Goal: Task Accomplishment & Management: Manage account settings

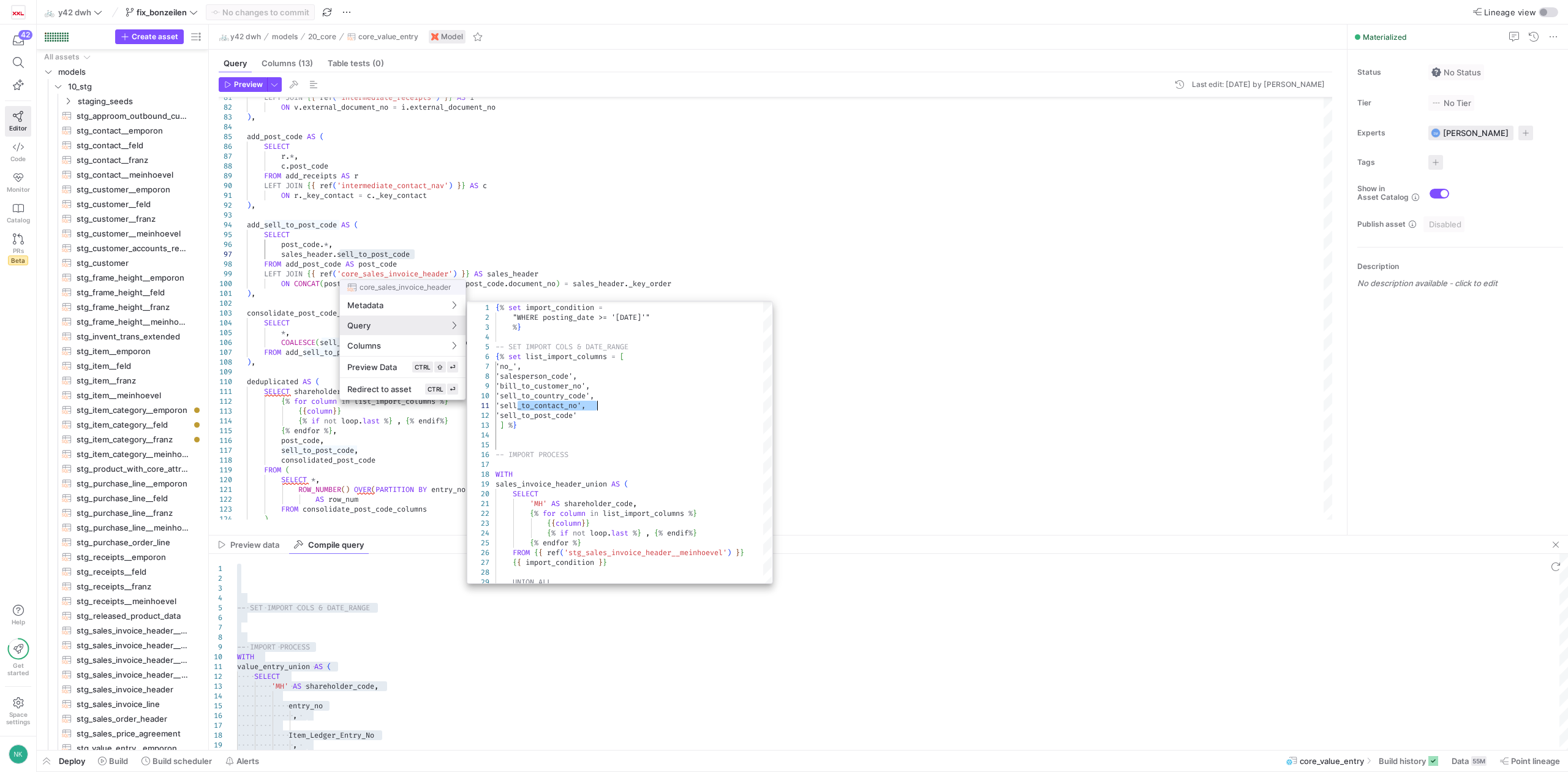
scroll to position [0, 207]
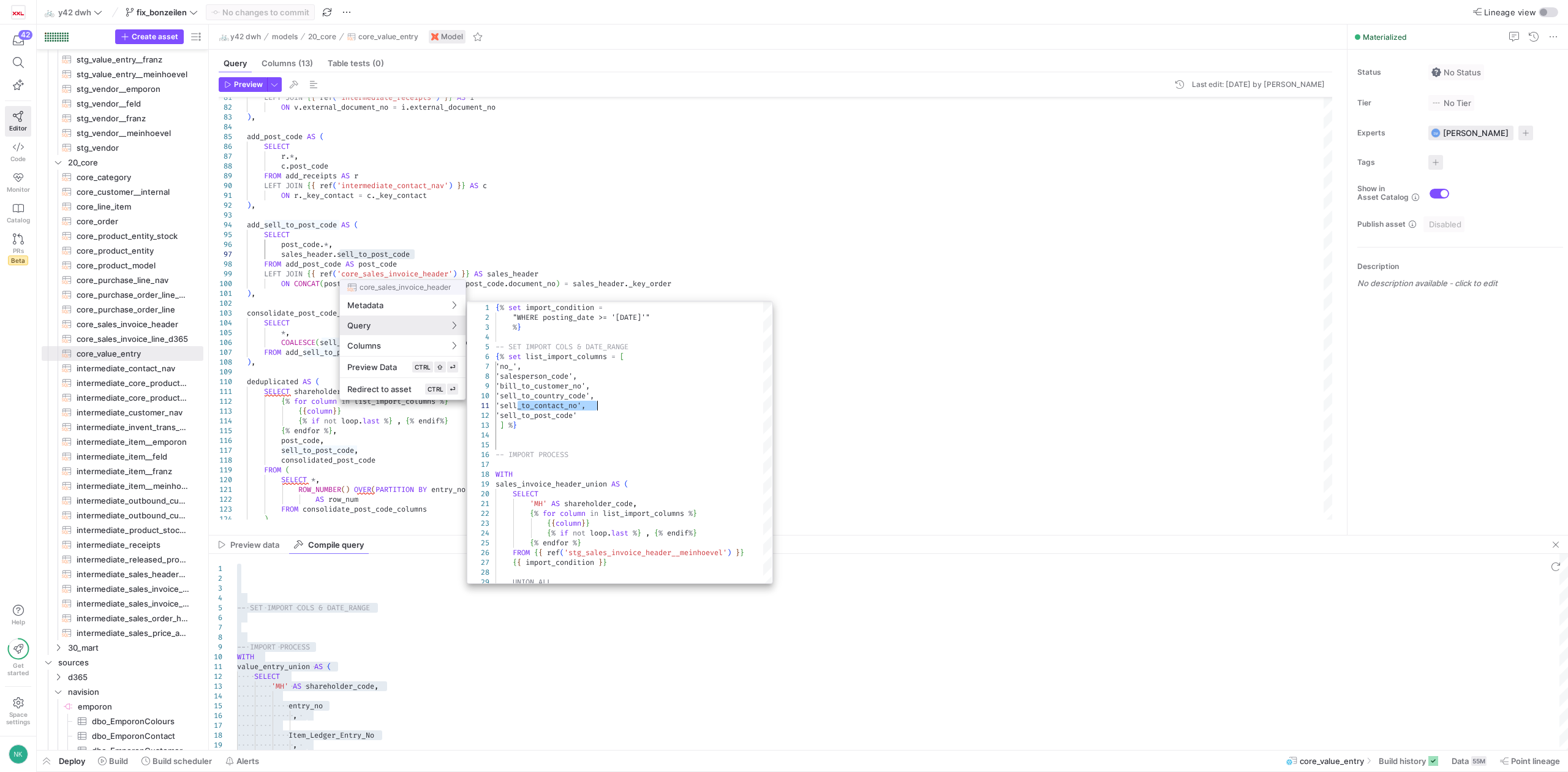
click at [403, 231] on div at bounding box center [784, 386] width 1568 height 772
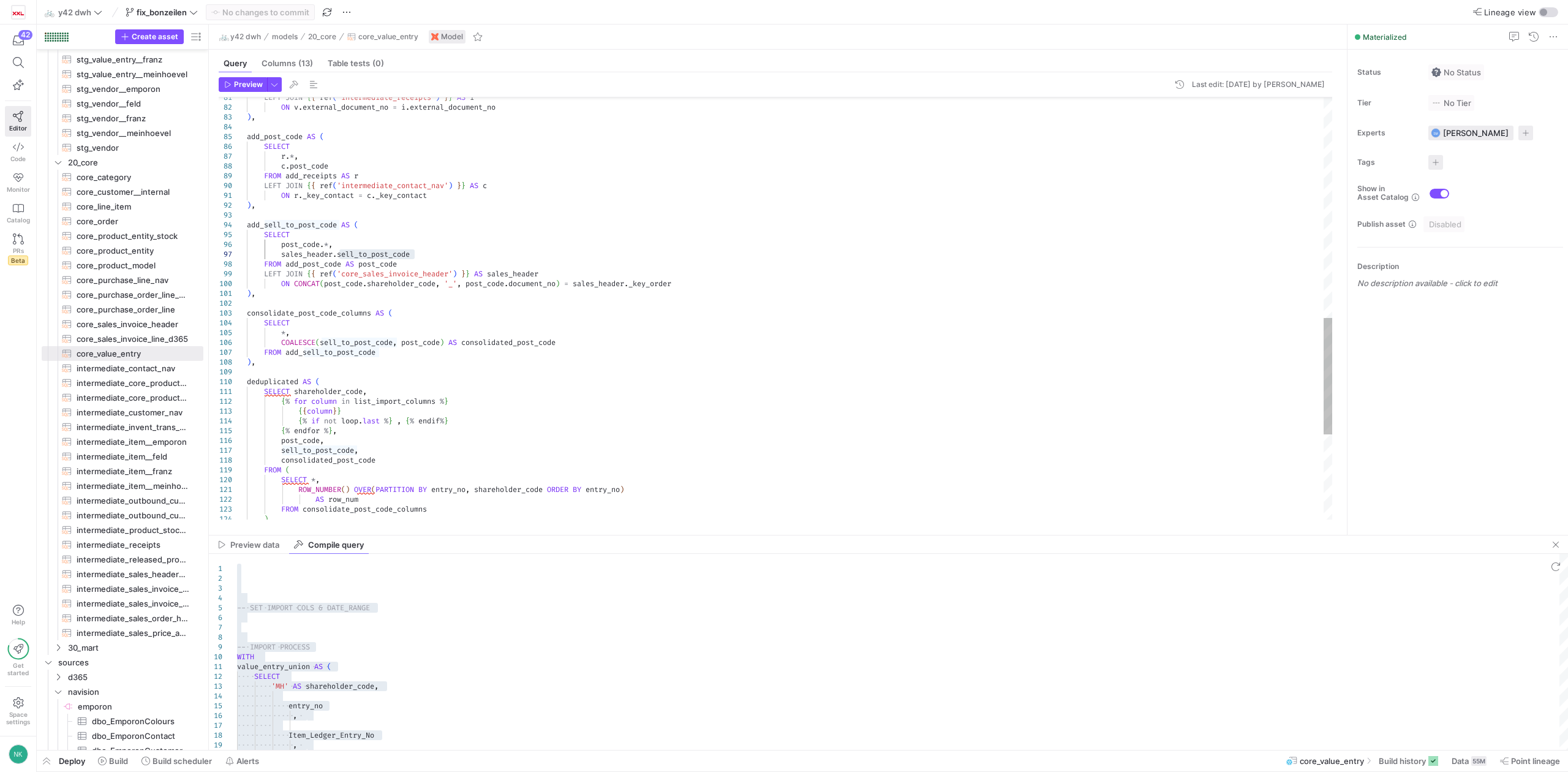
click at [419, 242] on div "c . post_code FROM add_receipts AS r LEFT JOIN { { ref ( 'intermediate_contact_…" at bounding box center [790, 63] width 1086 height 1528
click at [419, 263] on div "c . post_code FROM add_receipts AS r LEFT JOIN { { ref ( 'intermediate_contact_…" at bounding box center [790, 63] width 1086 height 1528
drag, startPoint x: 692, startPoint y: 283, endPoint x: 238, endPoint y: 277, distance: 454.0
click at [247, 277] on div "c . post_code FROM add_receipts AS r LEFT JOIN { { ref ( 'intermediate_contact_…" at bounding box center [790, 63] width 1086 height 1528
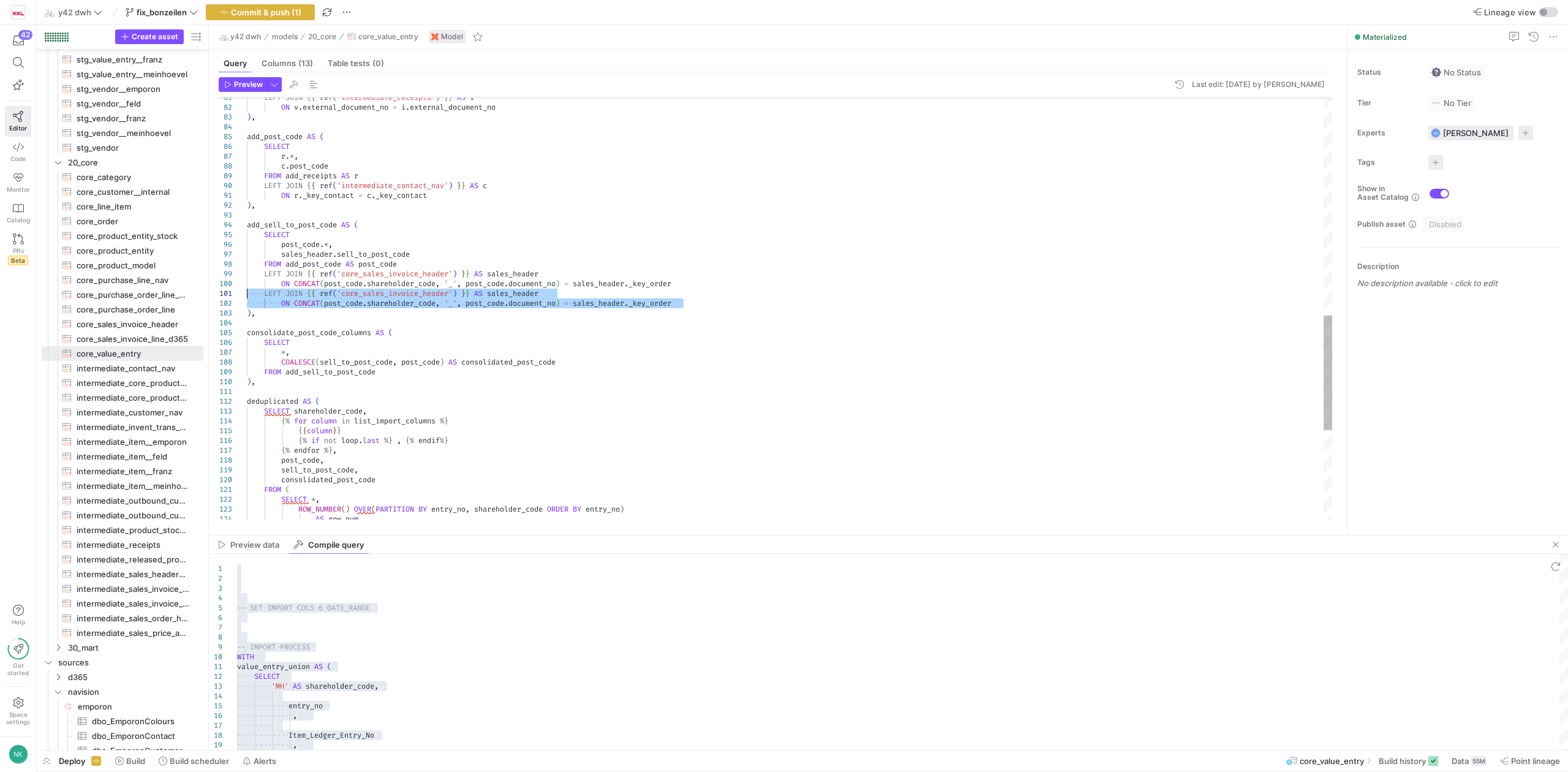
click at [343, 292] on div "c . post_code FROM add_receipts AS r LEFT JOIN { { ref ( 'intermediate_contact_…" at bounding box center [790, 72] width 1086 height 1548
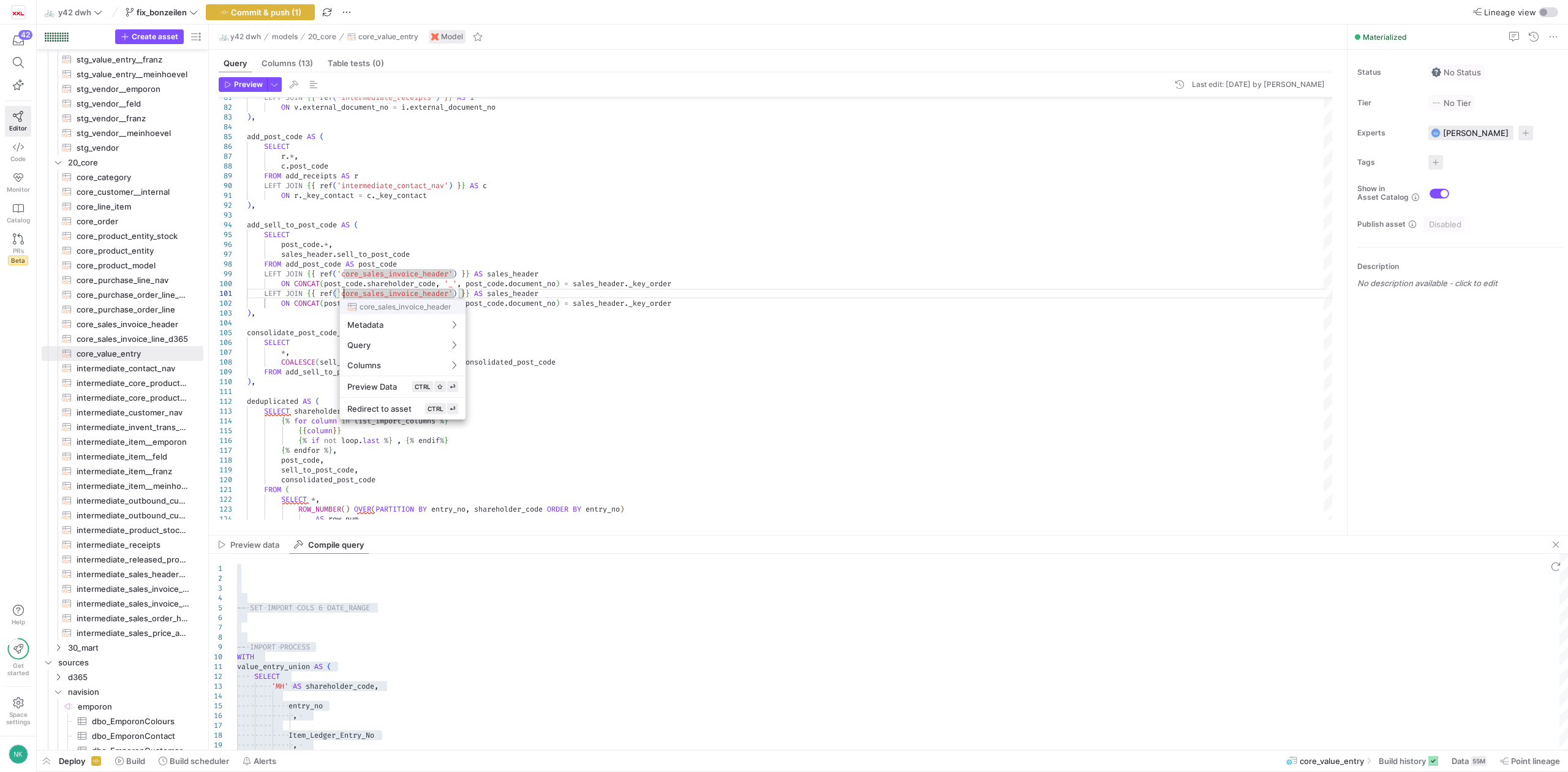
click at [507, 289] on div at bounding box center [784, 386] width 1568 height 772
click at [520, 272] on div "c . post_code FROM add_receipts AS r LEFT JOIN { { ref ( 'intermediate_contact_…" at bounding box center [790, 72] width 1086 height 1548
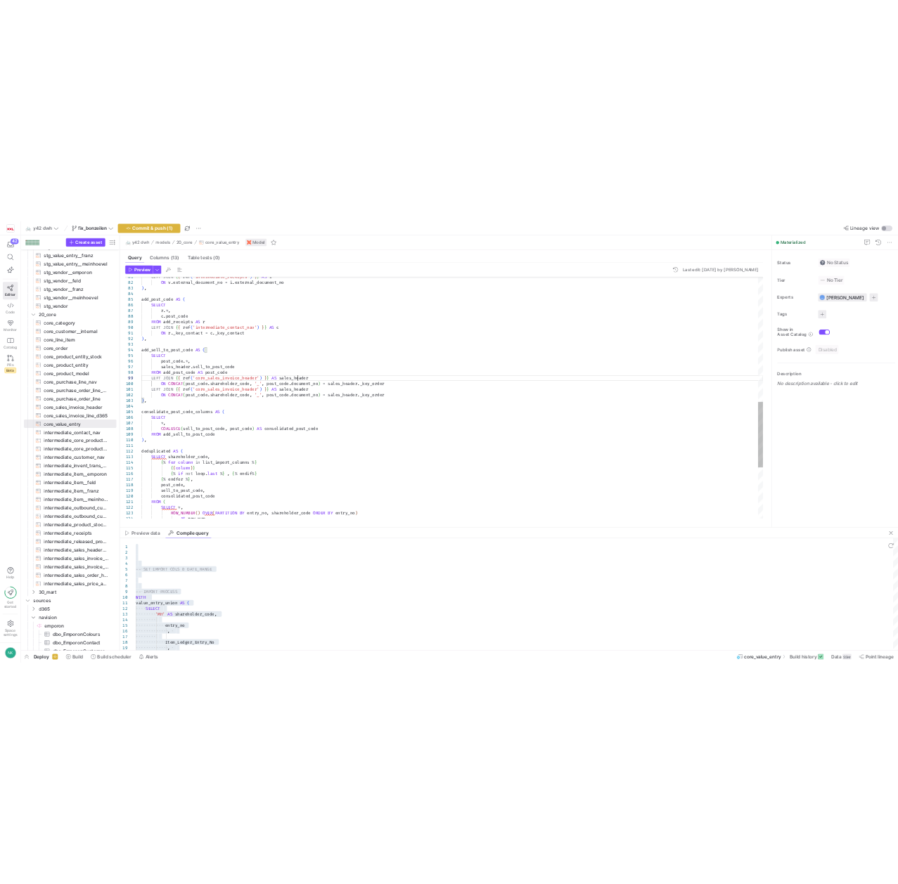
scroll to position [0, 110]
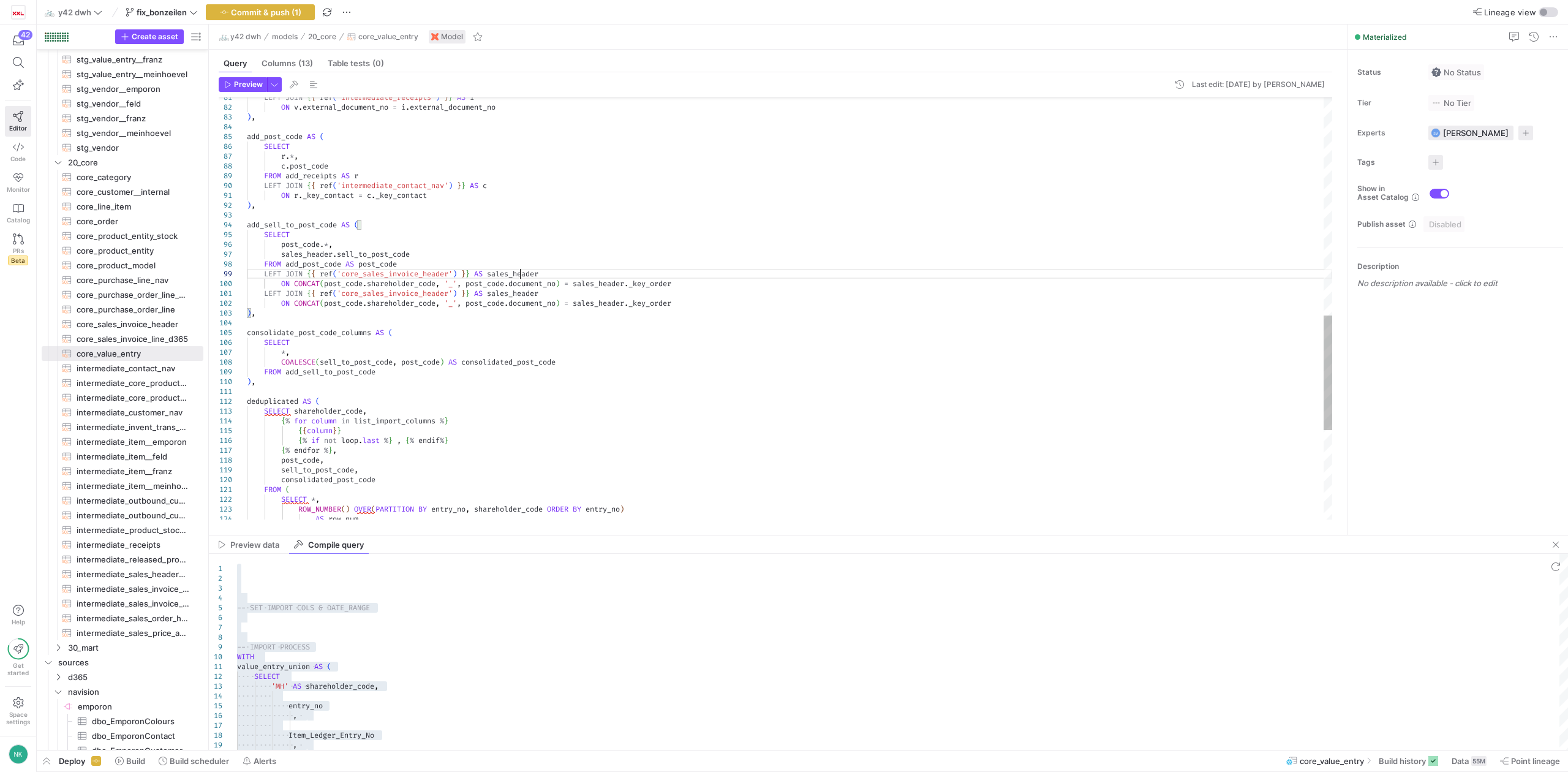
click at [520, 272] on div "c . post_code FROM add_receipts AS r LEFT JOIN { { ref ( 'intermediate_contact_…" at bounding box center [790, 72] width 1086 height 1548
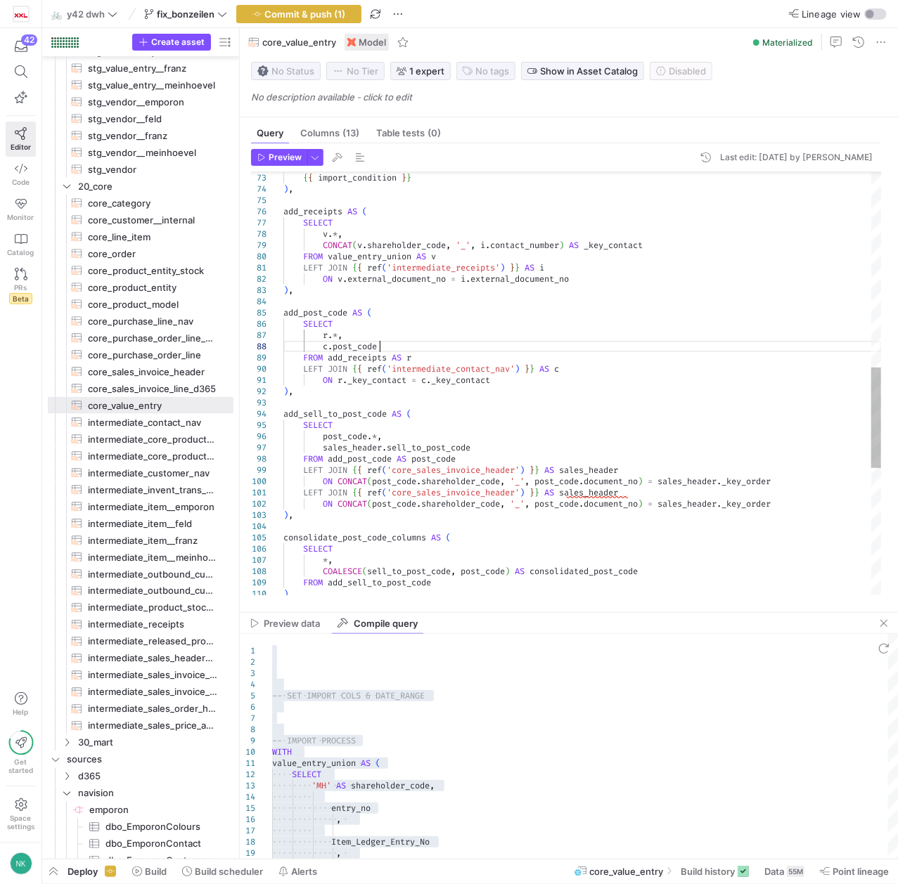
click at [385, 349] on div "c . post_code FROM add_receipts AS r LEFT JOIN { { ref ( 'intermediate_contact_…" at bounding box center [581, 239] width 597 height 1777
click at [380, 304] on div "c . post_code FROM add_receipts AS r LEFT JOIN { { ref ( 'intermediate_contact_…" at bounding box center [581, 239] width 597 height 1777
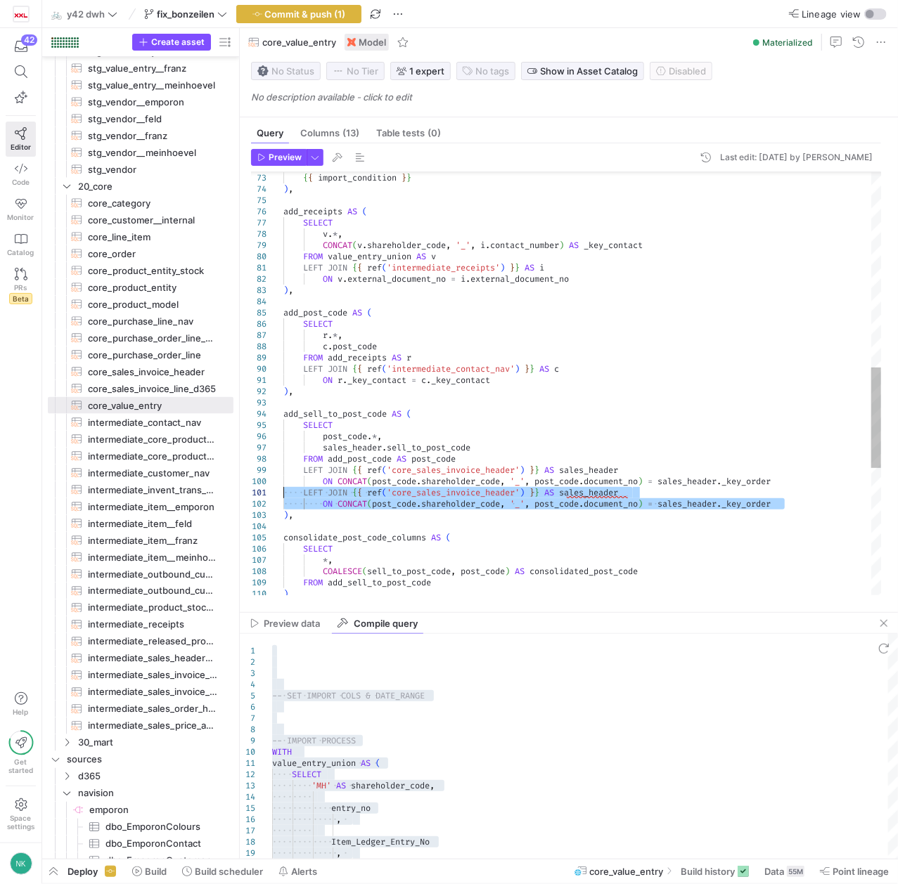
drag, startPoint x: 786, startPoint y: 510, endPoint x: 263, endPoint y: 493, distance: 523.2
click at [283, 493] on div "c . post_code FROM add_receipts AS r LEFT JOIN { { ref ( 'intermediate_contact_…" at bounding box center [581, 239] width 597 height 1777
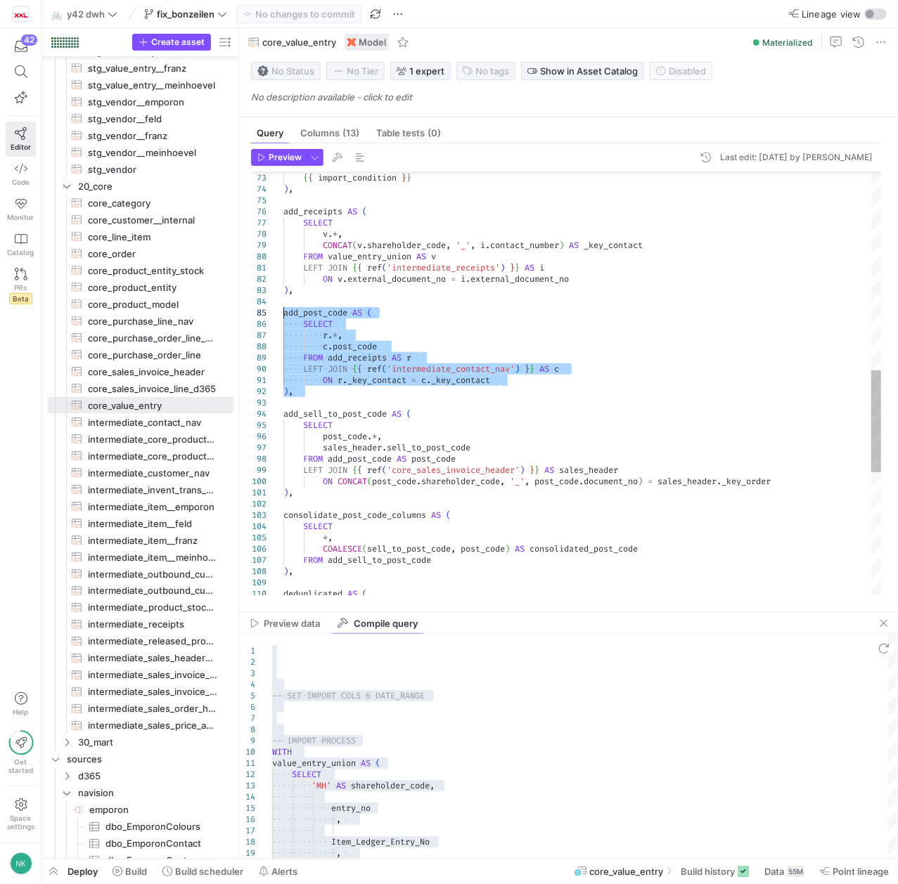
drag, startPoint x: 302, startPoint y: 398, endPoint x: 247, endPoint y: 311, distance: 102.6
click at [283, 311] on div "c . post_code FROM add_receipts AS r LEFT JOIN { { ref ( 'intermediate_contact_…" at bounding box center [581, 228] width 597 height 1754
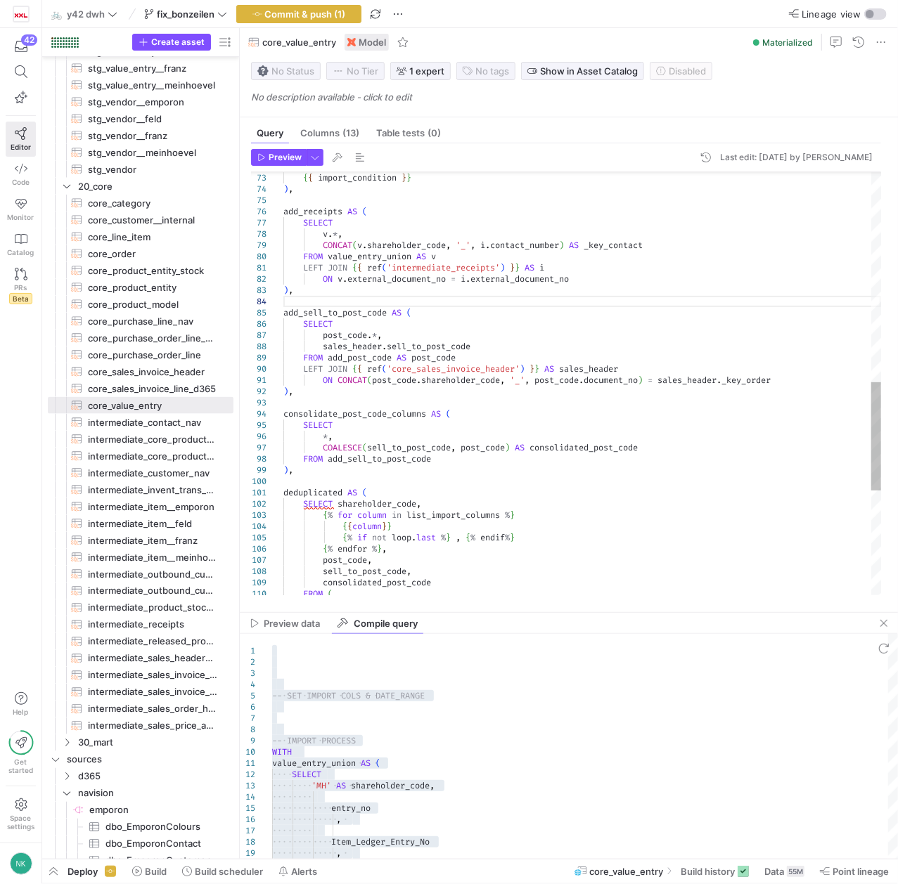
click at [296, 385] on div "add_sell_to_post_code AS ( SELECT post_code . * , sales_header . sell_to_post_c…" at bounding box center [581, 177] width 597 height 1653
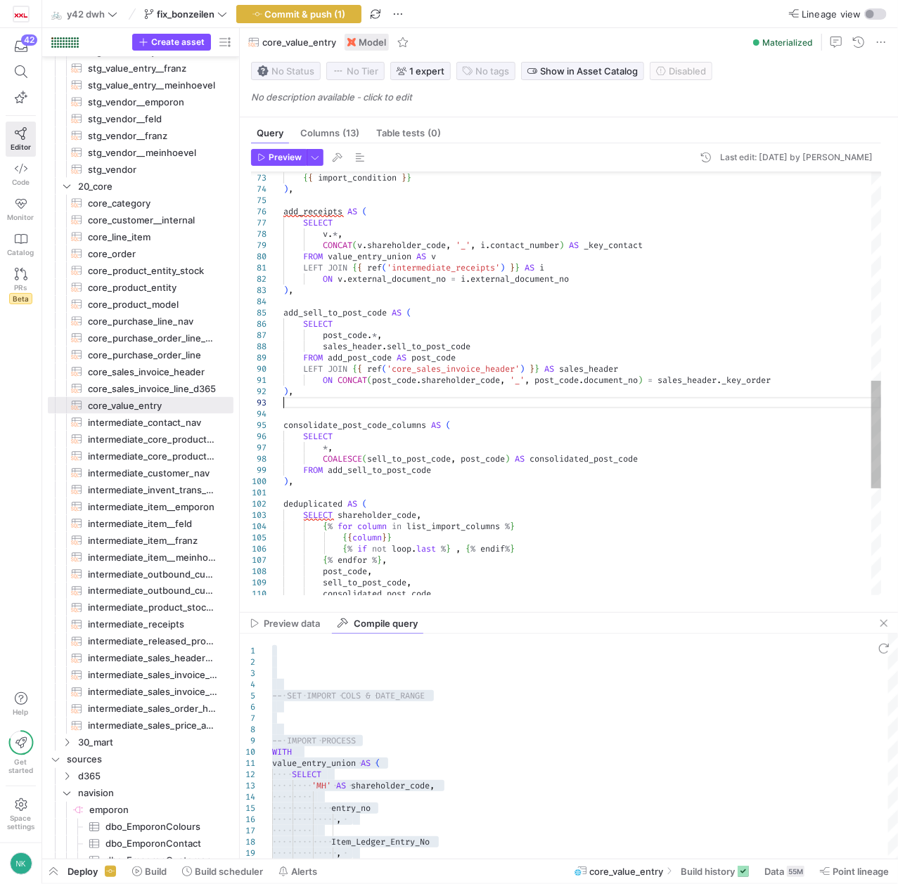
scroll to position [34, 0]
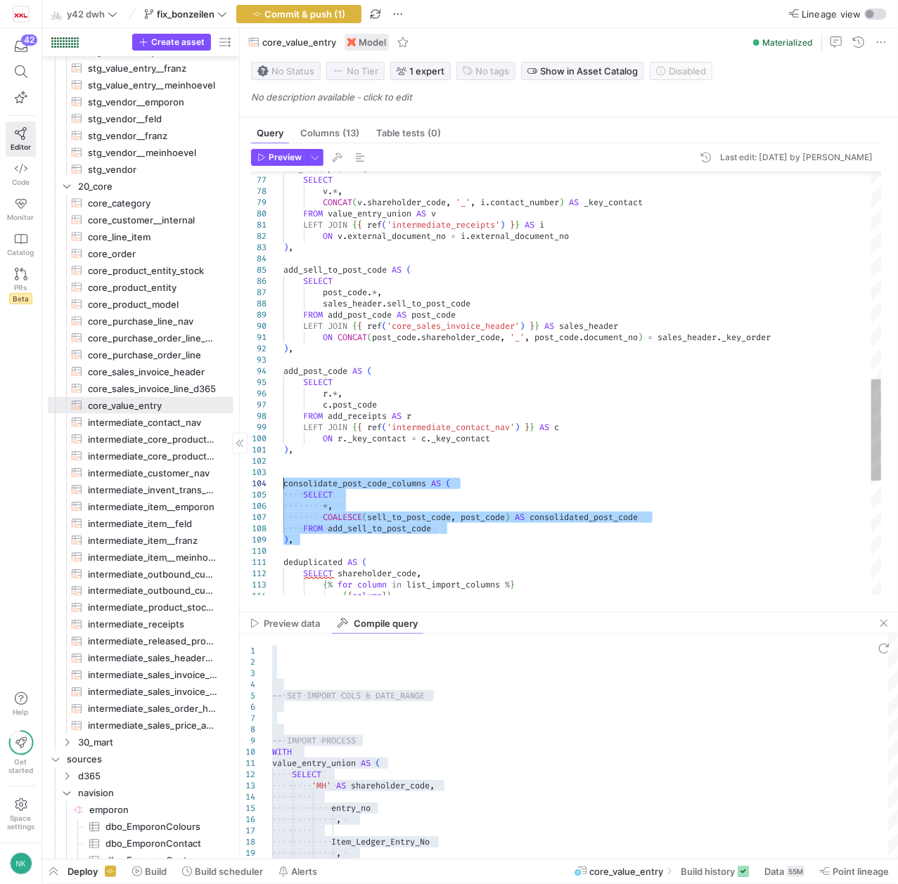
drag, startPoint x: 302, startPoint y: 544, endPoint x: 195, endPoint y: 484, distance: 122.8
click at [283, 484] on div "add_sell_to_post_code AS ( SELECT post_code . * , sales_header . sell_to_post_c…" at bounding box center [581, 191] width 597 height 1766
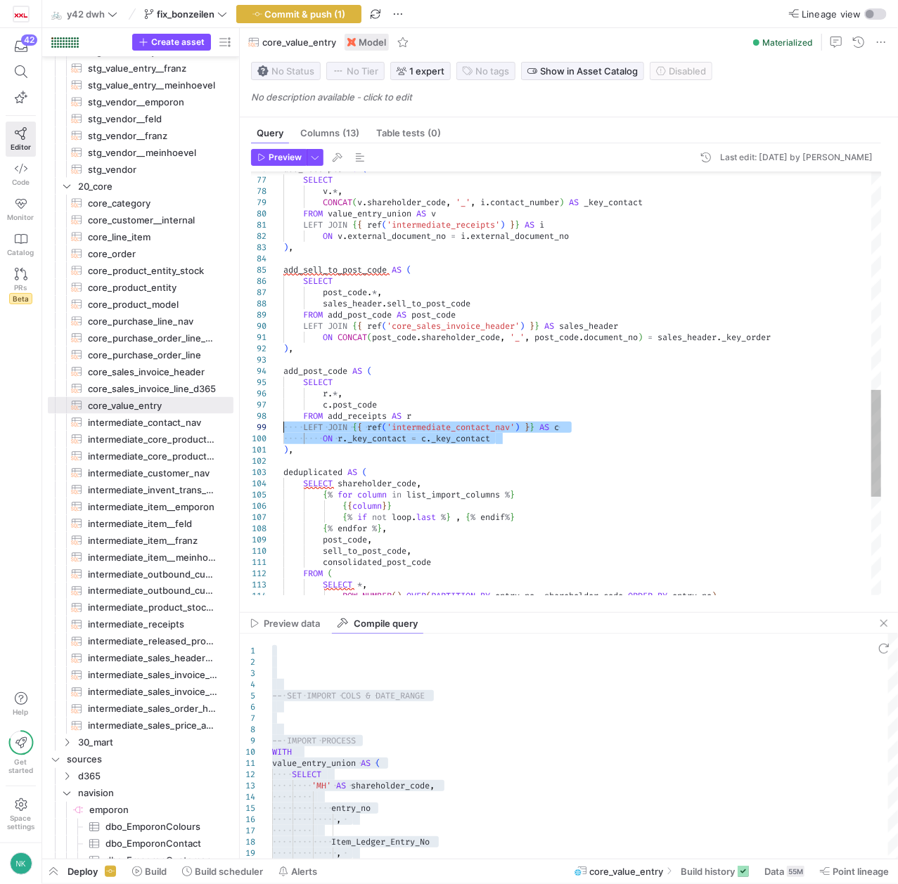
drag, startPoint x: 515, startPoint y: 440, endPoint x: 242, endPoint y: 429, distance: 273.0
click at [283, 429] on div "add_sell_to_post_code AS ( SELECT post_code . * , sales_header . sell_to_post_c…" at bounding box center [581, 146] width 597 height 1676
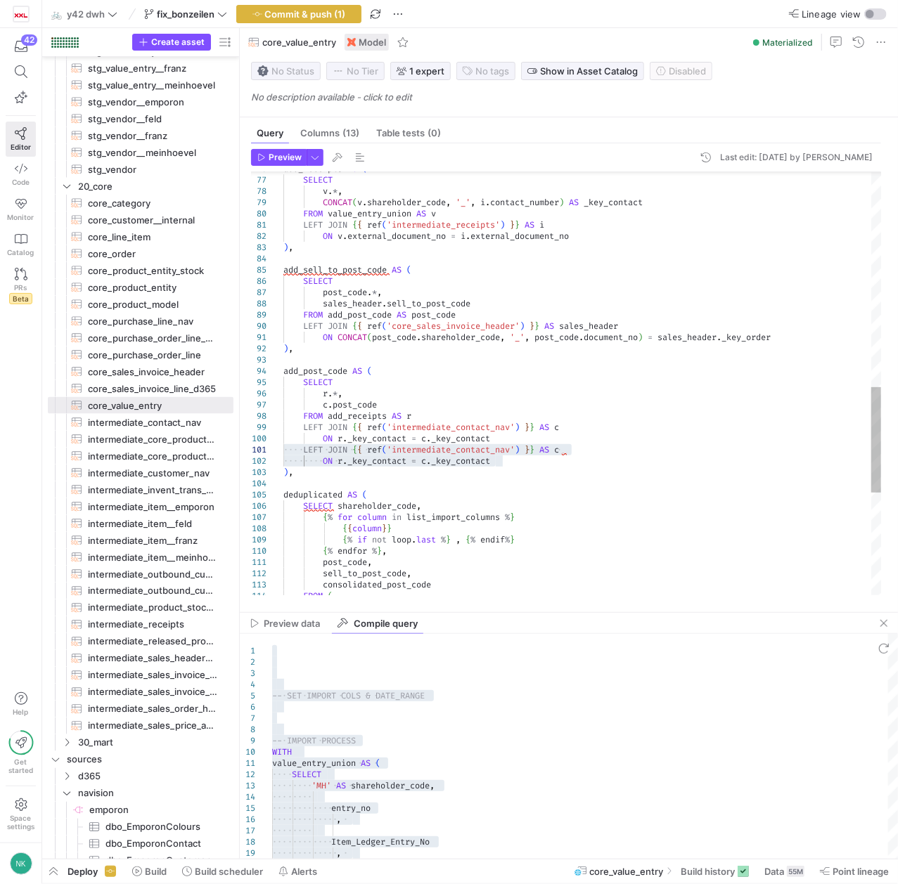
click at [361, 417] on div "add_sell_to_post_code AS ( SELECT post_code . * , sales_header . sell_to_post_c…" at bounding box center [581, 157] width 597 height 1698
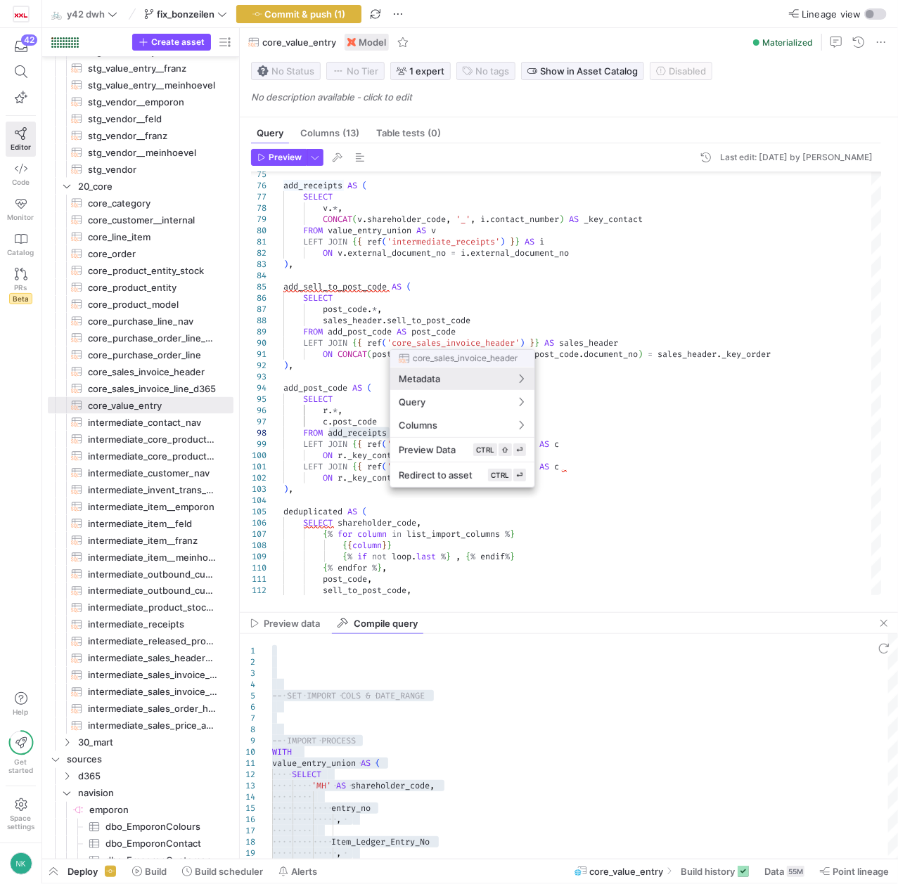
click at [371, 290] on div at bounding box center [449, 442] width 898 height 884
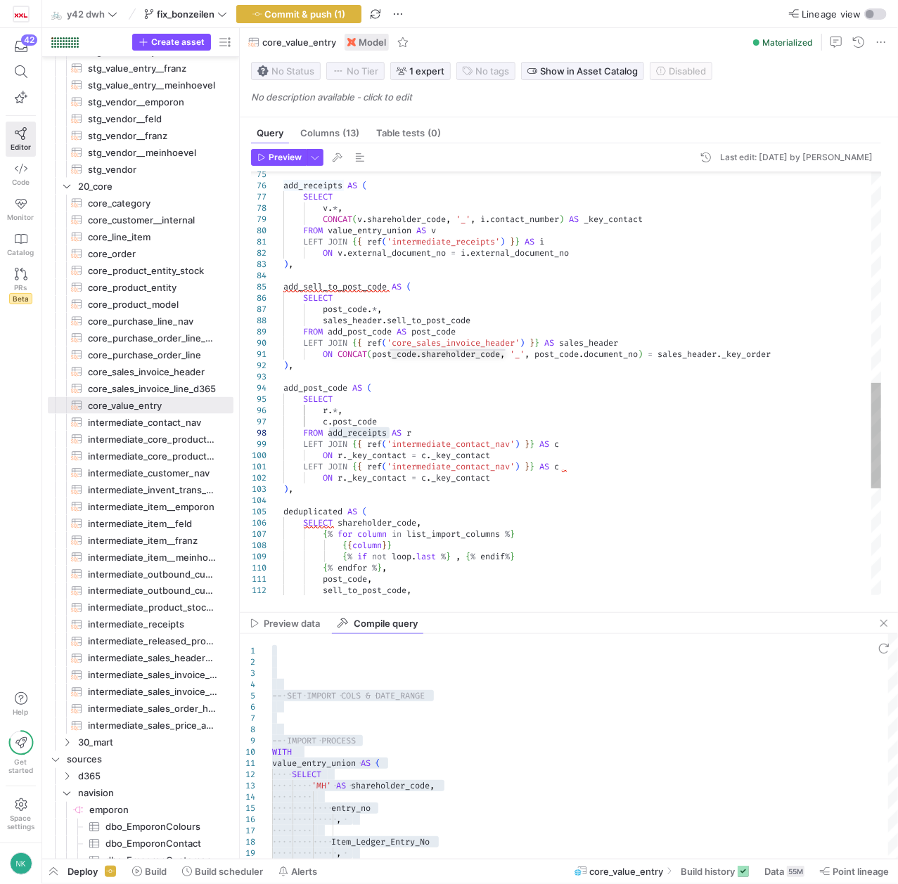
click at [371, 290] on div "add_sell_to_post_code AS ( SELECT post_code . * , sales_header . sell_to_post_c…" at bounding box center [581, 174] width 597 height 1698
click at [366, 433] on div "add_sell_to_post_code AS ( SELECT post_code . * , sales_header . sell_to_post_c…" at bounding box center [581, 174] width 597 height 1698
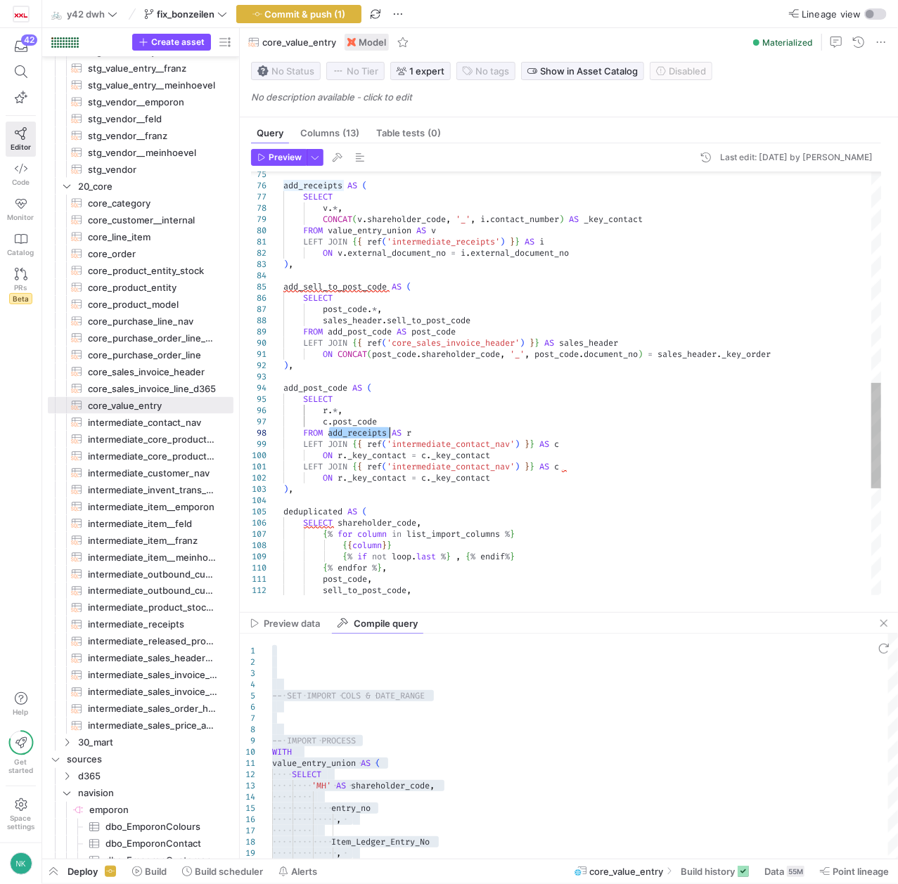
type textarea "ON CONCAT(post_code.shareholder_code, '_', post_code.document_no) = sales_heade…"
click at [454, 436] on div "add_sell_to_post_code AS ( SELECT post_code . * , sales_header . sell_to_post_c…" at bounding box center [581, 174] width 597 height 1698
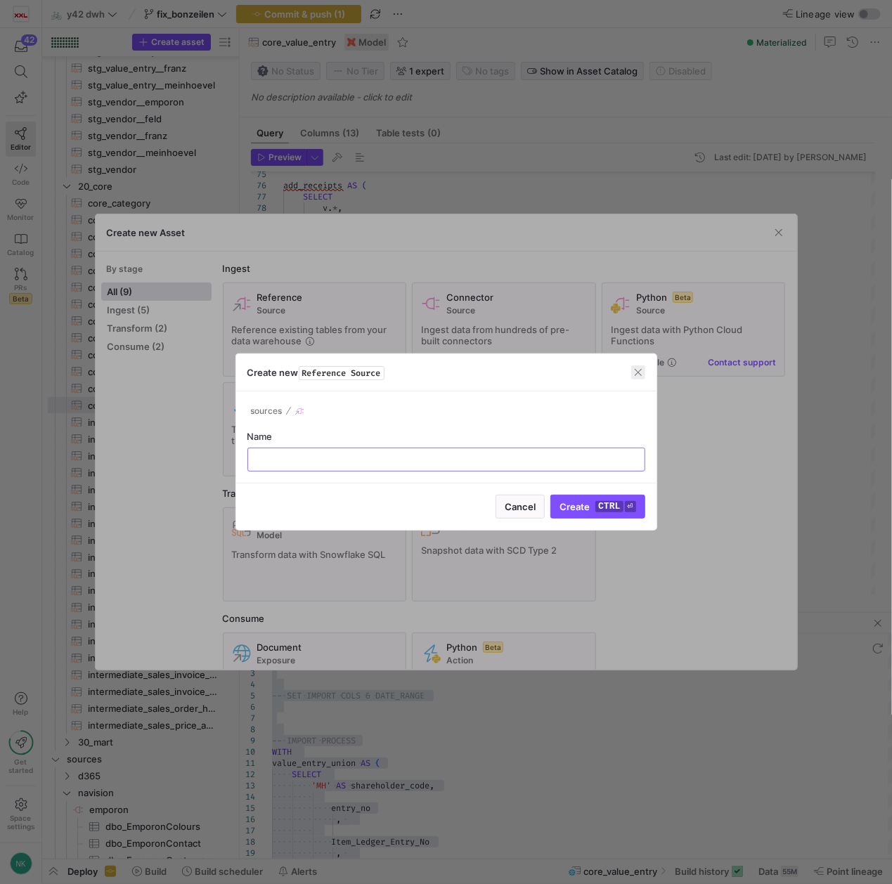
click at [639, 375] on span "button" at bounding box center [638, 373] width 14 height 14
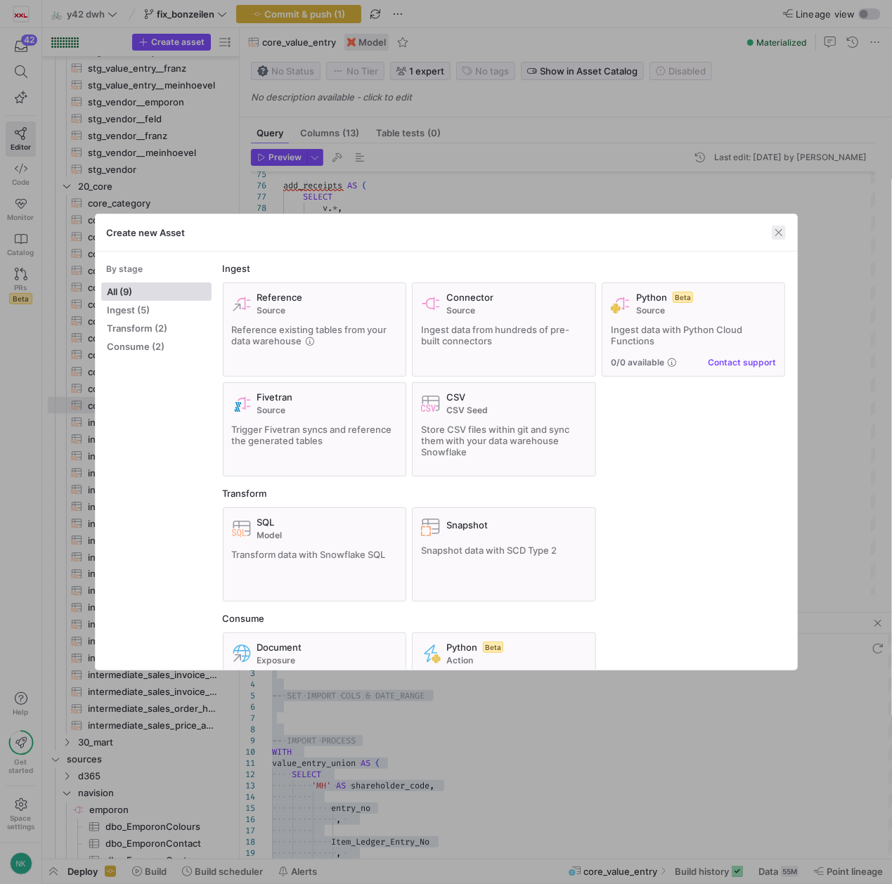
click at [777, 235] on span "button" at bounding box center [779, 233] width 14 height 14
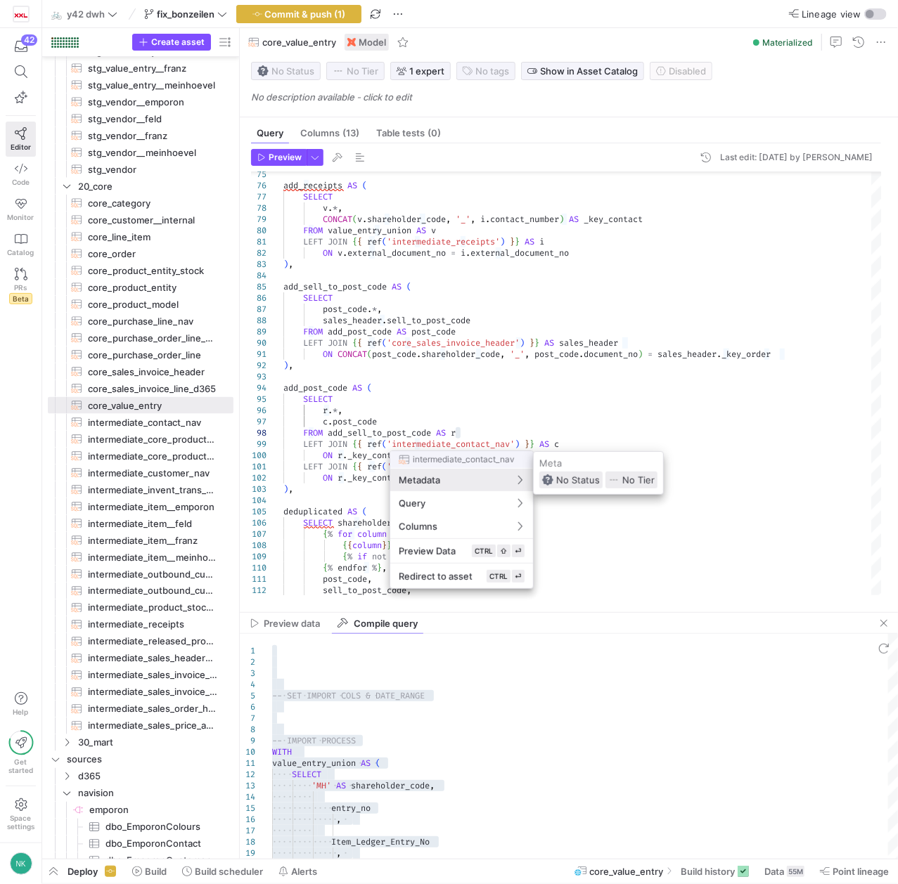
click at [467, 439] on div at bounding box center [449, 442] width 898 height 884
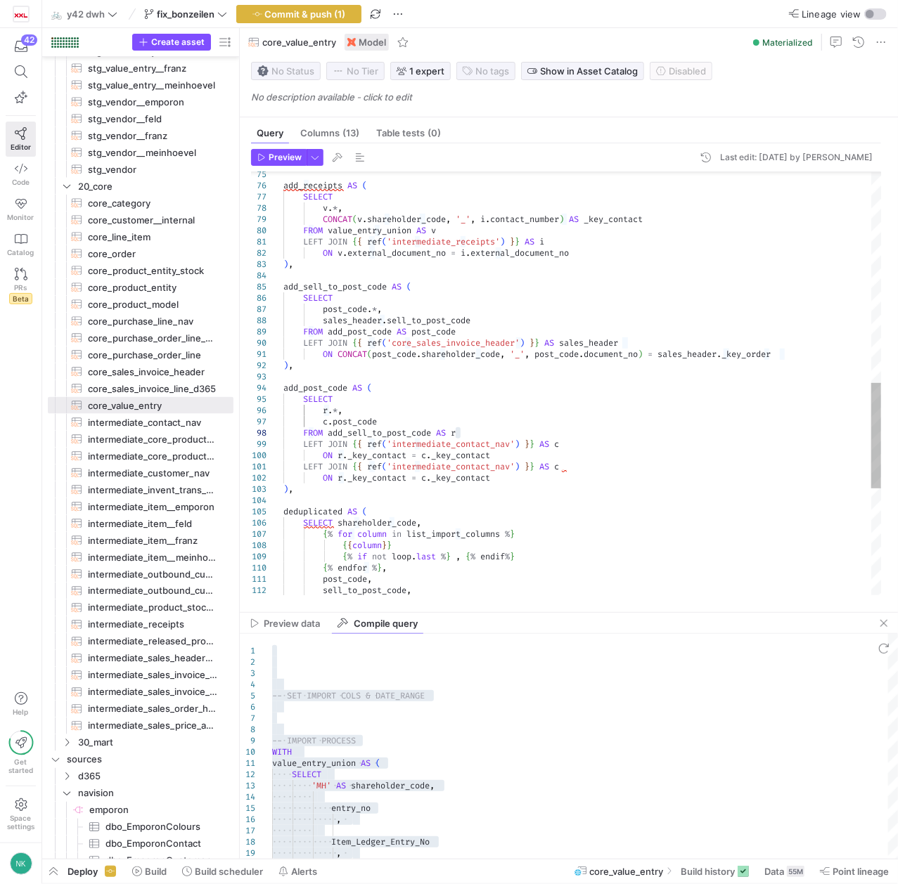
click at [472, 437] on div "add_sell_to_post_code AS ( SELECT post_code . * , sales_header . sell_to_post_c…" at bounding box center [581, 174] width 597 height 1698
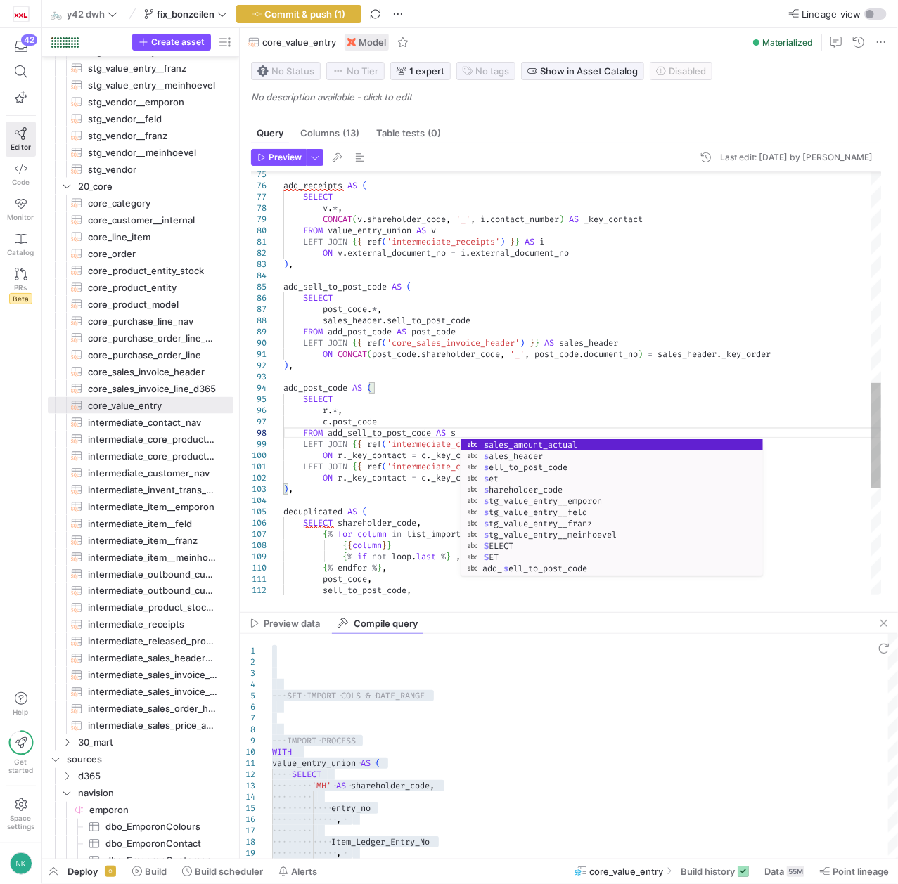
click at [324, 410] on div "add_sell_to_post_code AS ( SELECT post_code . * , sales_header . sell_to_post_c…" at bounding box center [581, 174] width 597 height 1698
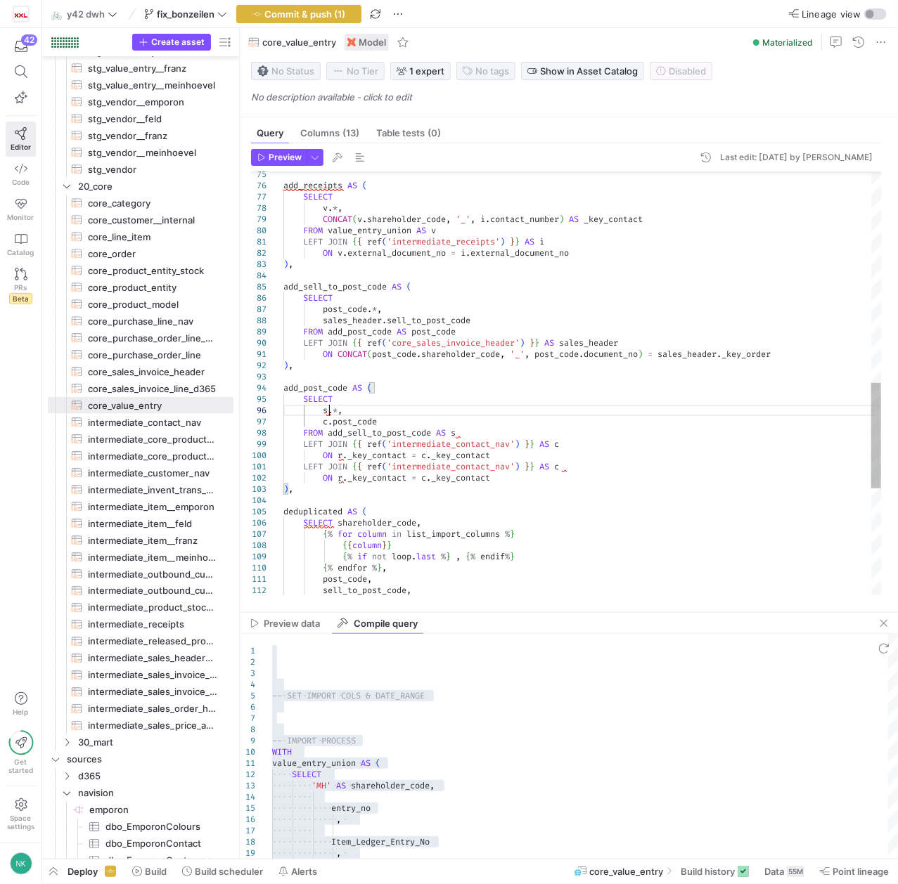
scroll to position [67, 46]
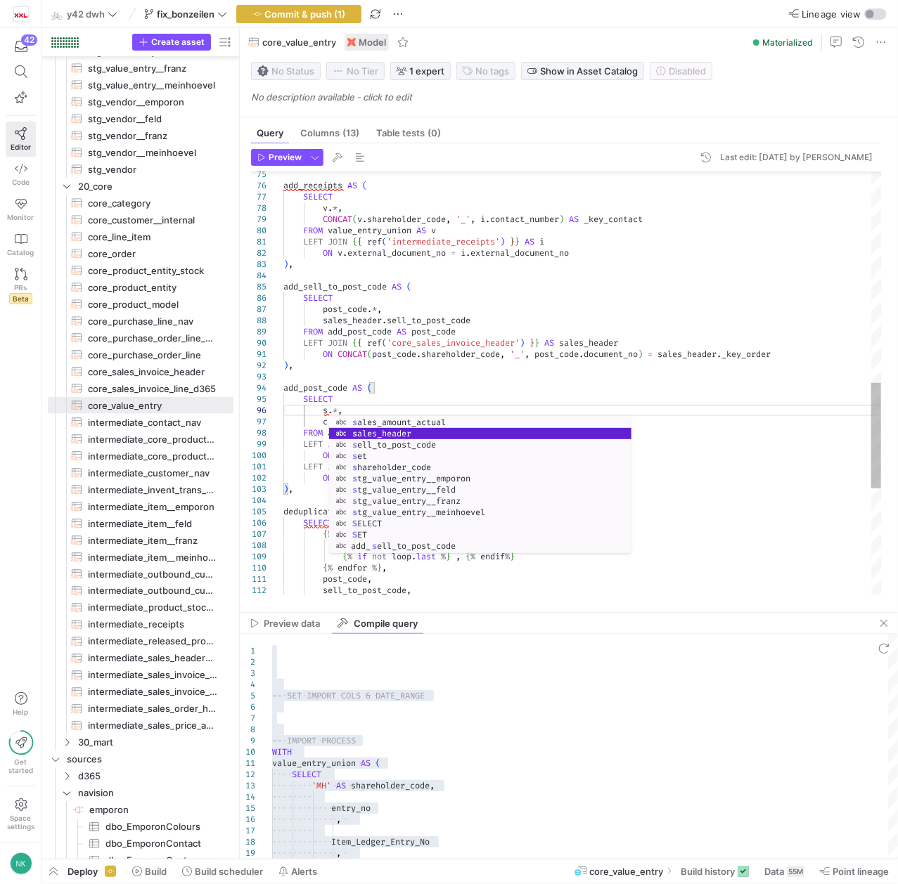
click at [388, 395] on div "add_sell_to_post_code AS ( SELECT post_code . * , sales_header . sell_to_post_c…" at bounding box center [581, 174] width 597 height 1698
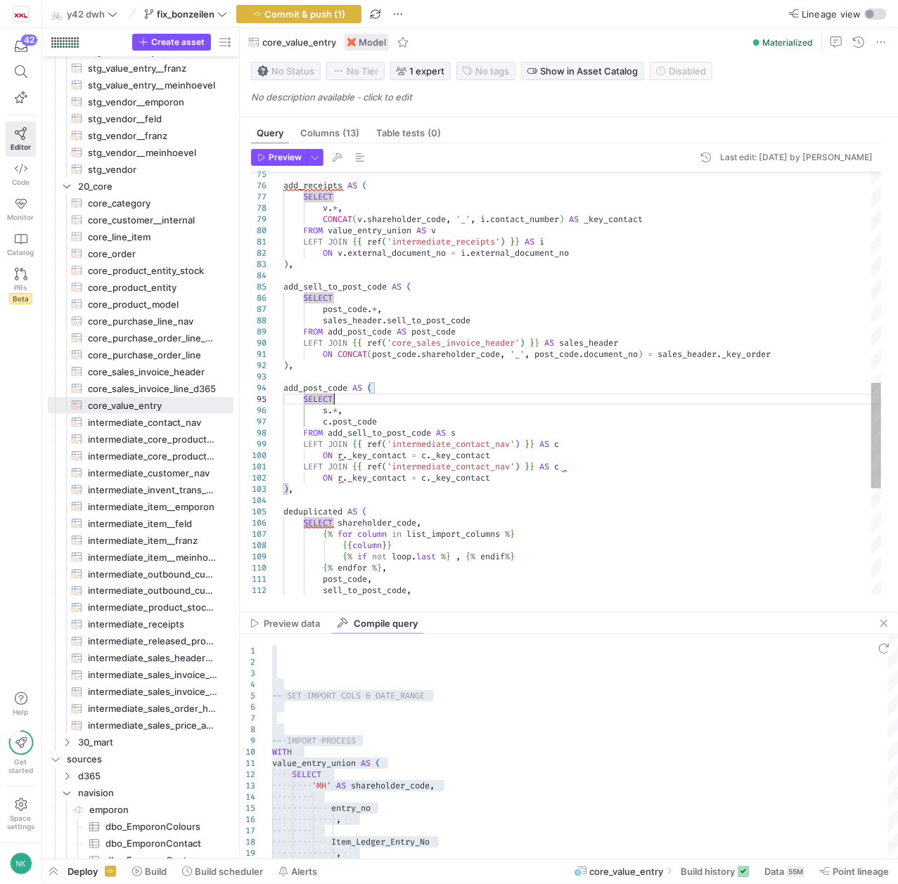
click at [579, 447] on div "add_sell_to_post_code AS ( SELECT post_code . * , sales_header . sell_to_post_c…" at bounding box center [581, 174] width 597 height 1698
click at [552, 464] on div "add_sell_to_post_code AS ( SELECT post_code . * , sales_header . sell_to_post_c…" at bounding box center [581, 174] width 597 height 1698
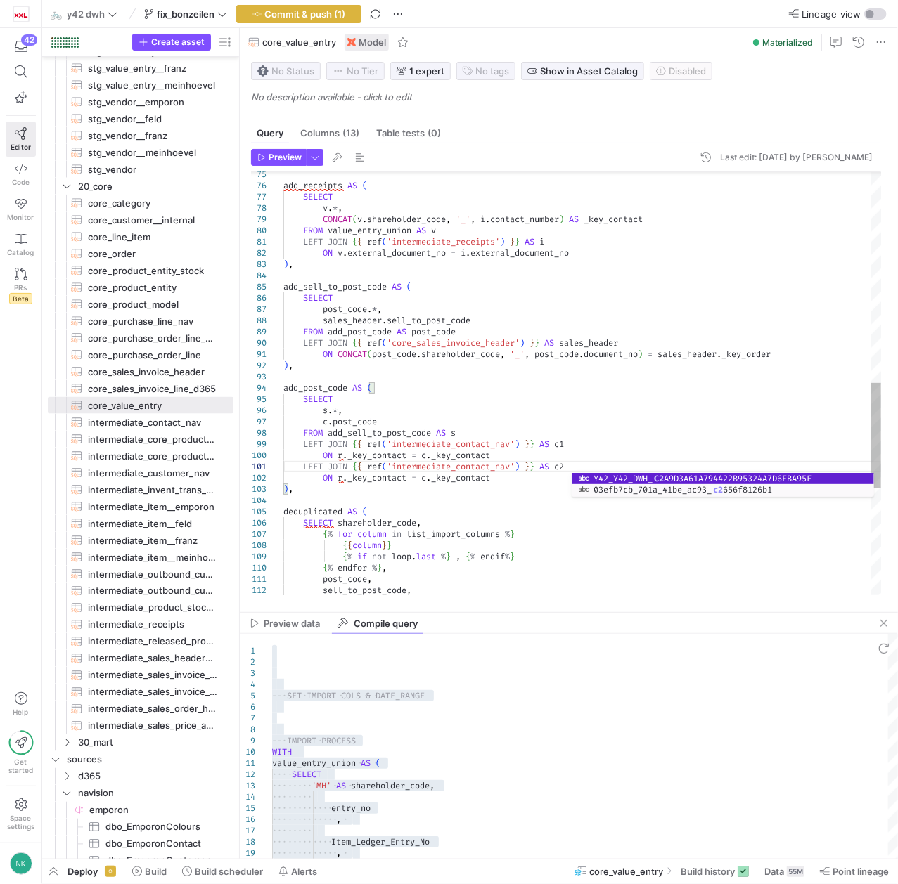
click at [430, 477] on div "add_sell_to_post_code AS ( SELECT post_code . * , sales_header . sell_to_post_c…" at bounding box center [581, 174] width 597 height 1698
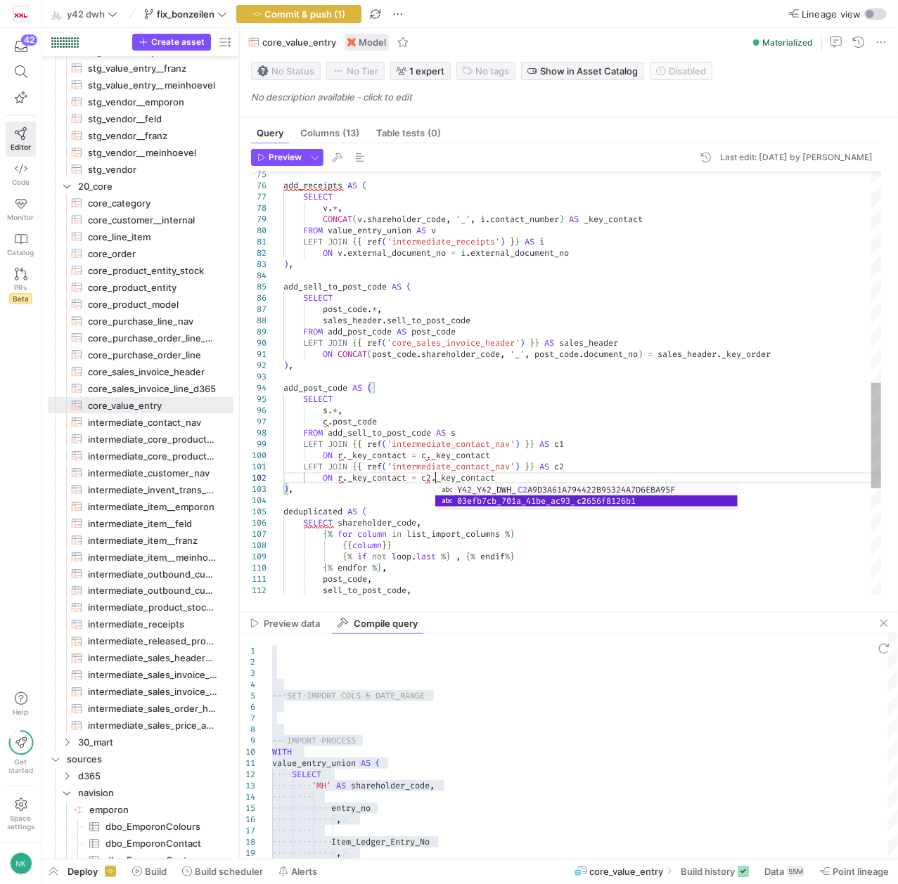
click at [431, 455] on div "add_sell_to_post_code AS ( SELECT post_code . * , sales_header . sell_to_post_c…" at bounding box center [581, 174] width 597 height 1698
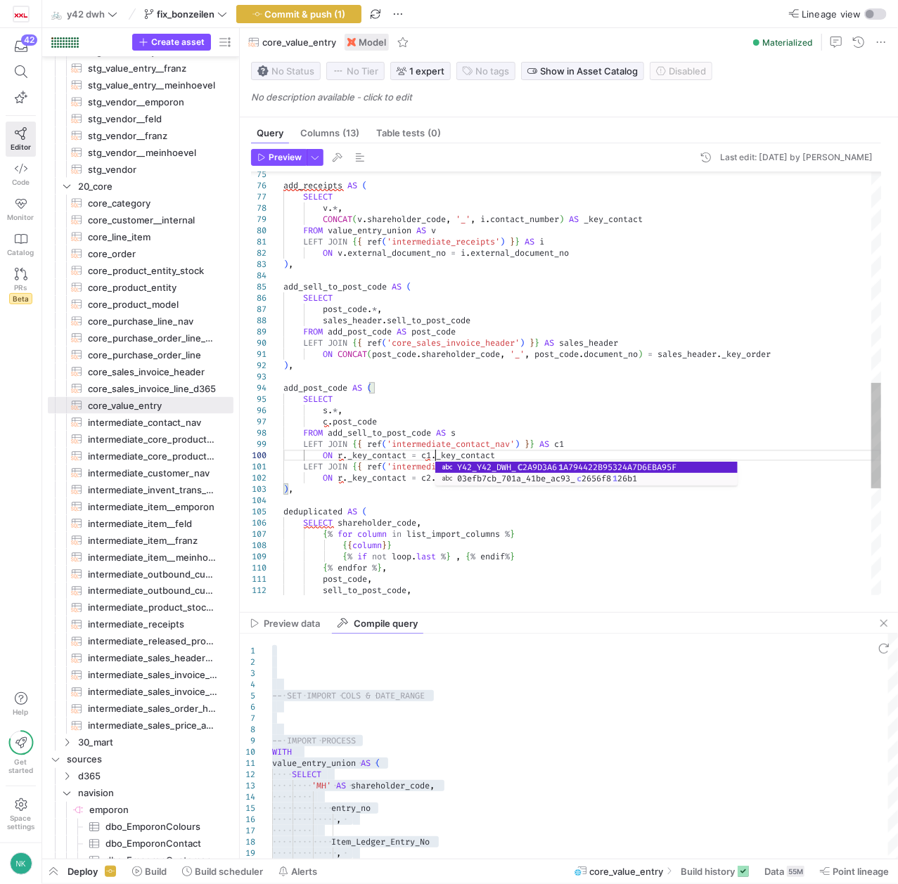
click at [353, 427] on div "add_sell_to_post_code AS ( SELECT post_code . * , sales_header . sell_to_post_c…" at bounding box center [581, 174] width 597 height 1698
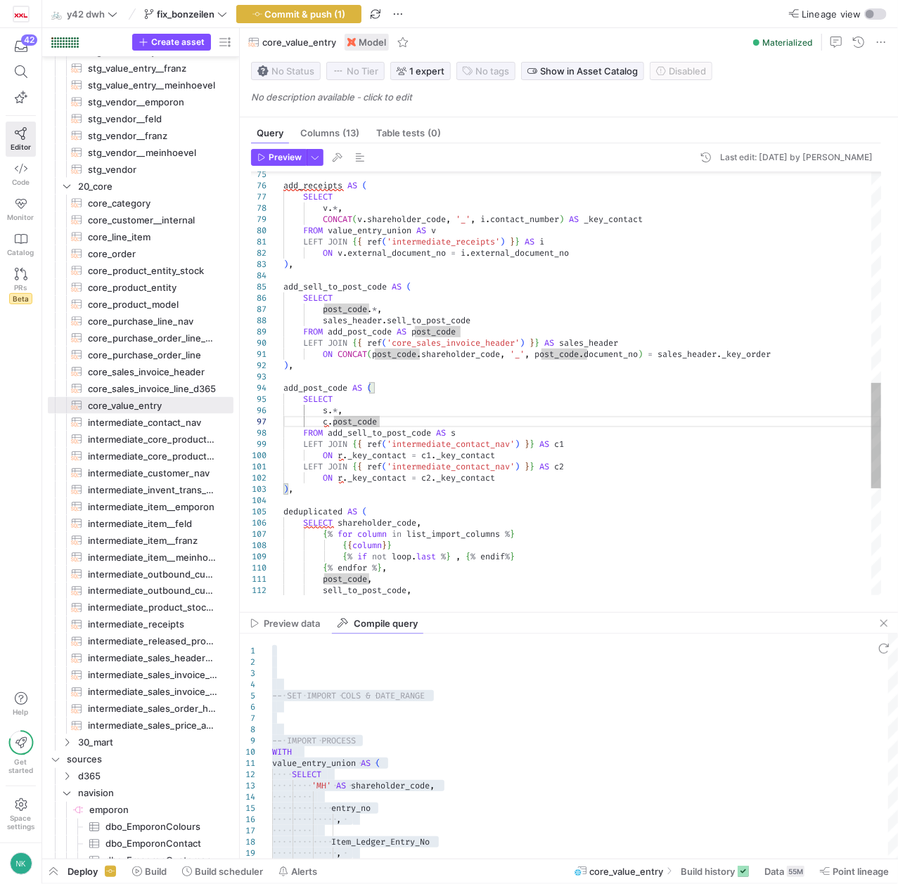
click at [324, 422] on div "add_sell_to_post_code AS ( SELECT post_code . * , sales_header . sell_to_post_c…" at bounding box center [581, 174] width 597 height 1698
click at [384, 420] on div "add_sell_to_post_code AS ( SELECT post_code . * , sales_header . sell_to_post_c…" at bounding box center [581, 174] width 597 height 1698
drag, startPoint x: 384, startPoint y: 420, endPoint x: 323, endPoint y: 422, distance: 60.5
click at [323, 422] on div "add_sell_to_post_code AS ( SELECT post_code . * , sales_header . sell_to_post_c…" at bounding box center [581, 174] width 597 height 1698
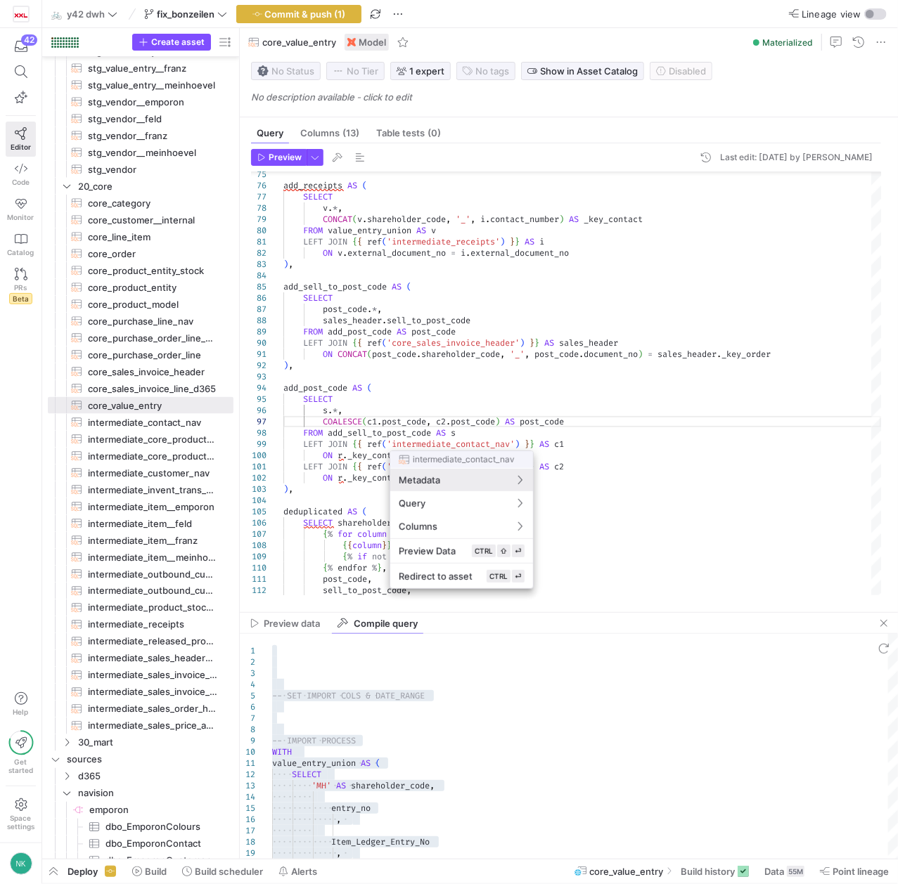
click at [434, 425] on div at bounding box center [449, 442] width 898 height 884
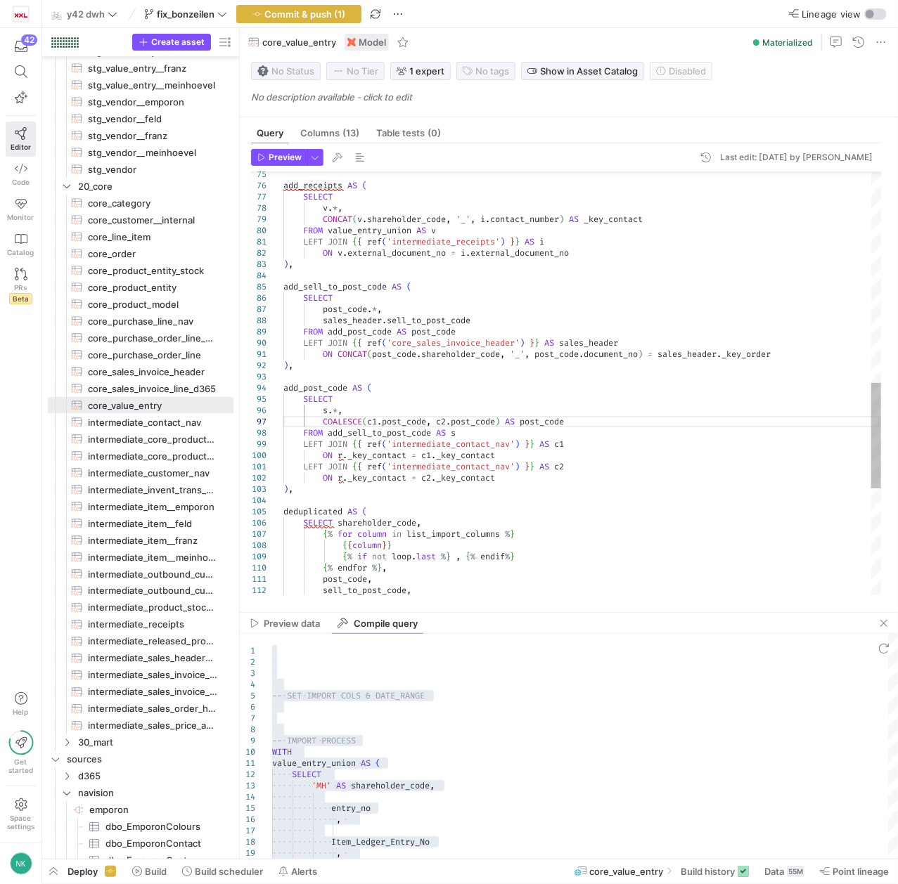
click at [536, 479] on div "add_sell_to_post_code AS ( SELECT post_code . * , sales_header . sell_to_post_c…" at bounding box center [581, 174] width 597 height 1698
click at [518, 479] on div "add_sell_to_post_code AS ( SELECT post_code . * , sales_header . sell_to_post_c…" at bounding box center [581, 174] width 597 height 1698
drag, startPoint x: 518, startPoint y: 479, endPoint x: 324, endPoint y: 481, distance: 194.0
click at [324, 481] on div "add_sell_to_post_code AS ( SELECT post_code . * , sales_header . sell_to_post_c…" at bounding box center [581, 174] width 597 height 1698
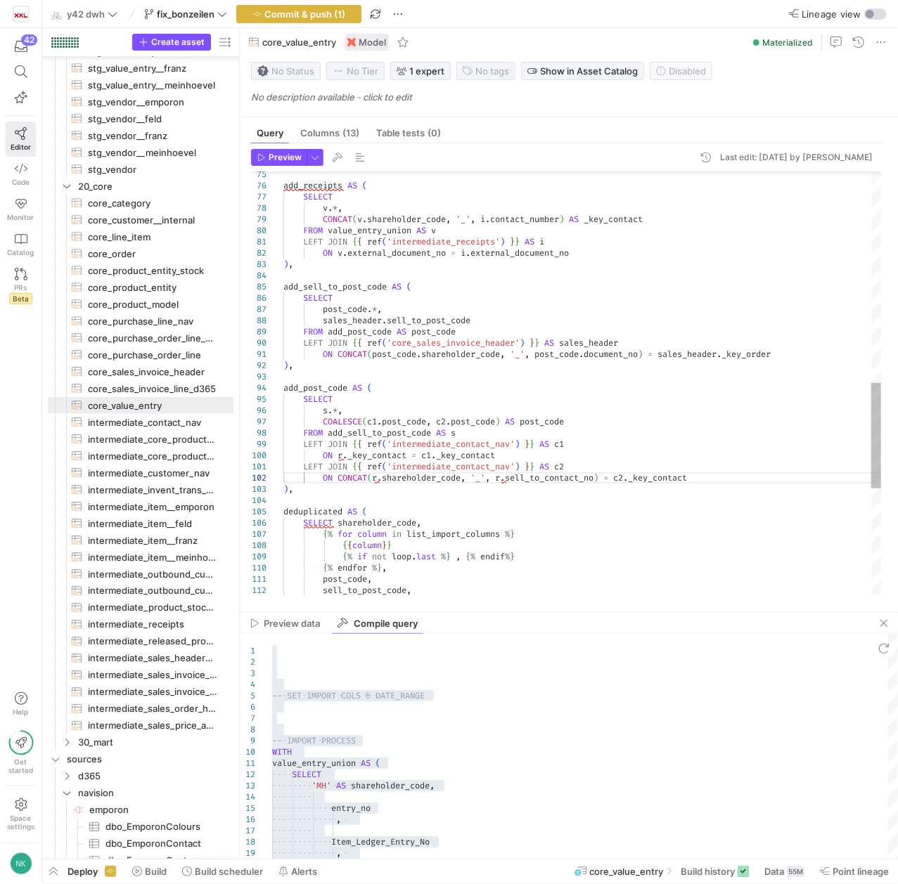
click at [366, 481] on div "add_sell_to_post_code AS ( SELECT post_code . * , sales_header . sell_to_post_c…" at bounding box center [581, 174] width 597 height 1698
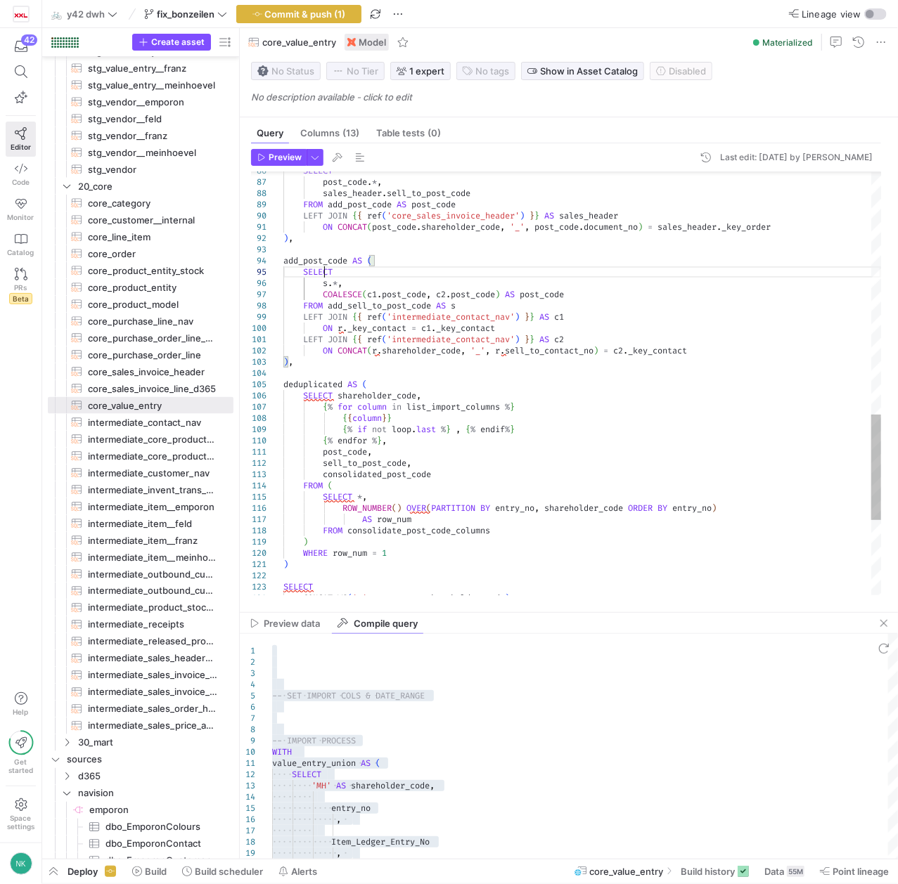
click at [322, 267] on div "SELECT post_code . * , sales_header . sell_to_post_code FROM add_post_code AS p…" at bounding box center [581, 47] width 597 height 1698
click at [315, 261] on div "SELECT post_code . * , sales_header . sell_to_post_code FROM add_post_code AS p…" at bounding box center [581, 47] width 597 height 1698
click at [419, 530] on div "SELECT post_code . * , sales_header . sell_to_post_code FROM add_post_code AS p…" at bounding box center [581, 47] width 597 height 1698
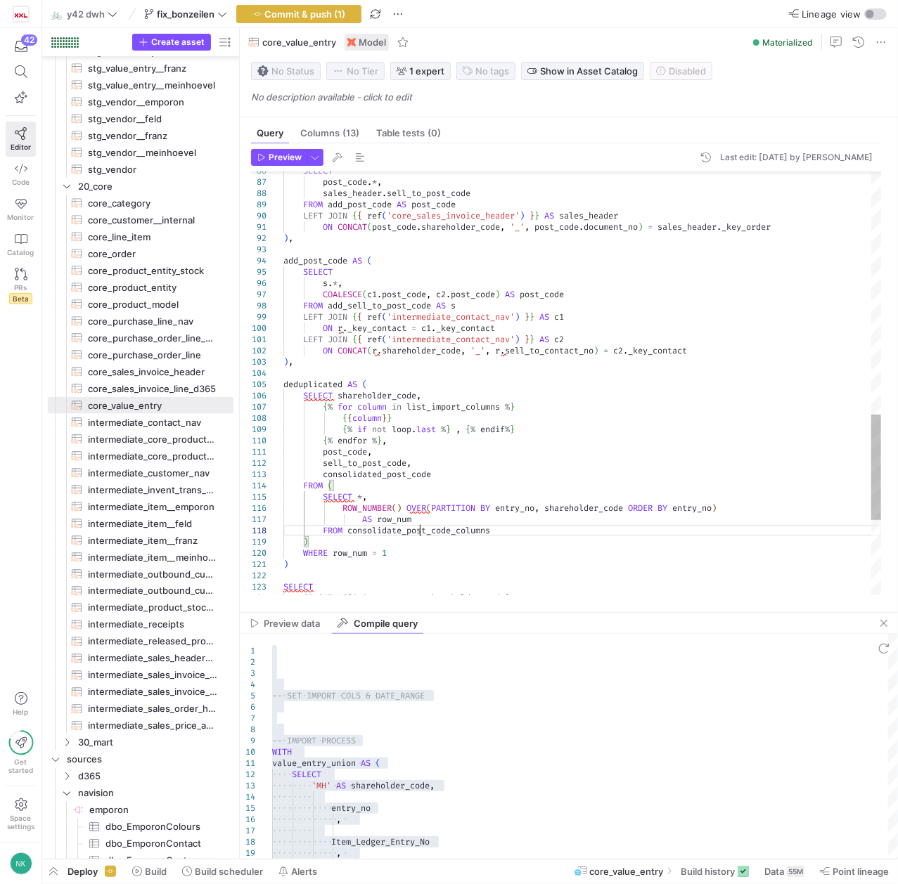
click at [419, 530] on div "SELECT post_code . * , sales_header . sell_to_post_code FROM add_post_code AS p…" at bounding box center [581, 47] width 597 height 1698
drag, startPoint x: 450, startPoint y: 482, endPoint x: 344, endPoint y: 470, distance: 106.1
click at [344, 470] on div "SELECT post_code . * , sales_header . sell_to_post_code FROM add_post_code AS p…" at bounding box center [581, 47] width 597 height 1698
click at [437, 479] on div "SELECT post_code . * , sales_header . sell_to_post_code FROM add_post_code AS p…" at bounding box center [581, 47] width 597 height 1698
drag, startPoint x: 441, startPoint y: 479, endPoint x: 373, endPoint y: 453, distance: 73.9
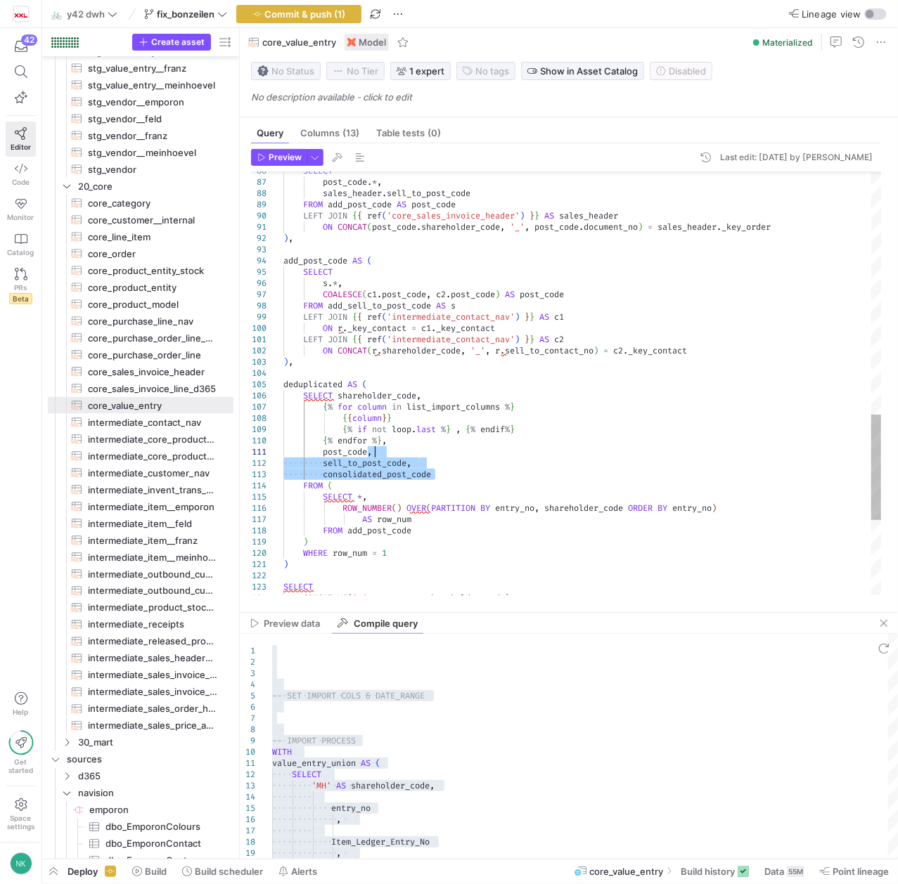
click at [373, 453] on div "SELECT post_code . * , sales_header . sell_to_post_code FROM add_post_code AS p…" at bounding box center [581, 47] width 597 height 1698
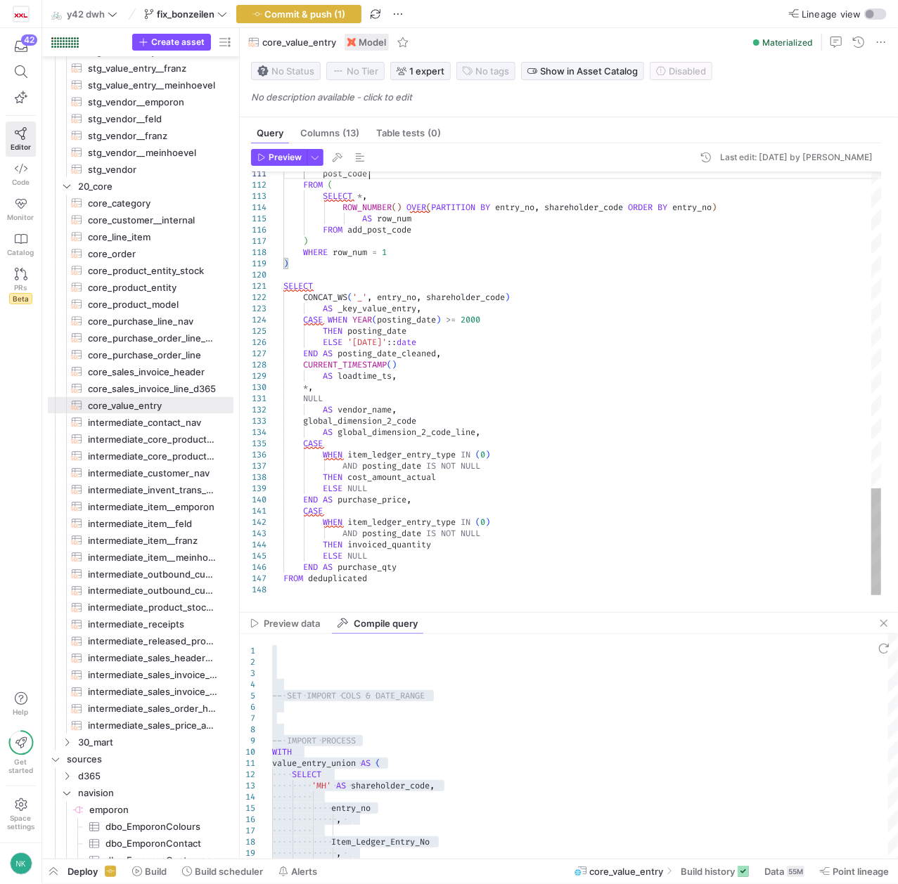
type textarea "{% set import_condition = " WHERE ABS(sales_amount_actual) < POWER(10,8) " %} -…"
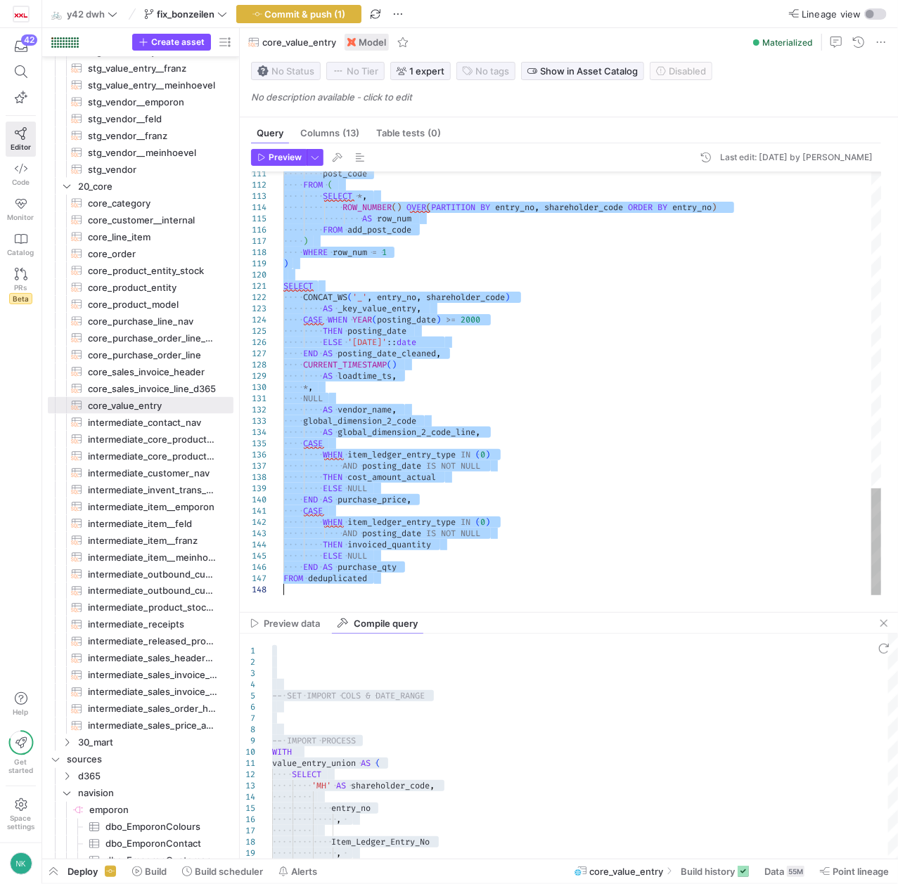
scroll to position [100, 247]
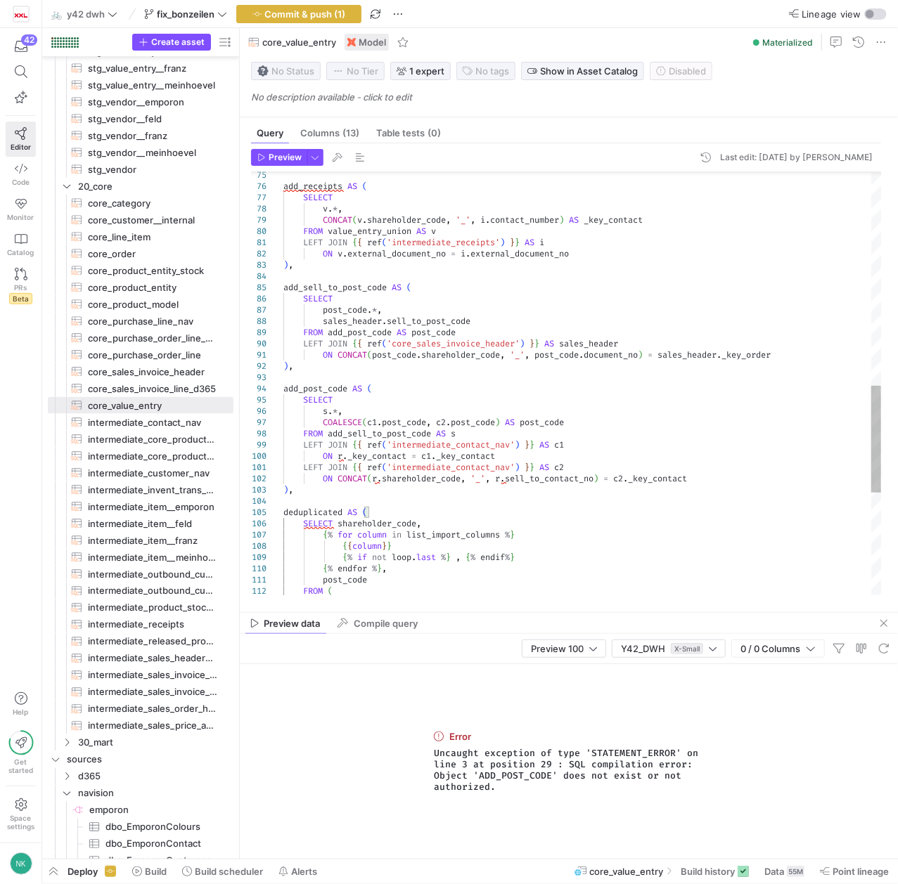
click at [387, 436] on div "post_code FROM ( { % endfor % } , { { column } } { % if not loop . last % } , {…" at bounding box center [581, 164] width 597 height 1676
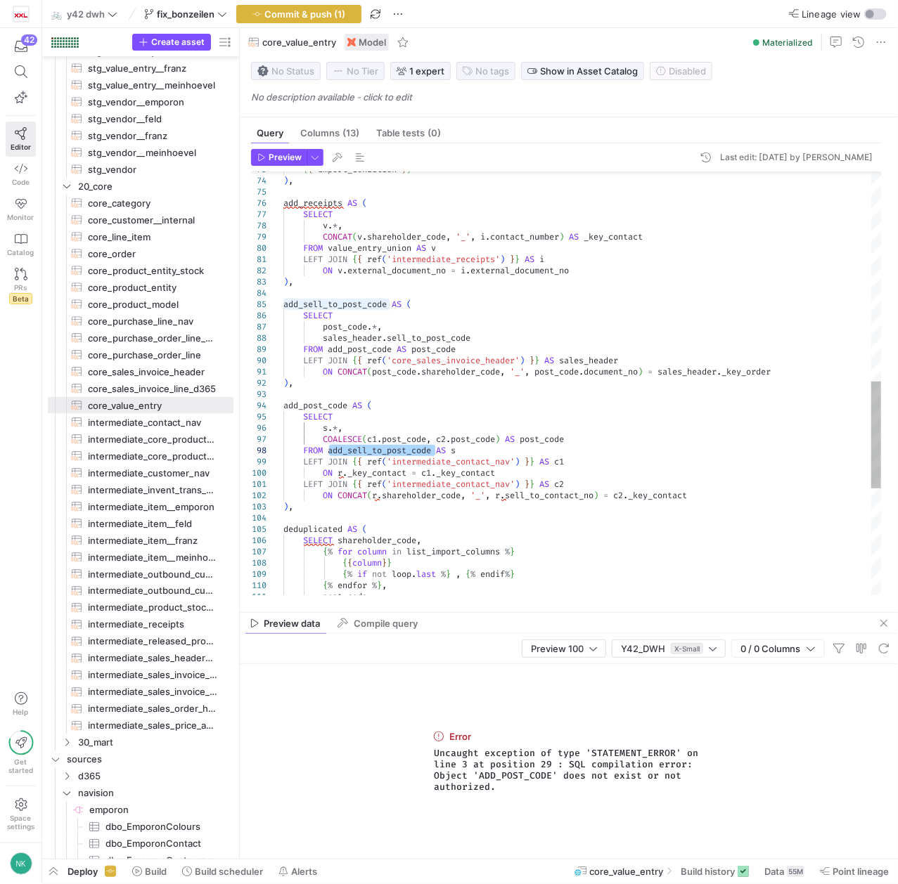
click at [347, 349] on div "post_code { % endfor % } , { { column } } { % if not loop . last % } , { % endi…" at bounding box center [581, 181] width 597 height 1676
click at [304, 205] on div "post_code { % endfor % } , { { column } } { % if not loop . last % } , { % endi…" at bounding box center [581, 181] width 597 height 1676
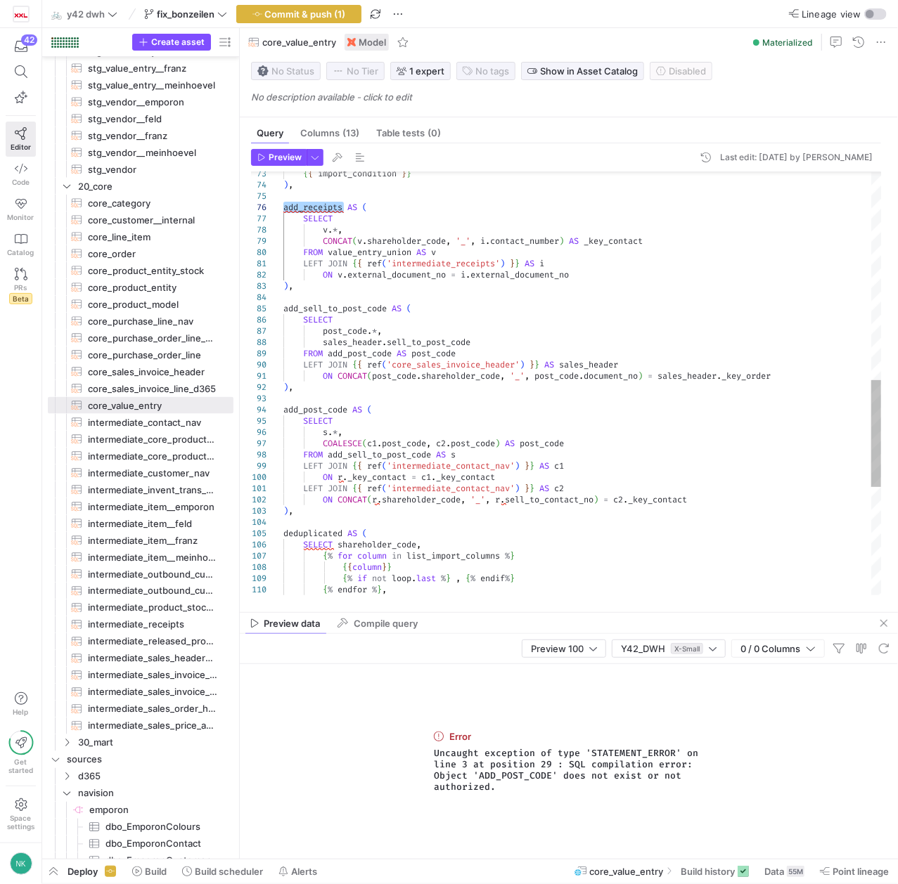
click at [366, 355] on div "{ % endfor % } , { { column } } { % if not loop . last % } , { % endif % } { % …" at bounding box center [581, 185] width 597 height 1676
click at [325, 205] on div "{ % endfor % } , { { column } } { % if not loop . last % } , { % endif % } { % …" at bounding box center [581, 185] width 597 height 1676
click at [350, 357] on div "{ % endfor % } , { { column } } { % if not loop . last % } , { % endif % } { % …" at bounding box center [581, 185] width 597 height 1676
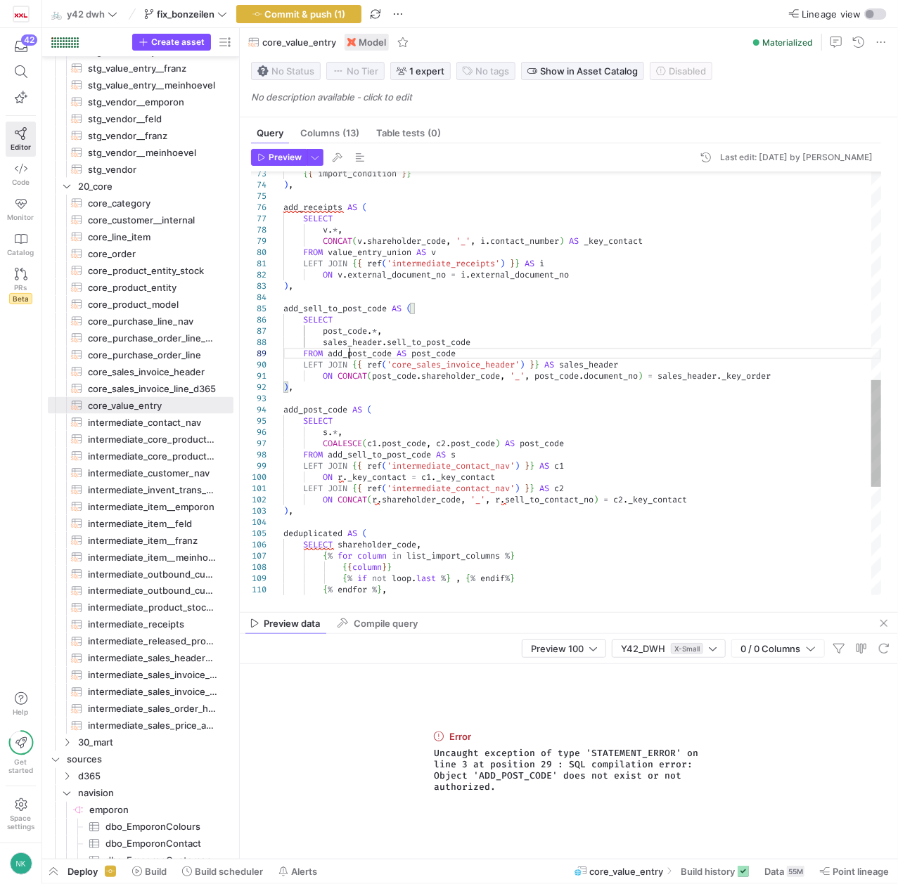
click at [350, 357] on div "{ % endfor % } , { { column } } { % if not loop . last % } , { % endif % } { % …" at bounding box center [581, 185] width 597 height 1676
click at [437, 356] on div "{ % endfor % } , { { column } } { % if not loop . last % } , { % endif % } { % …" at bounding box center [581, 185] width 597 height 1676
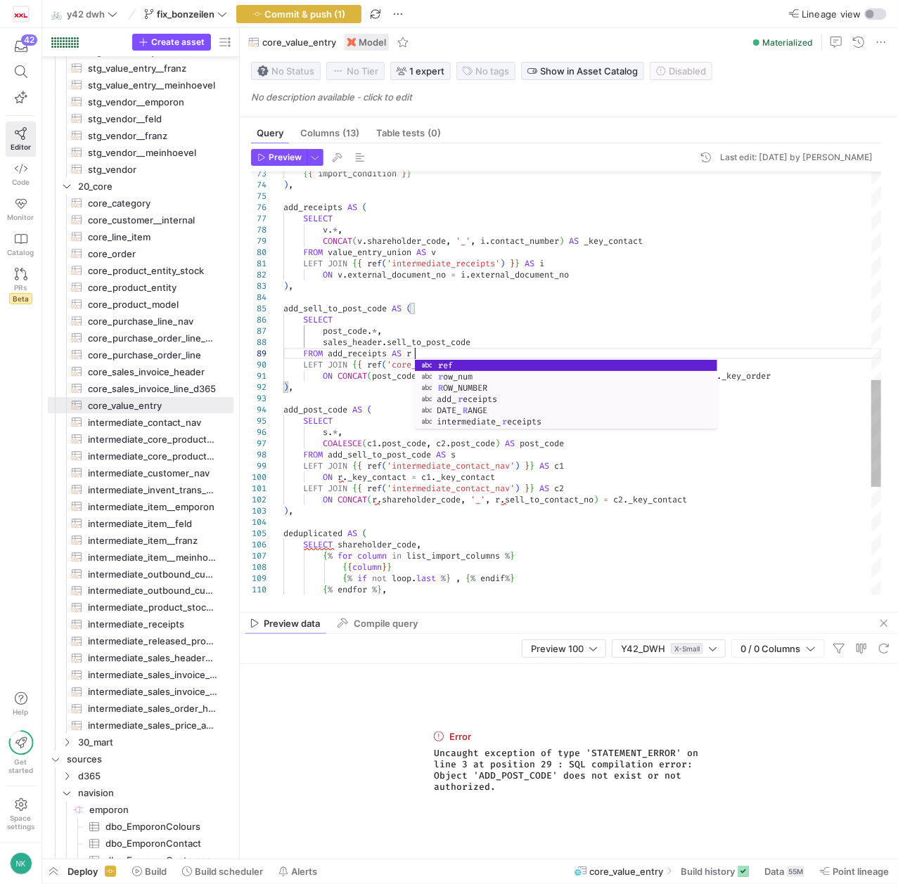
scroll to position [100, 130]
click at [501, 324] on div "{ % endfor % } , { { column } } { % if not loop . last % } , { % endif % } { % …" at bounding box center [581, 185] width 597 height 1676
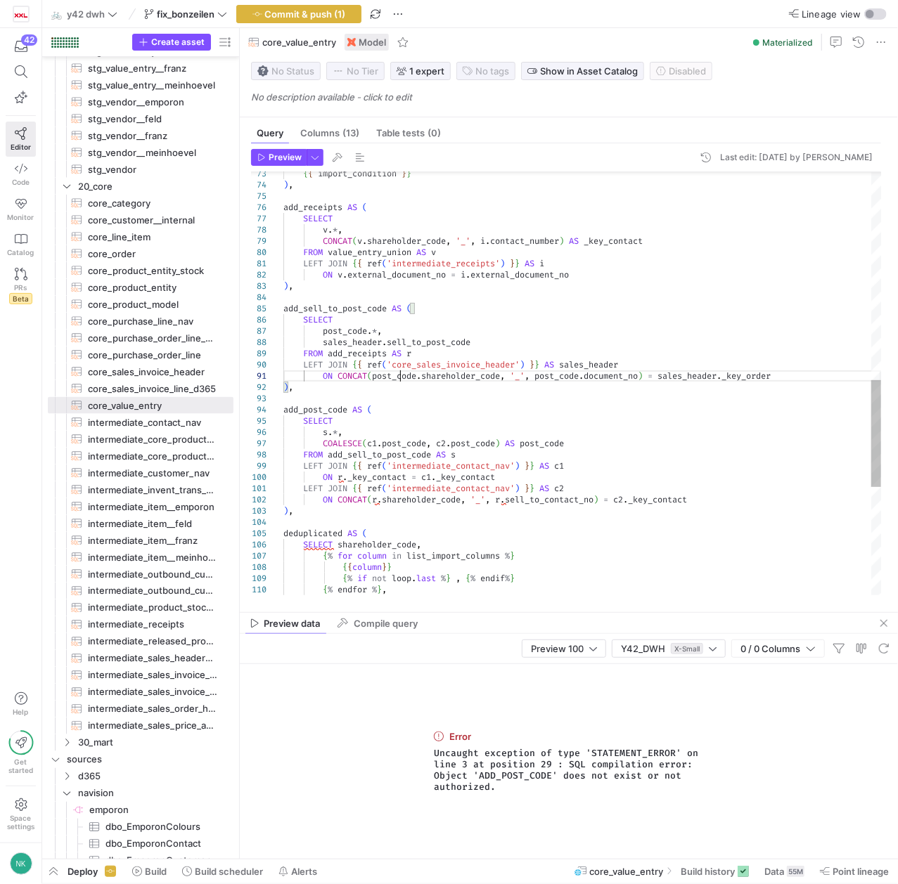
click at [398, 377] on div "{ % endfor % } , { { column } } { % if not loop . last % } , { % endif % } { % …" at bounding box center [581, 185] width 597 height 1676
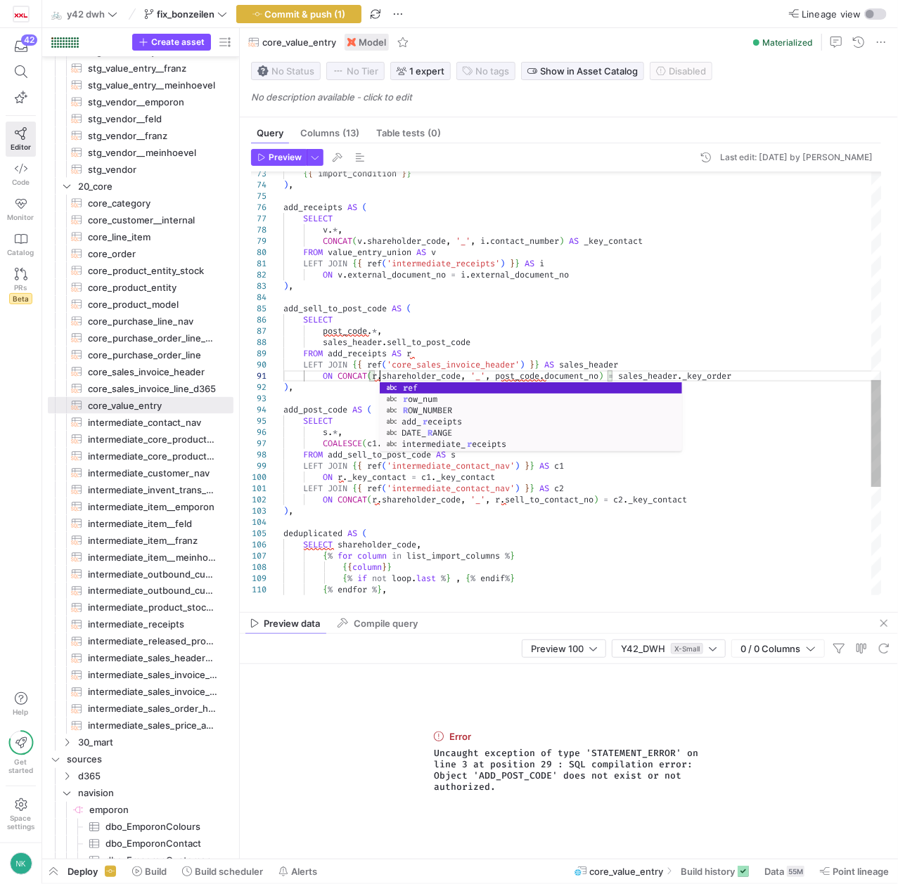
click at [522, 375] on div "{ % endfor % } , { { column } } { % if not loop . last % } , { % endif % } { % …" at bounding box center [581, 185] width 597 height 1676
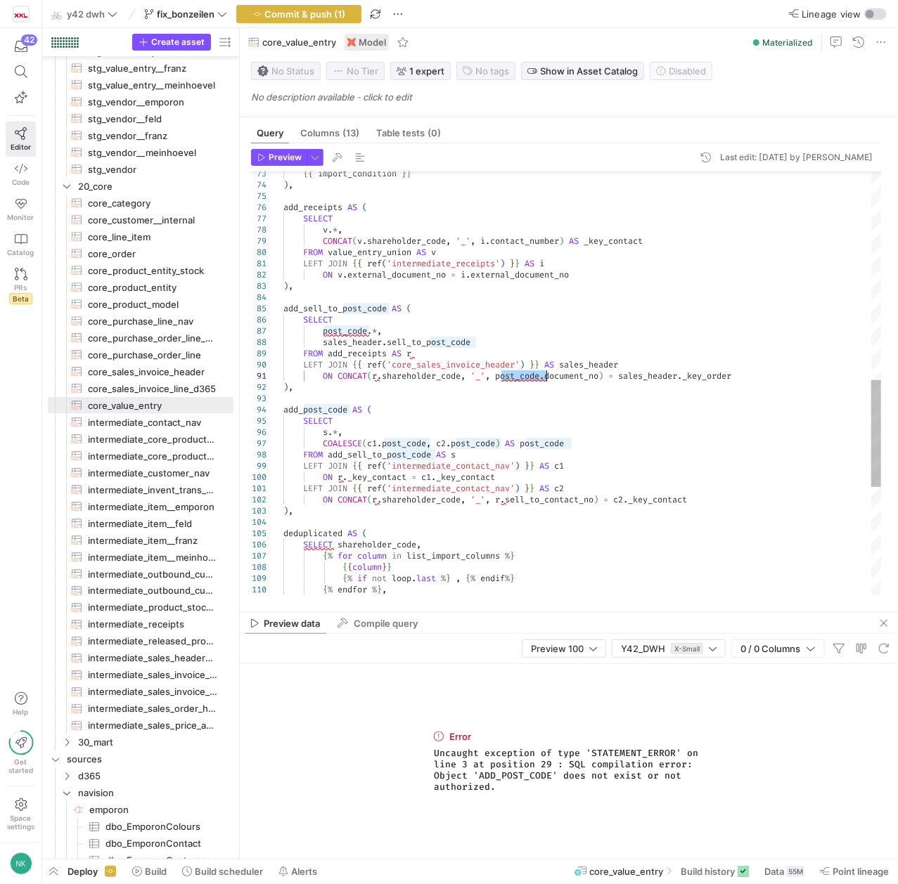
scroll to position [10, 221]
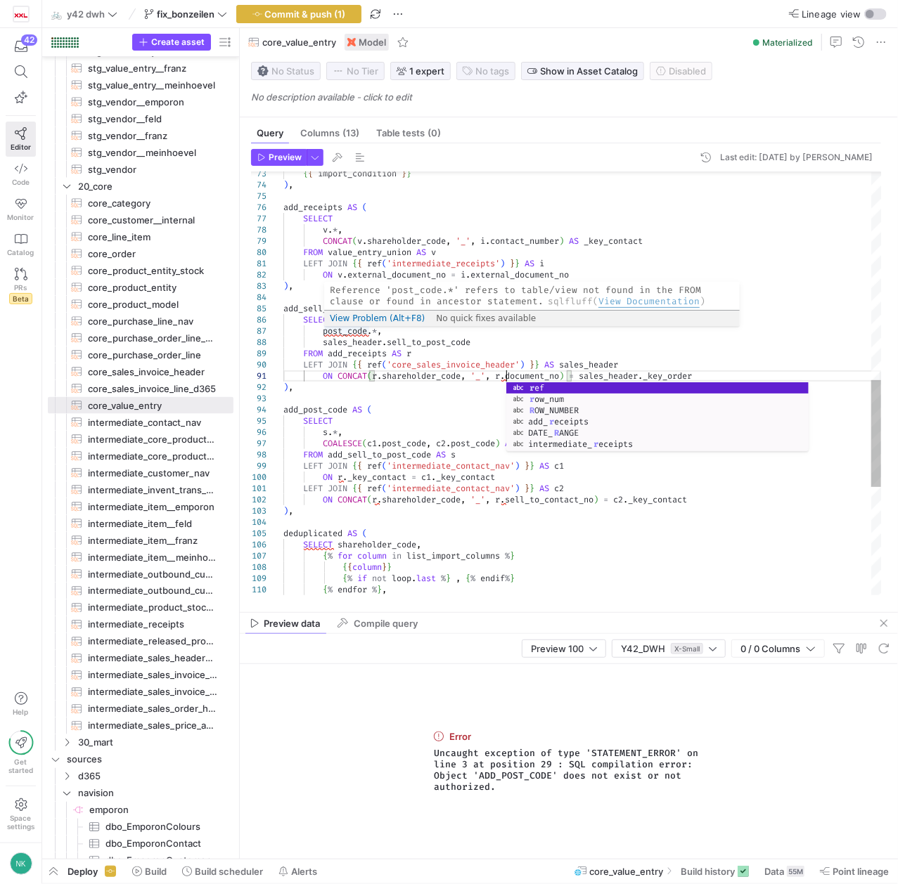
click at [335, 332] on div "{ % endfor % } , { { column } } { % if not loop . last % } , { % endif % } { % …" at bounding box center [581, 185] width 597 height 1676
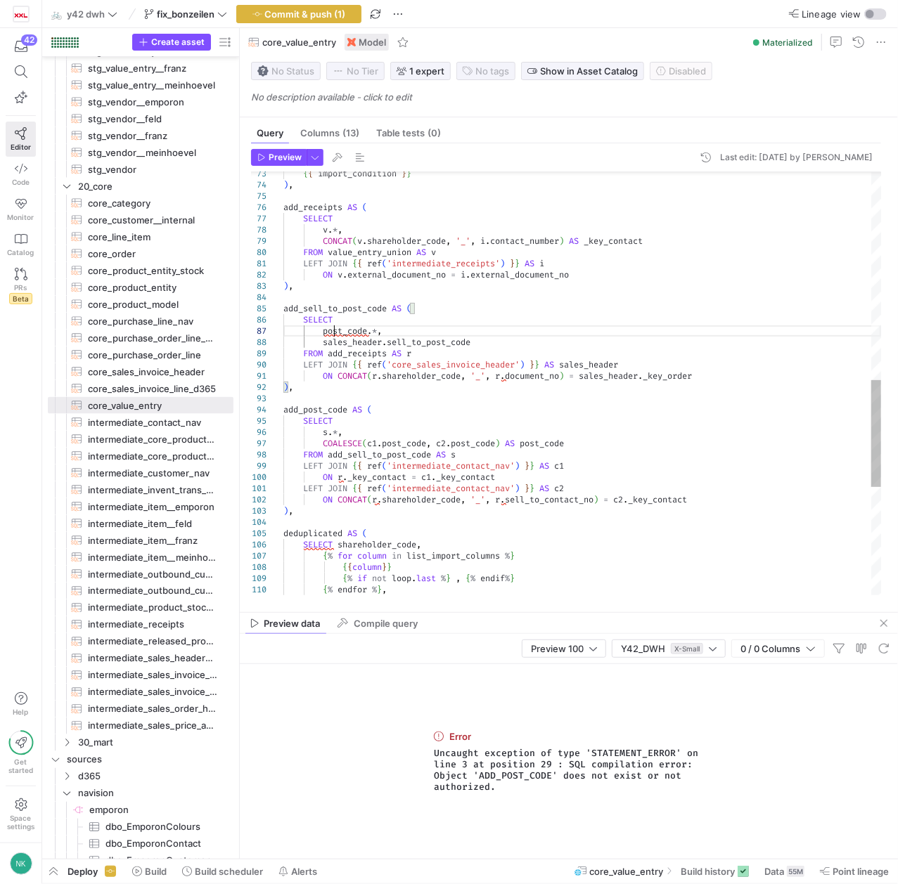
click at [335, 332] on div "{ % endfor % } , { { column } } { % if not loop . last % } , { % endif % } { % …" at bounding box center [581, 185] width 597 height 1676
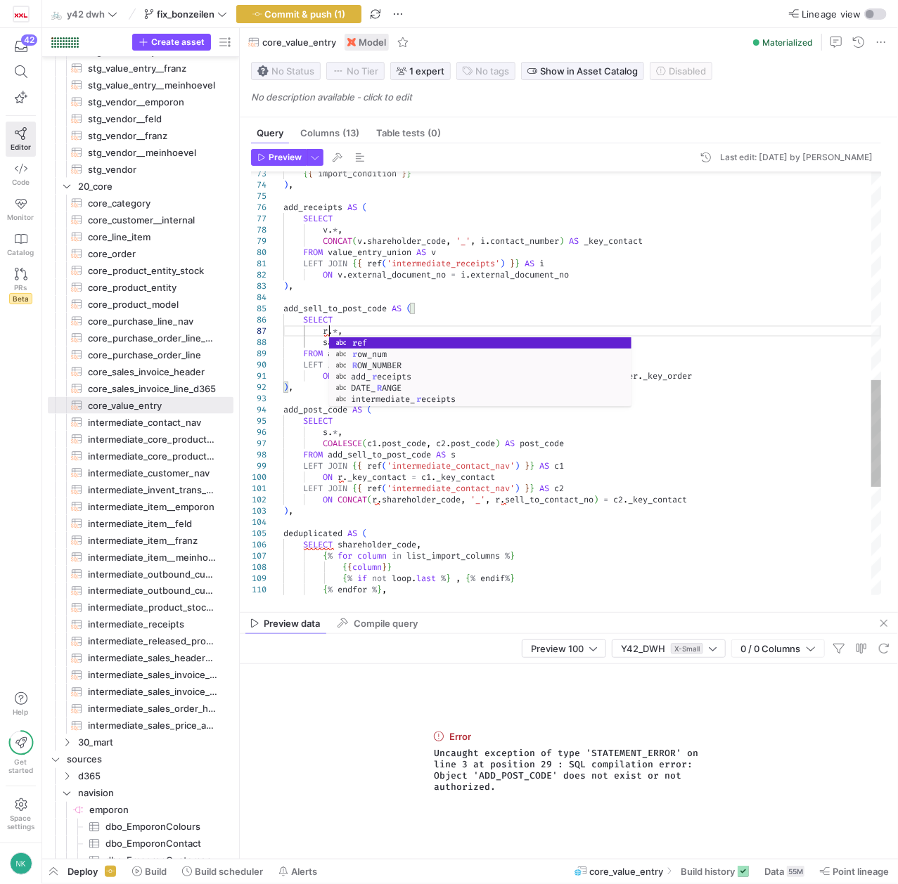
scroll to position [67, 46]
click at [455, 309] on div "{ % endfor % } , { { column } } { % if not loop . last % } , { % endif % } { % …" at bounding box center [581, 185] width 597 height 1676
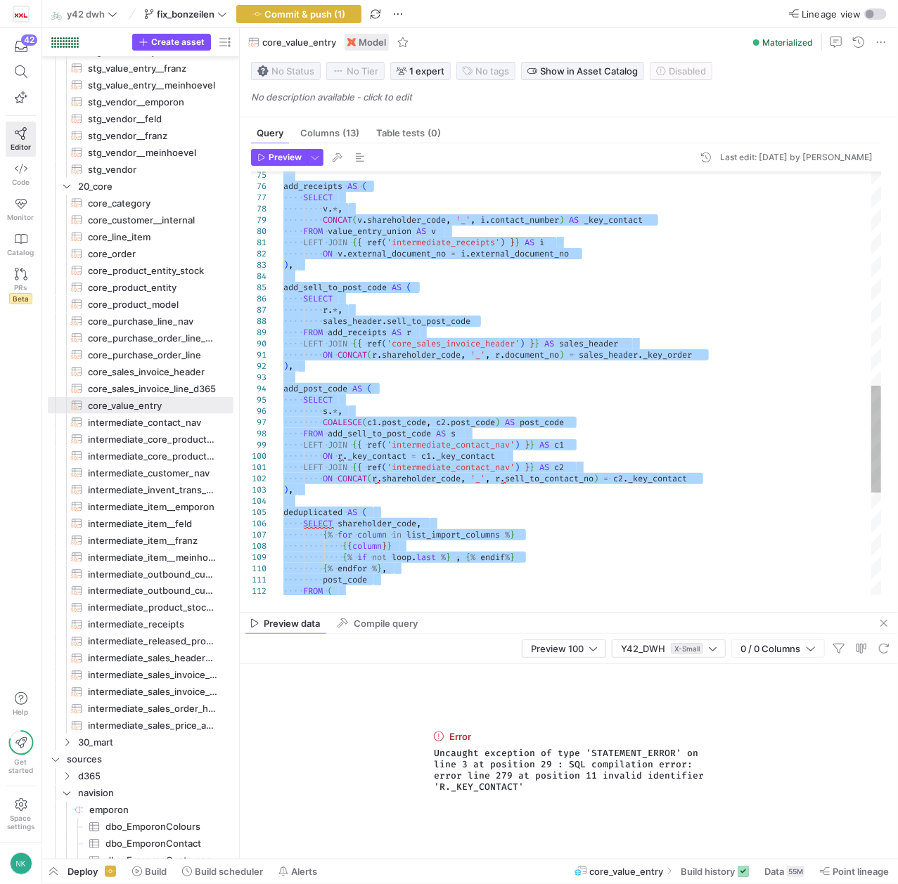
click at [375, 481] on div "{ % endfor % } , { { column } } { % if not loop . last % } , { % endif % } { % …" at bounding box center [581, 164] width 597 height 1676
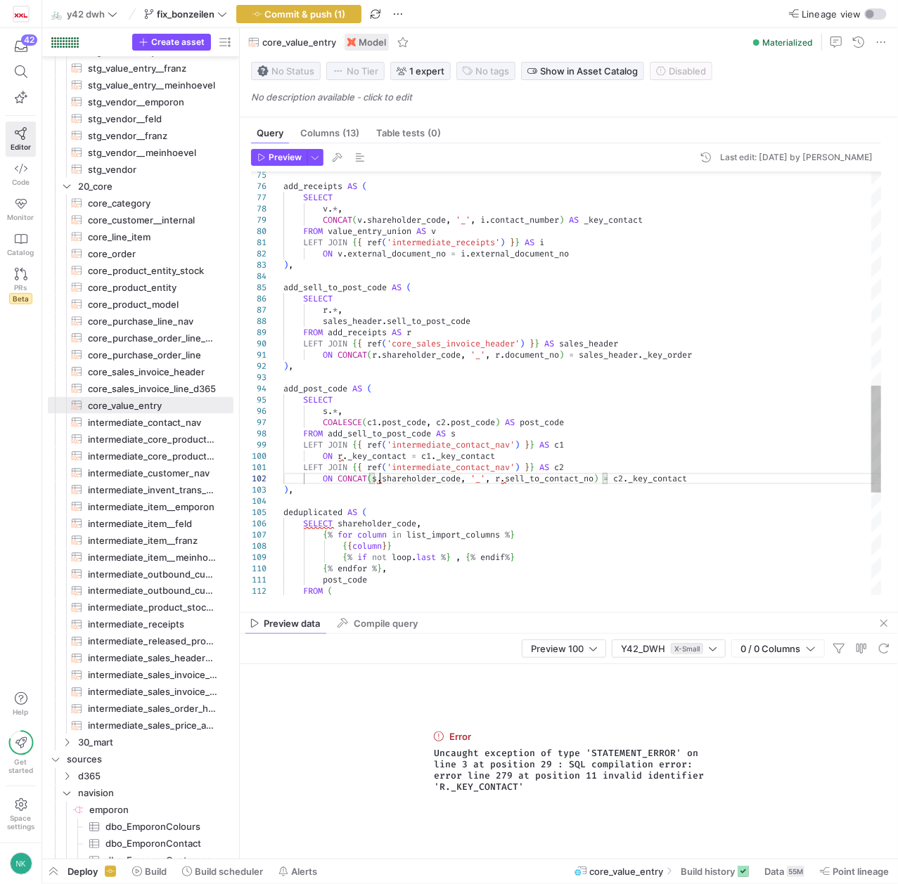
scroll to position [22, 94]
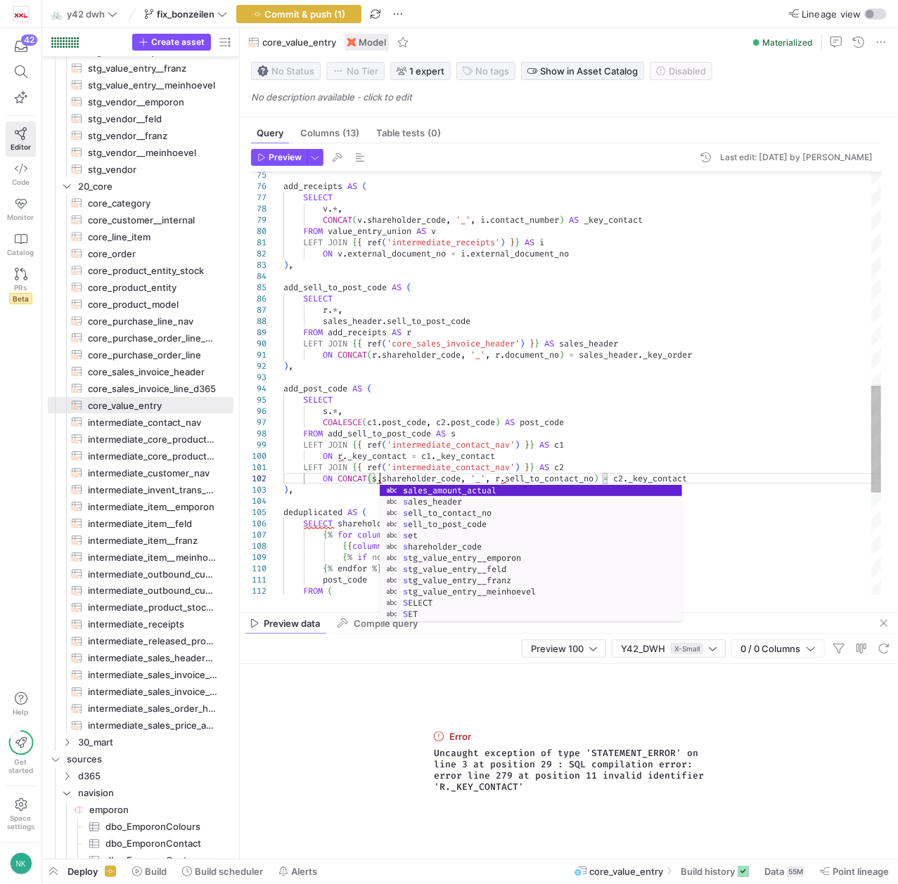
click at [474, 461] on div "{ % endfor % } , { { column } } { % if not loop . last % } , { % endif % } { % …" at bounding box center [581, 164] width 597 height 1676
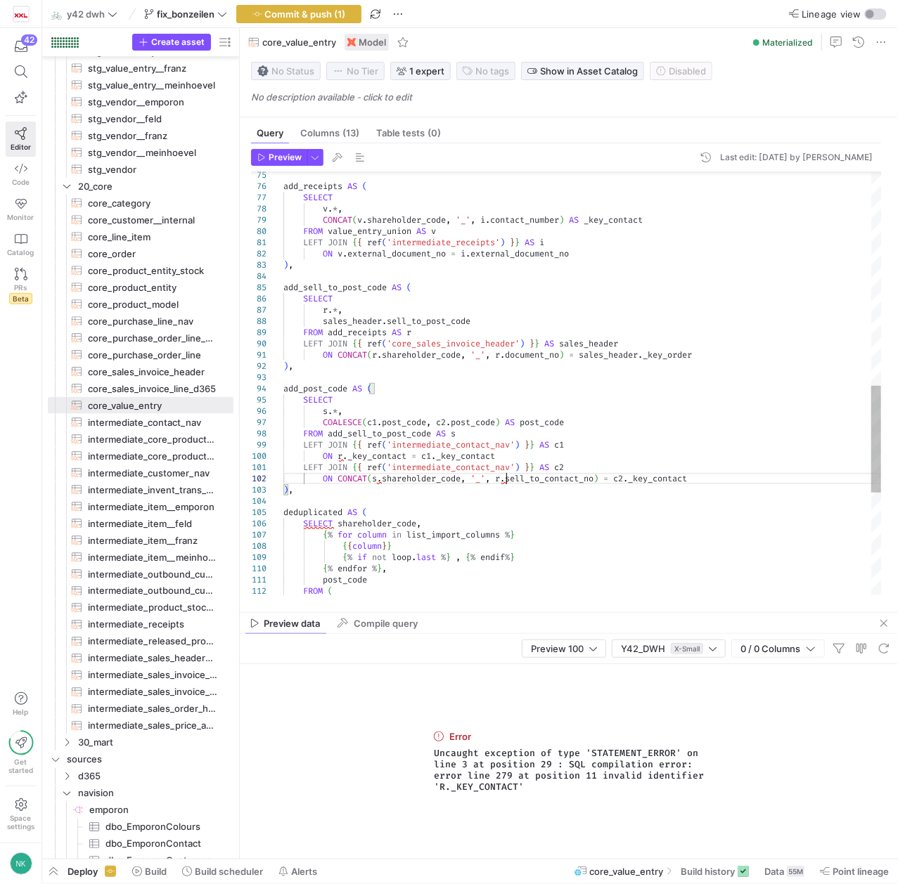
click at [507, 484] on div "{ % endfor % } , { { column } } { % if not loop . last % } , { % endif % } { % …" at bounding box center [581, 164] width 597 height 1676
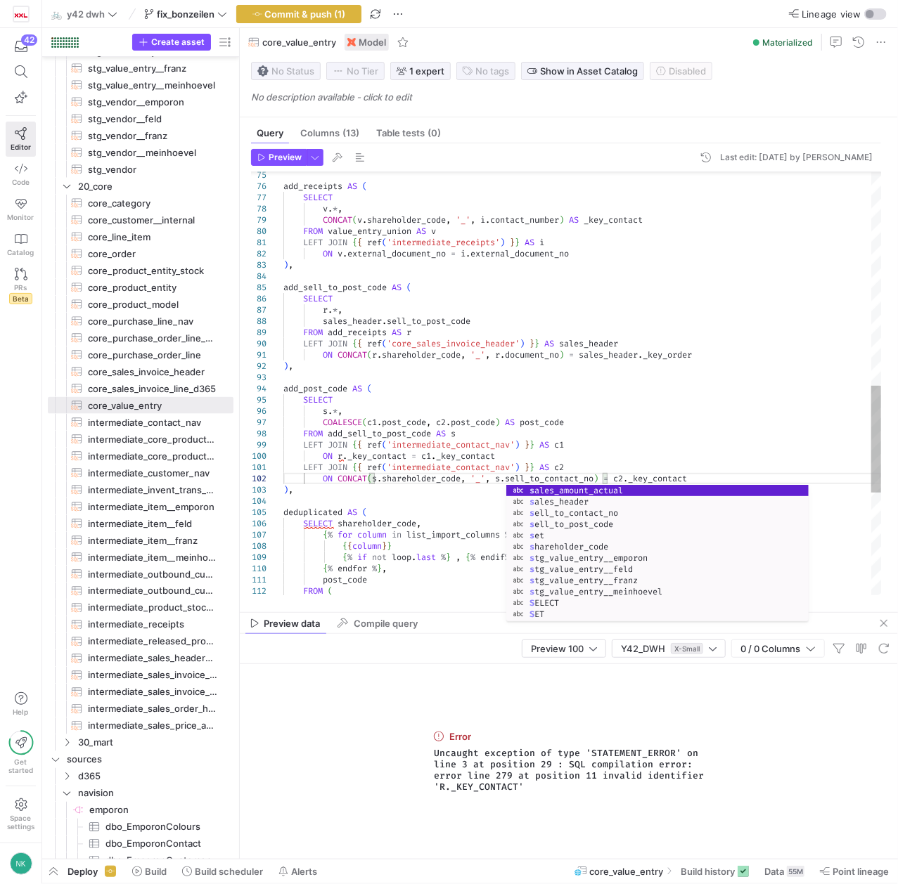
click at [335, 453] on div "{ % endfor % } , { { column } } { % if not loop . last % } , { % endif % } { % …" at bounding box center [581, 164] width 597 height 1676
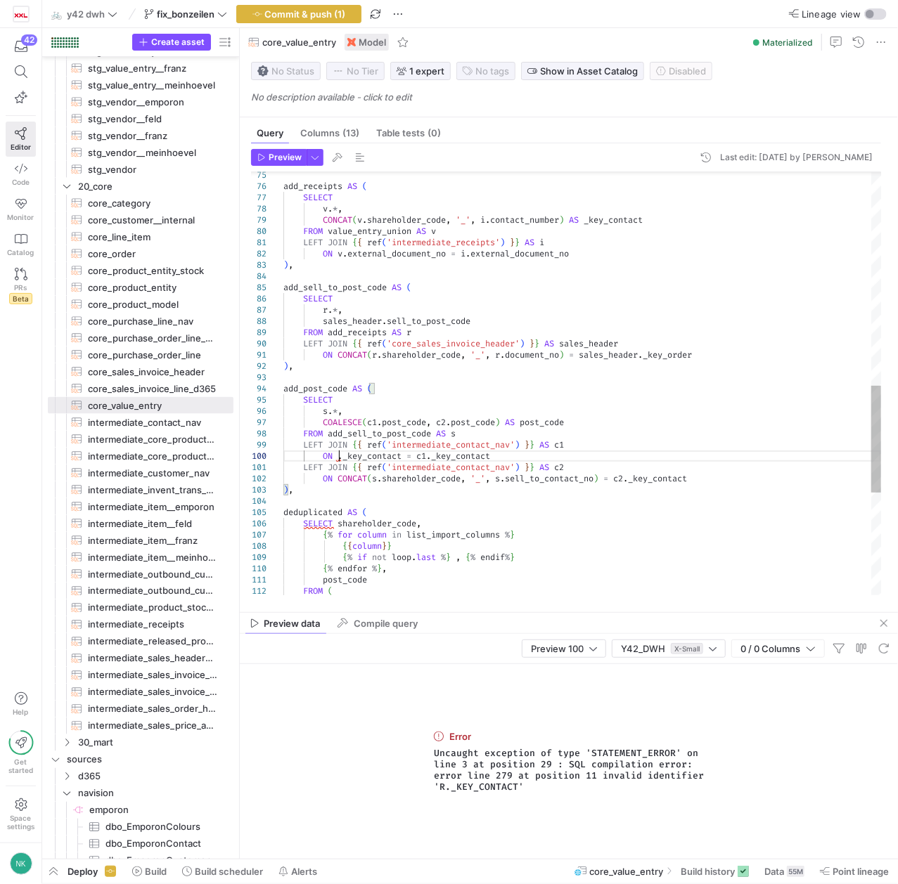
scroll to position [101, 60]
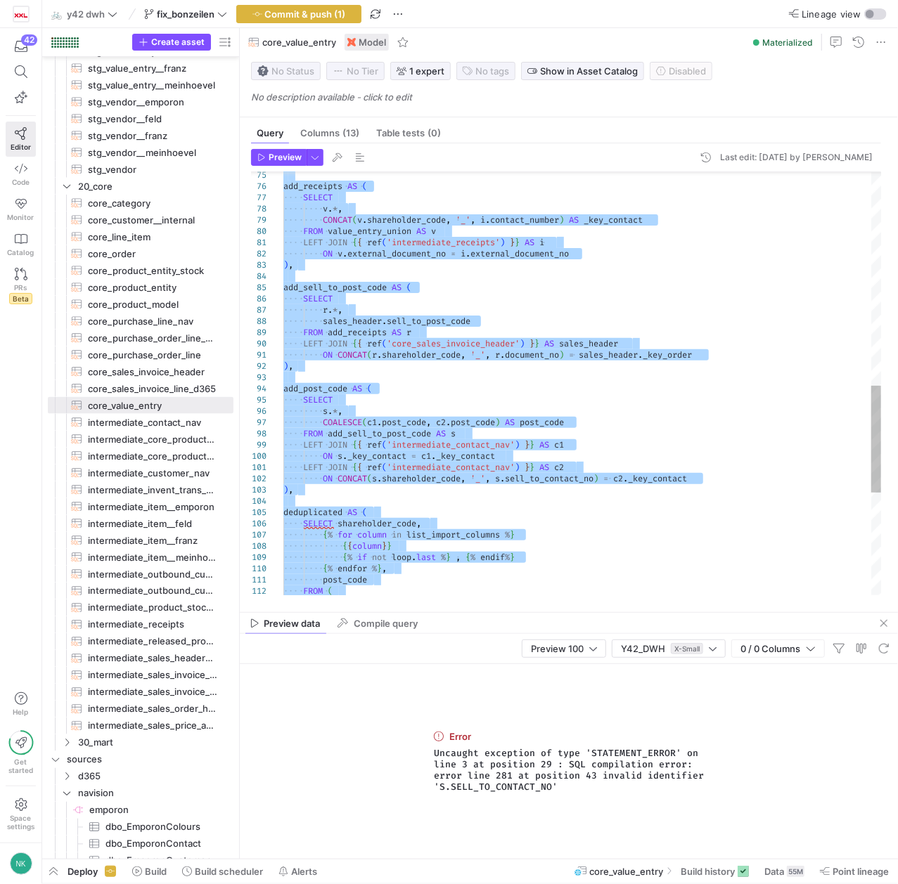
click at [430, 323] on div "{ % endfor % } , { { column } } { % if not loop . last % } , { % endif % } { % …" at bounding box center [581, 164] width 597 height 1676
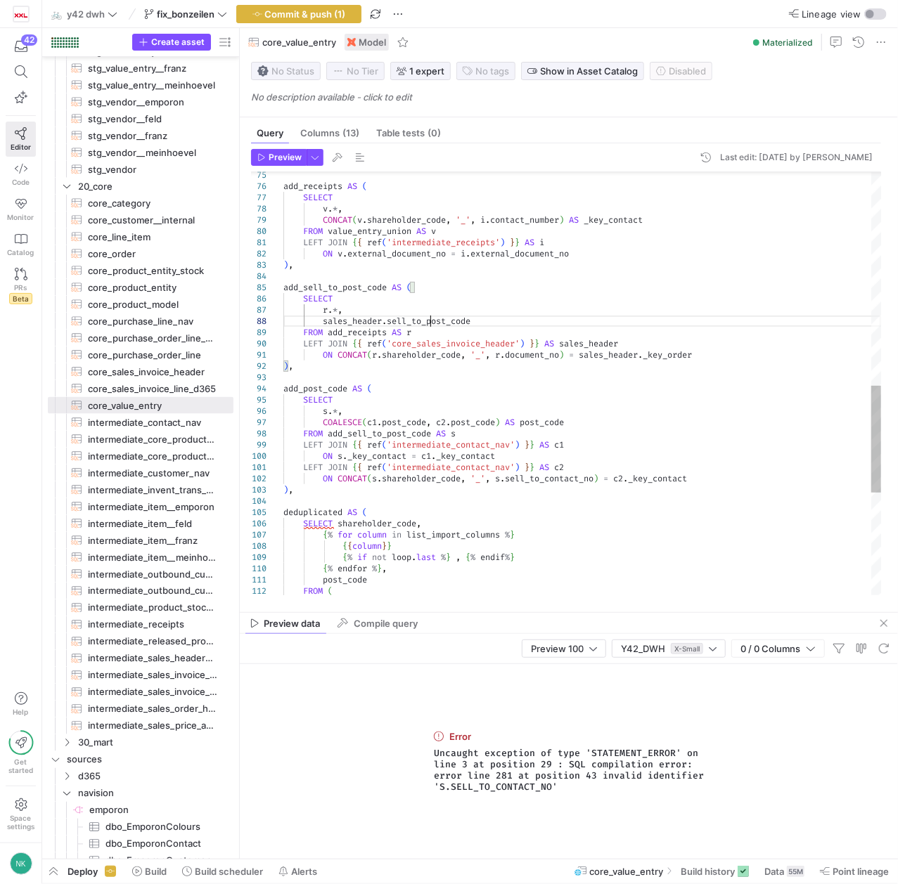
click at [430, 323] on div "{ % endfor % } , { { column } } { % if not loop . last % } , { % endif % } { % …" at bounding box center [581, 164] width 597 height 1676
click at [578, 344] on div "{ % endfor % } , { { column } } { % if not loop . last % } , { % endif % } { % …" at bounding box center [581, 164] width 597 height 1676
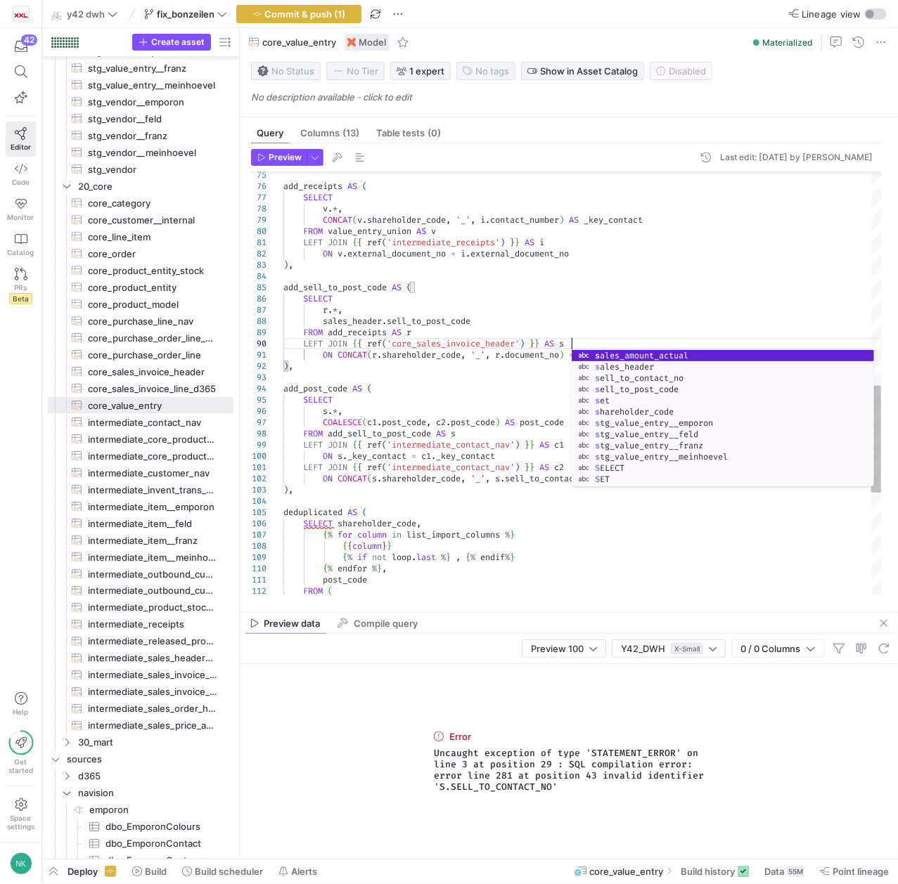
click at [630, 318] on div "{ % endfor % } , { { column } } { % if not loop . last % } , { % endif % } { % …" at bounding box center [581, 164] width 597 height 1676
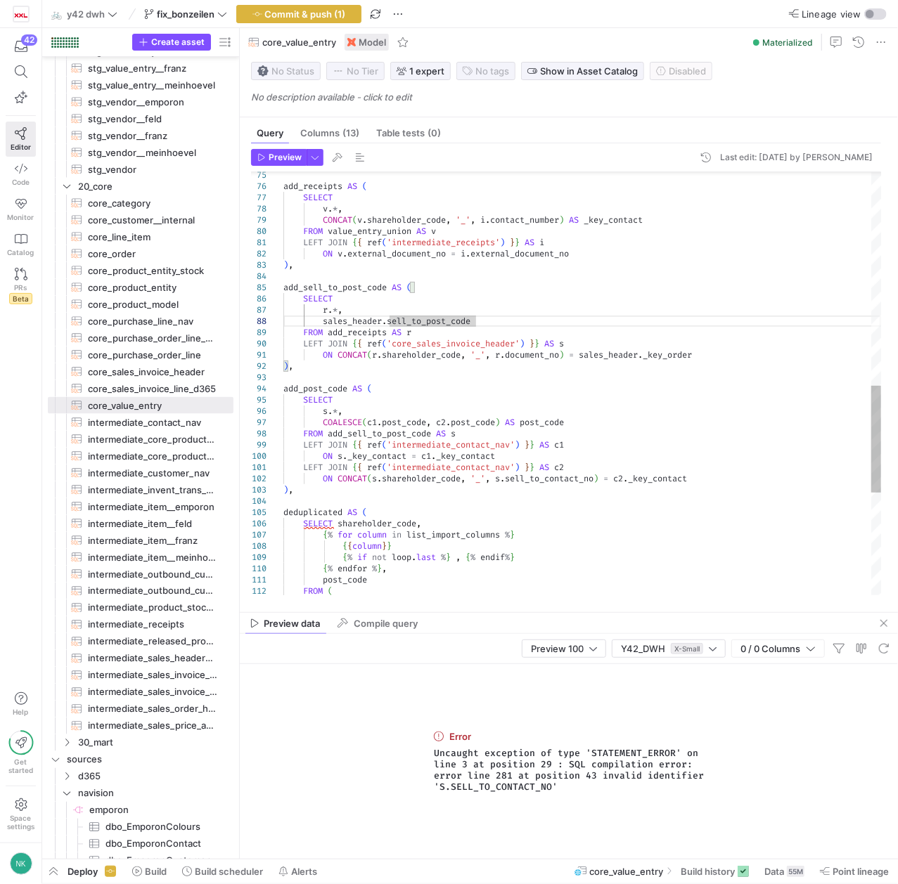
click at [613, 358] on div "{ % endfor % } , { { column } } { % if not loop . last % } , { % endif % } { % …" at bounding box center [581, 164] width 597 height 1676
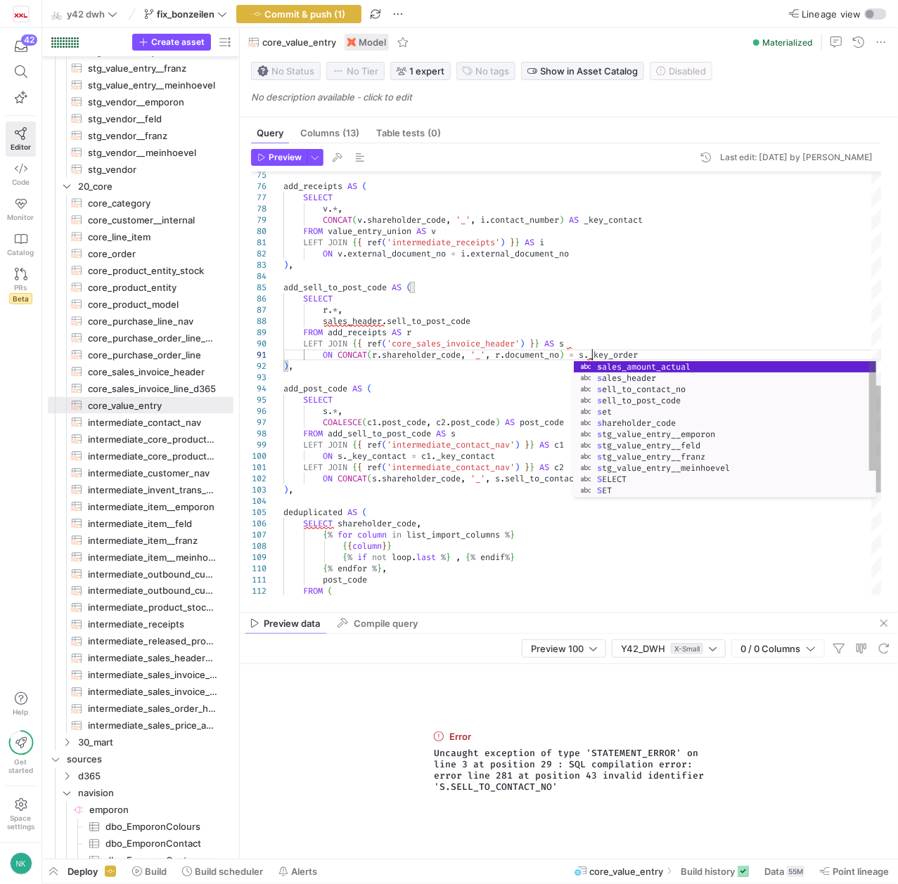
scroll to position [11, 307]
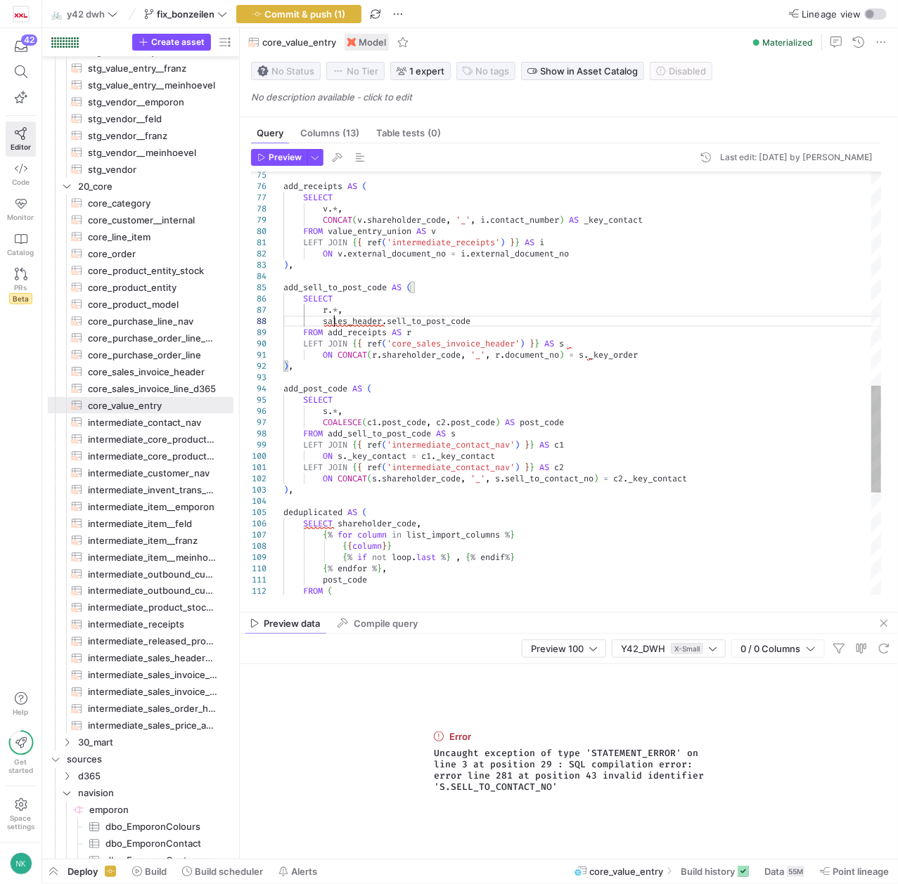
click at [336, 323] on div "{ % endfor % } , { { column } } { % if not loop . last % } , { % endif % } { % …" at bounding box center [581, 164] width 597 height 1676
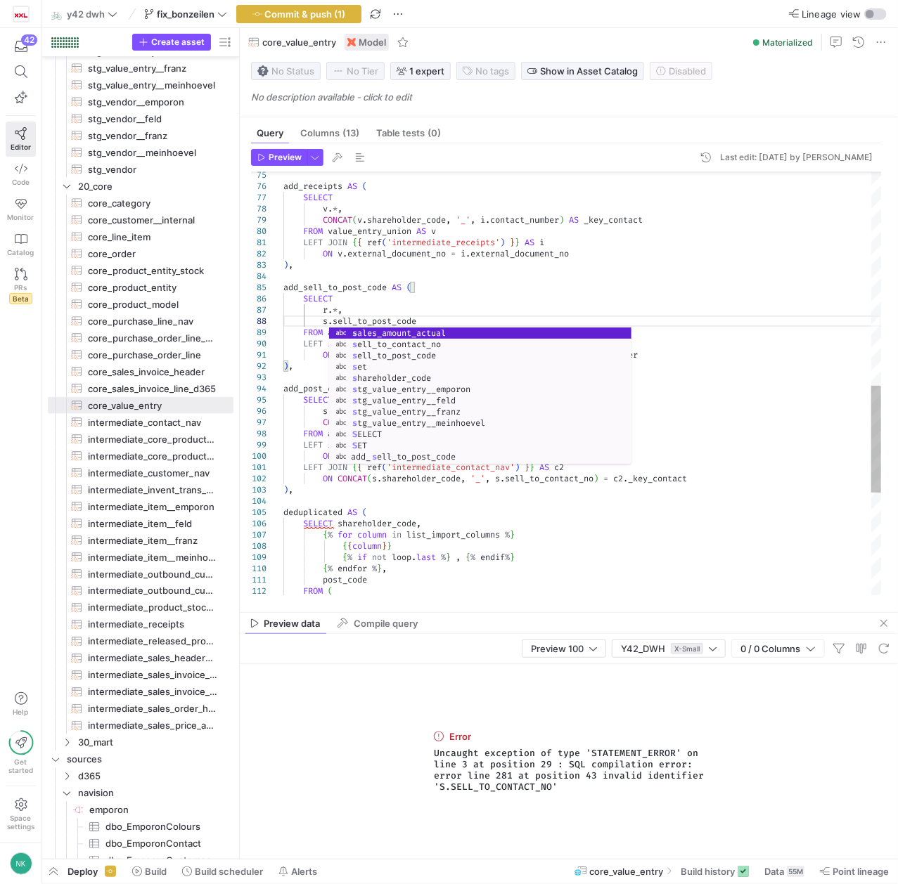
click at [554, 482] on div "{ % endfor % } , { { column } } { % if not loop . last % } , { % endif % } { % …" at bounding box center [581, 164] width 597 height 1676
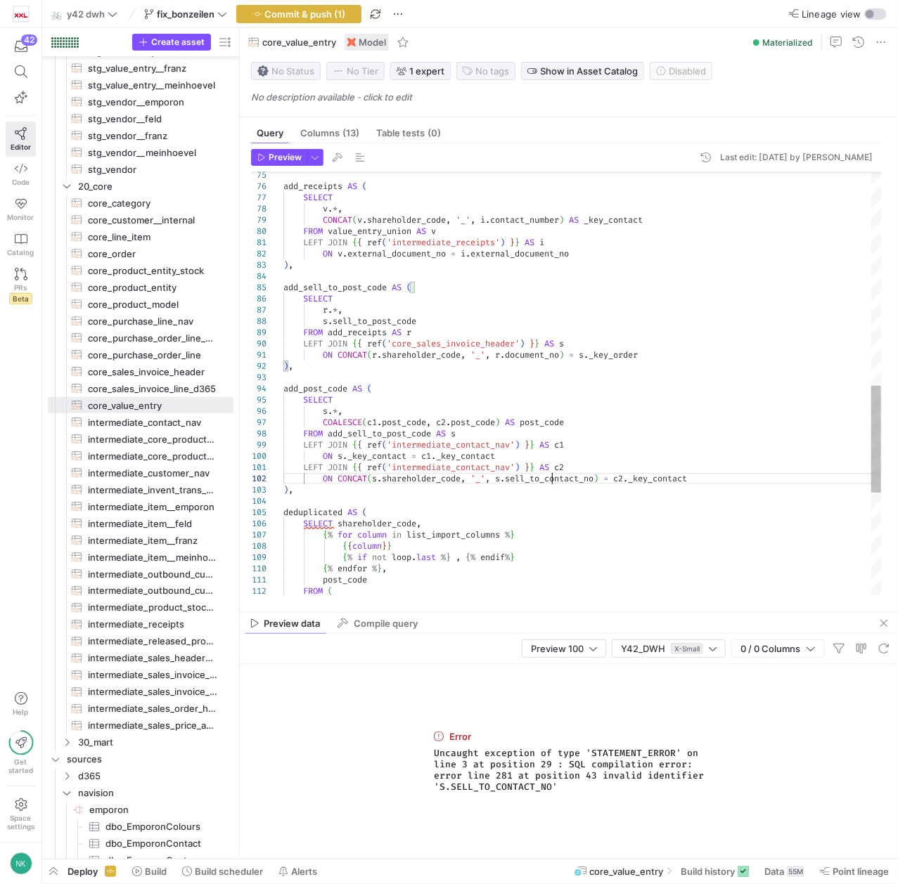
click at [554, 482] on div "{ % endfor % } , { { column } } { % if not loop . last % } , { % endif % } { % …" at bounding box center [581, 164] width 597 height 1676
click at [399, 321] on div "{ % endfor % } , { { column } } { % if not loop . last % } , { % endif % } { % …" at bounding box center [581, 164] width 597 height 1676
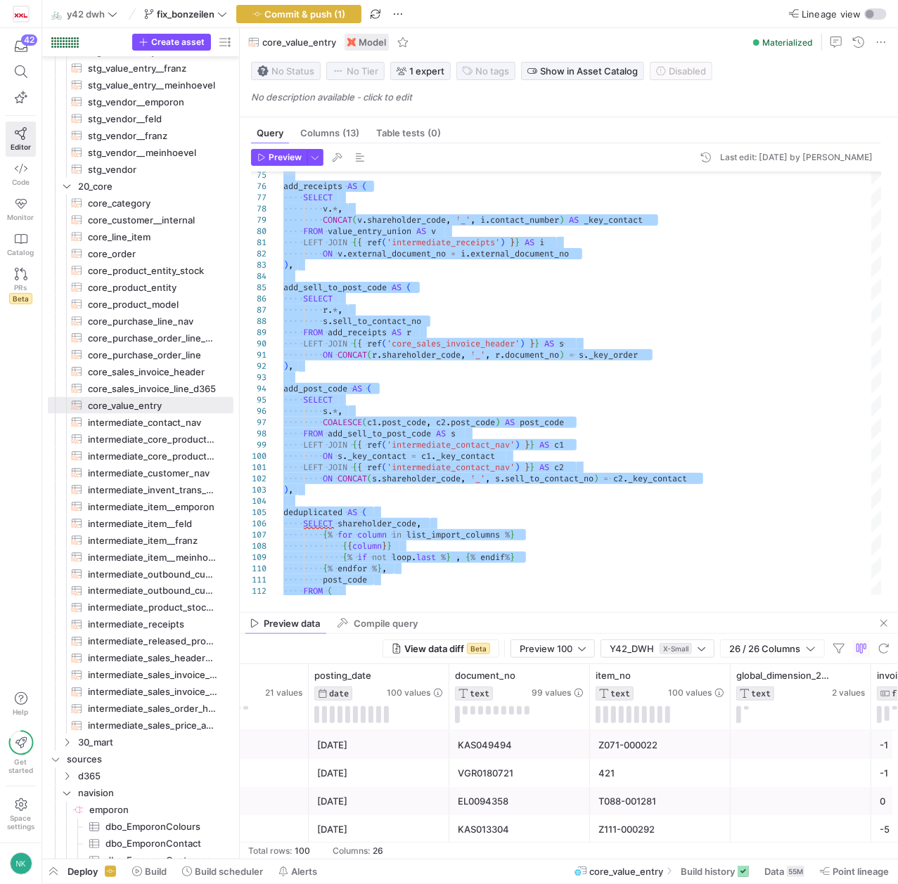
scroll to position [0, 1839]
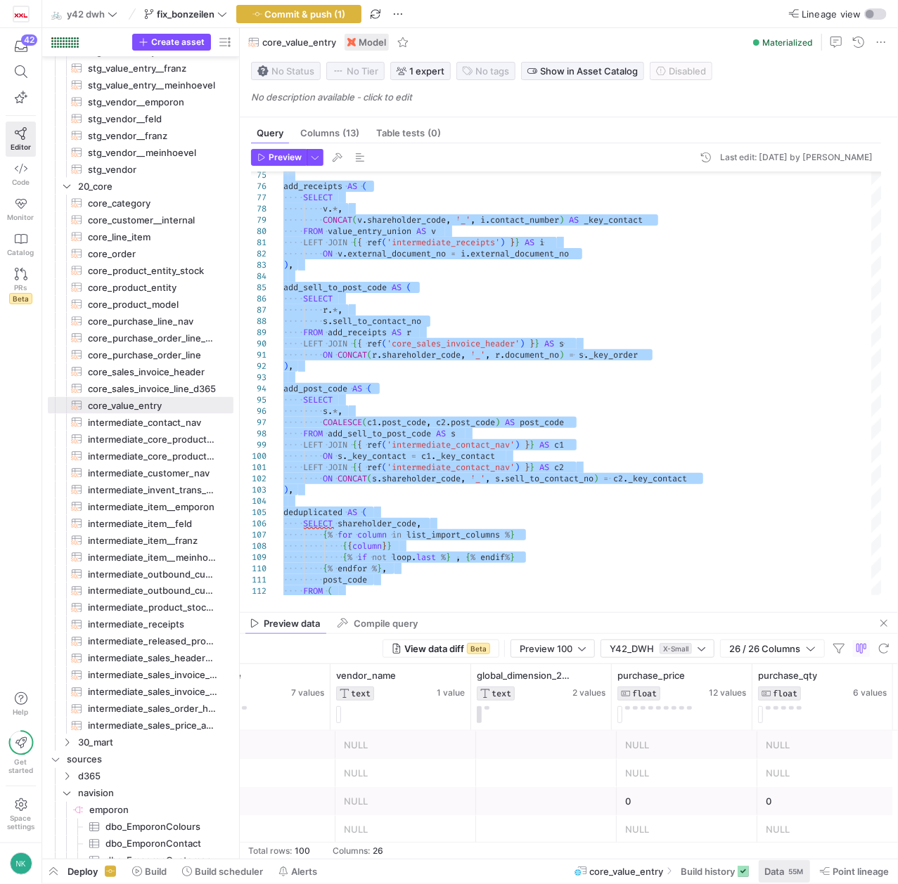
type textarea "{% set import_condition = " WHERE ABS(sales_amount_actual) < POWER(10,8) " %} -…"
click at [789, 869] on div "55M" at bounding box center [796, 871] width 18 height 11
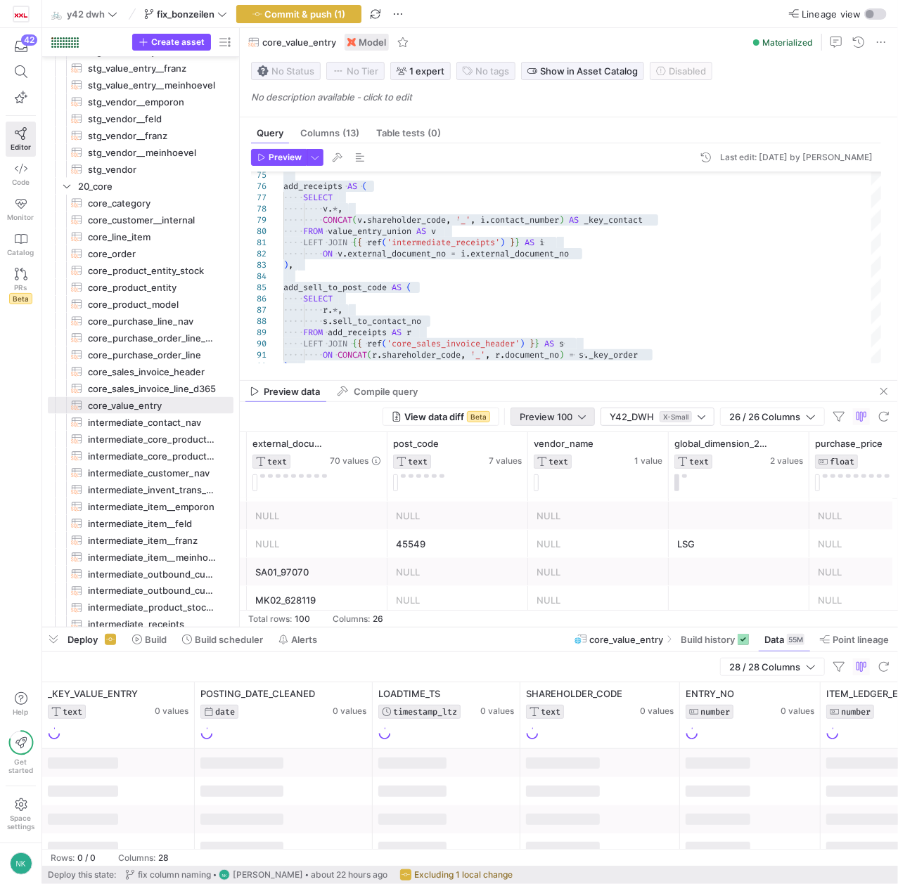
click at [583, 418] on div at bounding box center [582, 416] width 8 height 11
click at [563, 458] on span "Full Preview" at bounding box center [549, 463] width 73 height 11
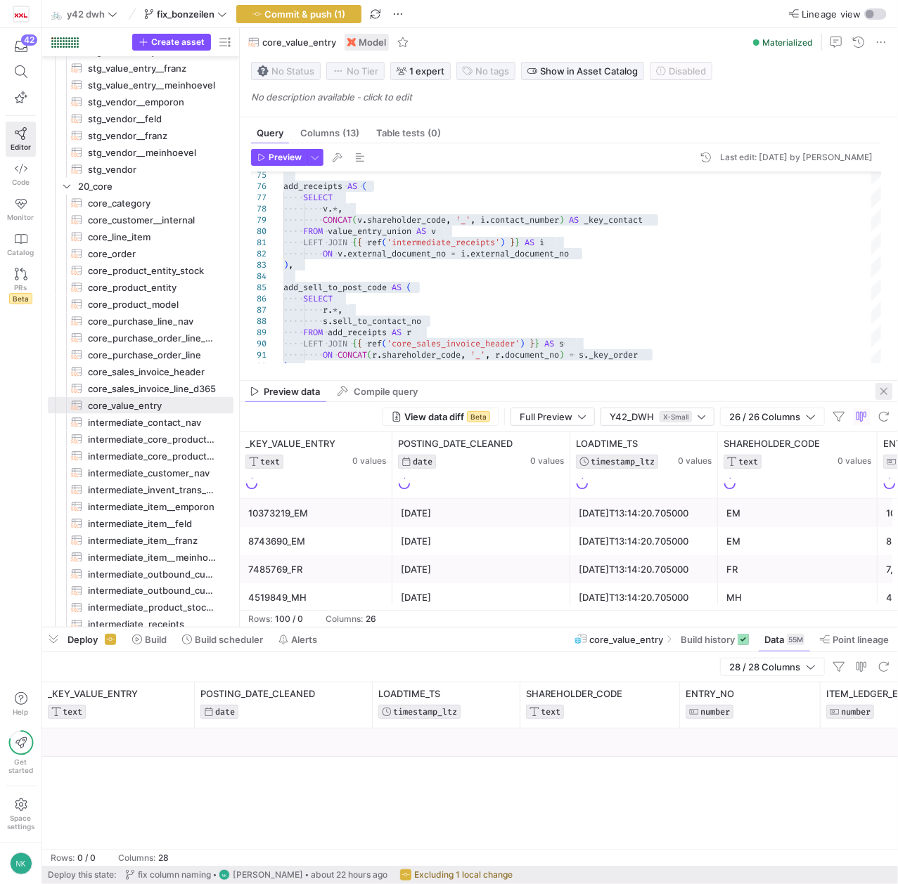
click at [887, 394] on span "button" at bounding box center [883, 391] width 17 height 17
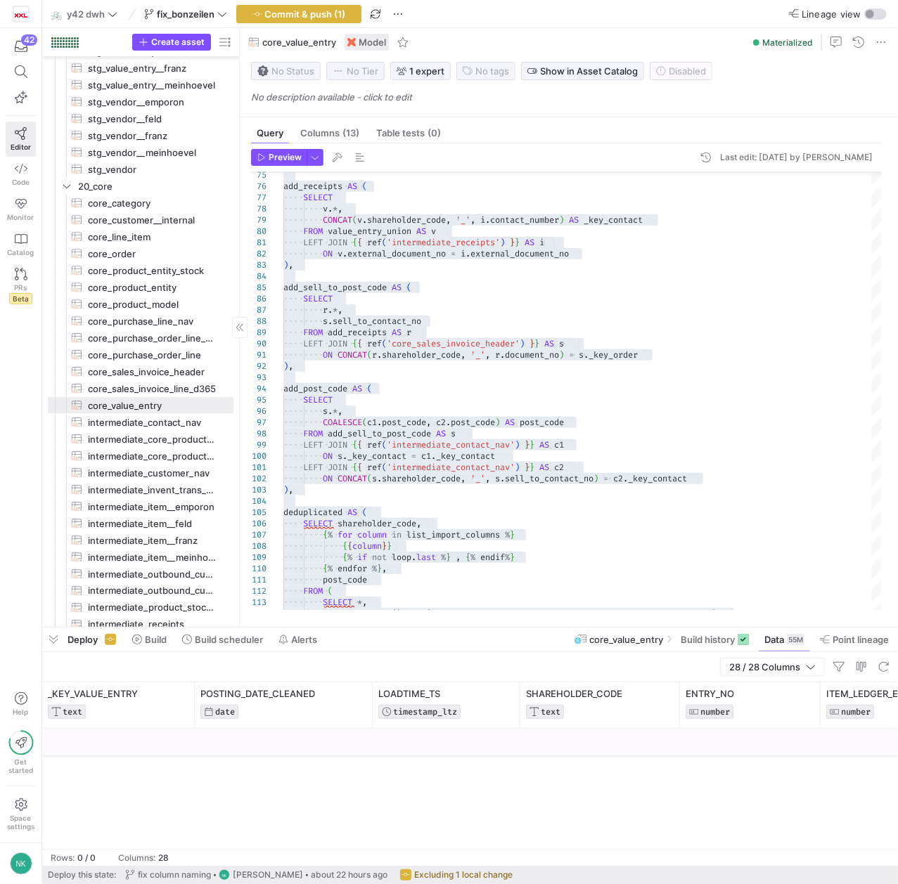
drag, startPoint x: 55, startPoint y: 645, endPoint x: 82, endPoint y: 634, distance: 29.6
click at [55, 645] on span "button" at bounding box center [53, 640] width 22 height 24
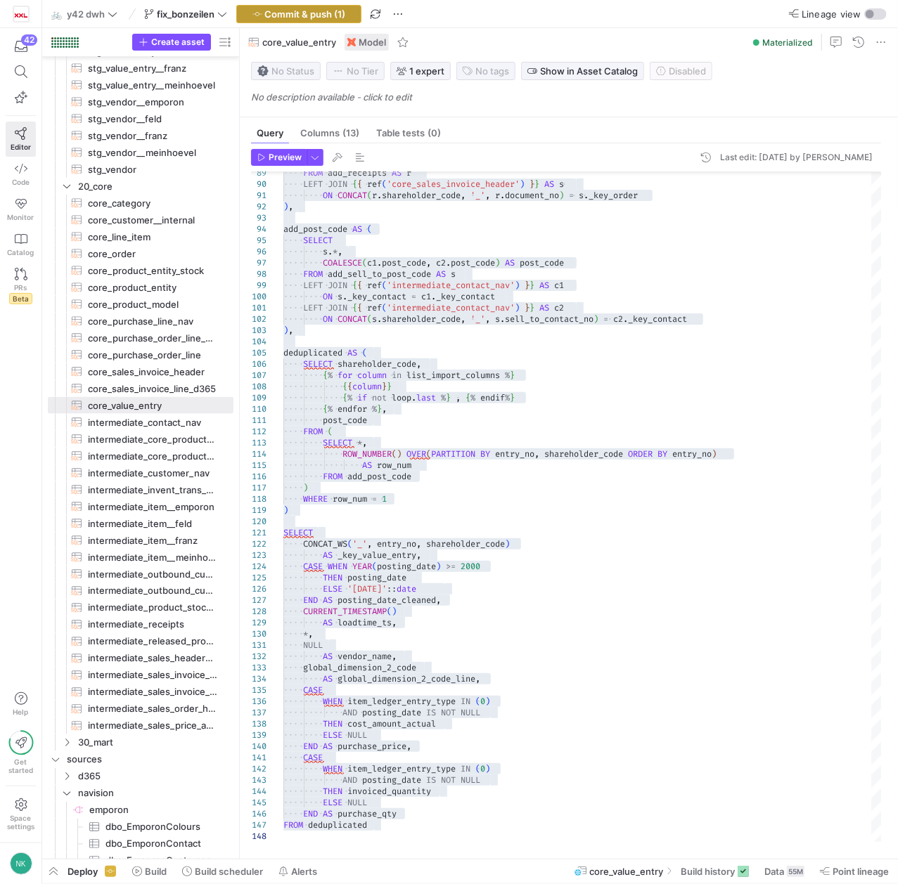
click at [324, 8] on span "Commit & push (1)" at bounding box center [305, 13] width 81 height 11
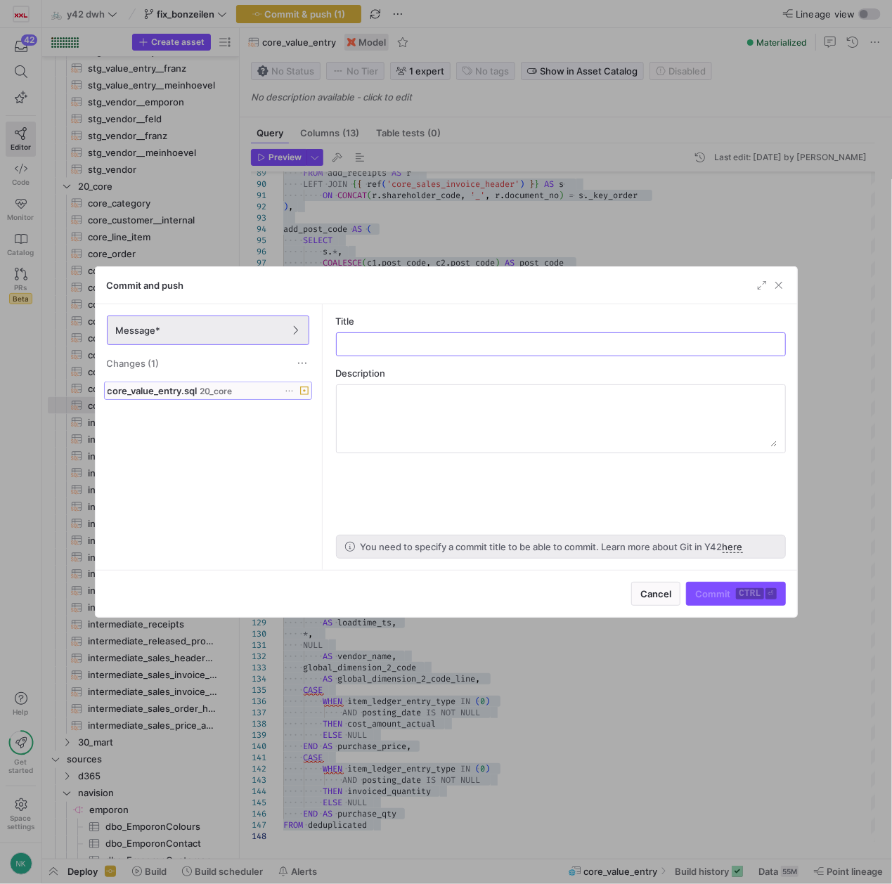
click at [157, 394] on span "core_value_entry.sql" at bounding box center [153, 390] width 90 height 11
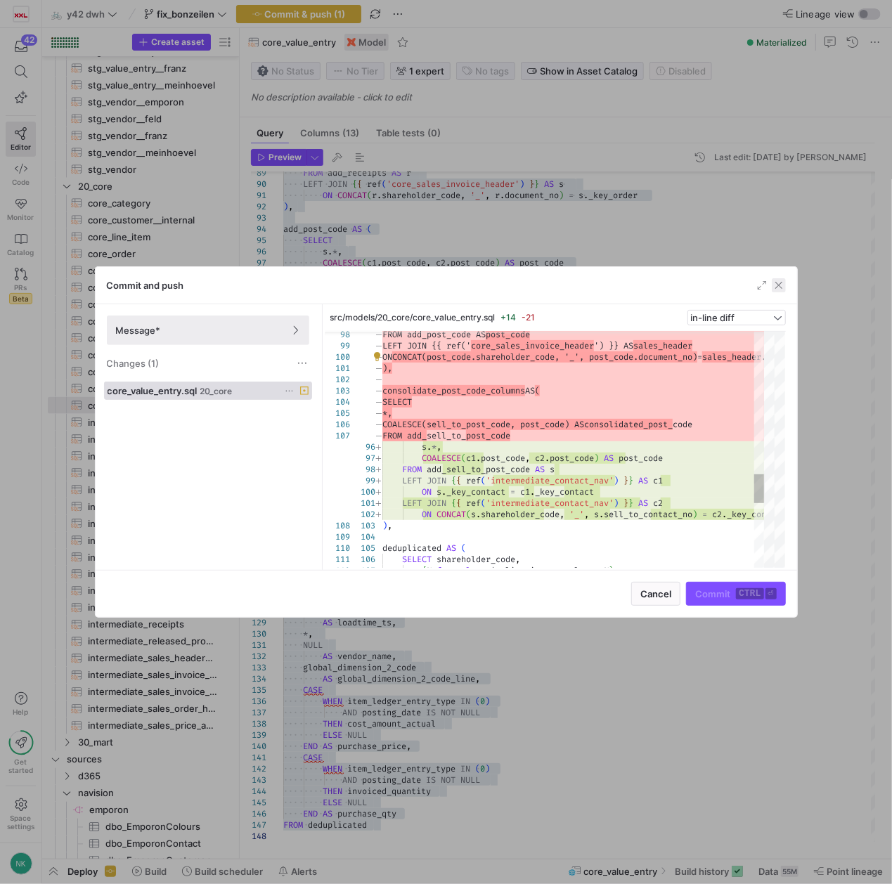
click at [779, 283] on span "button" at bounding box center [779, 285] width 14 height 14
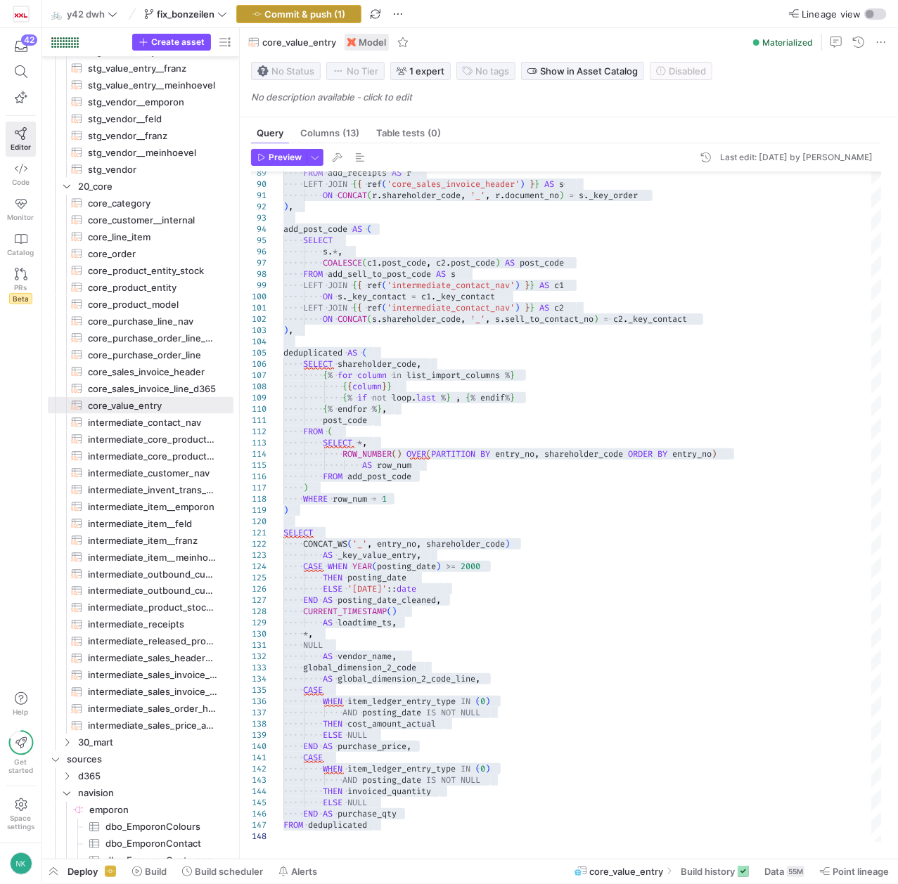
click at [321, 13] on span "Commit & push (1)" at bounding box center [305, 13] width 81 height 11
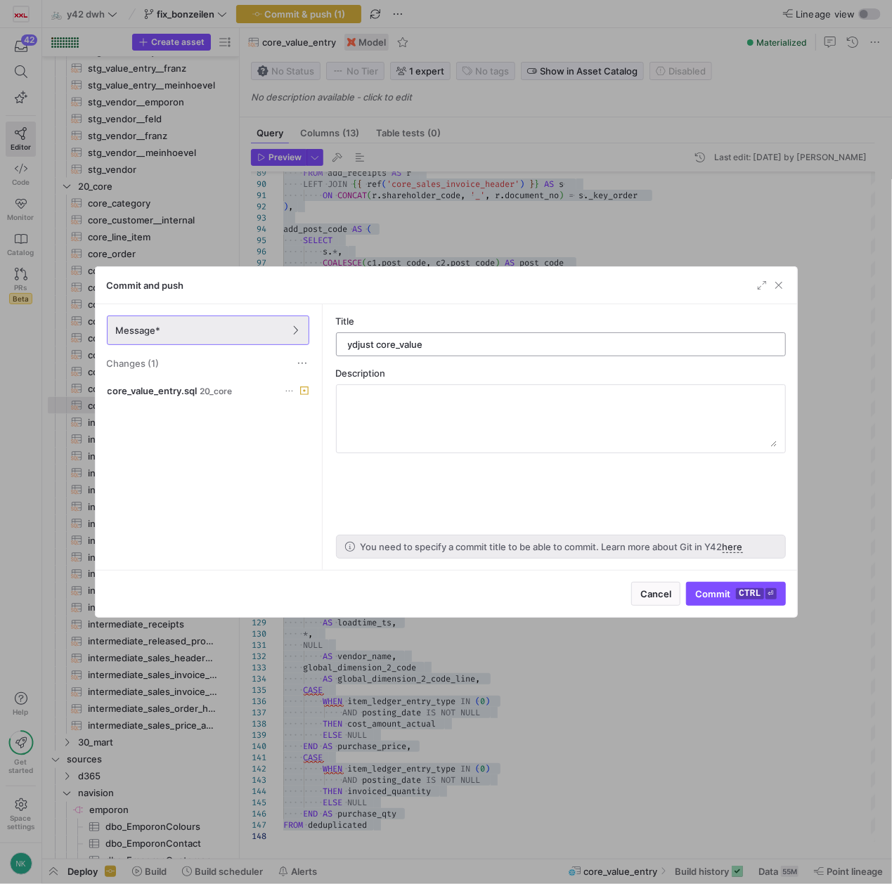
click at [363, 341] on input "ydjust core_value" at bounding box center [561, 344] width 426 height 11
click at [445, 347] on input "adjust core_value" at bounding box center [561, 344] width 426 height 11
type input "adjust core_value_entry with new logic"
click at [735, 595] on span "Commit ctrl ⏎" at bounding box center [735, 593] width 81 height 11
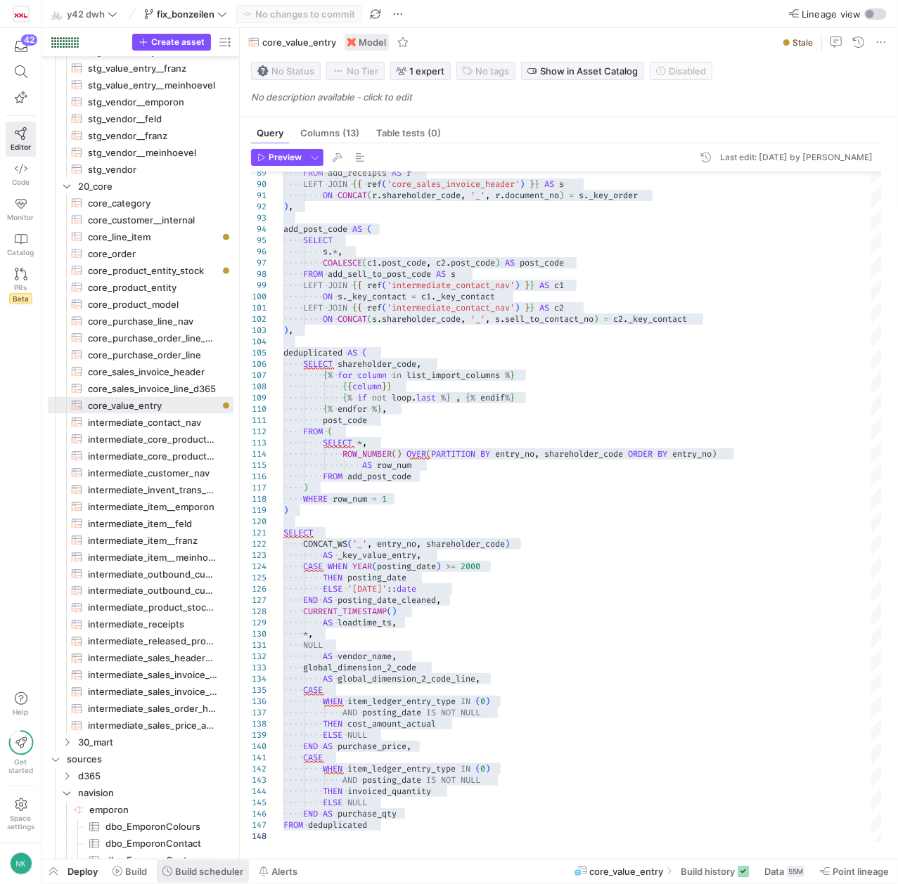
click at [194, 865] on span at bounding box center [203, 871] width 92 height 22
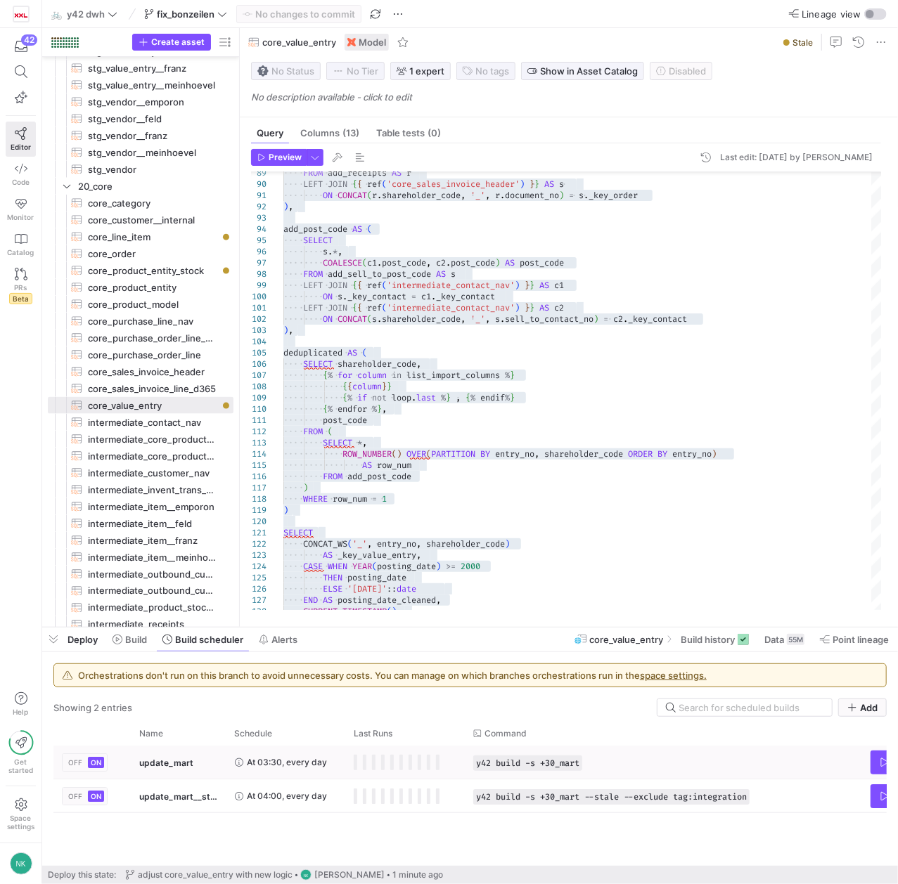
scroll to position [0, 112]
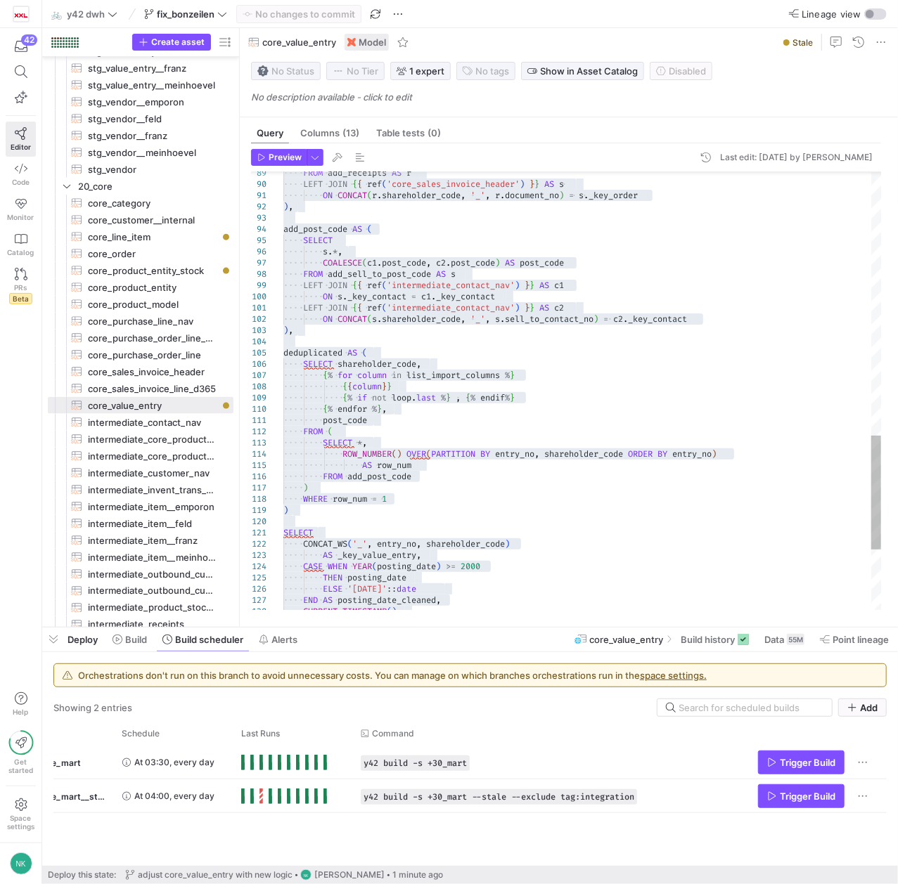
click at [585, 543] on div "FROM add_receipts AS r LEFT JOIN { { ref ( 'core_sales_invoice_header' ) } } AS…" at bounding box center [581, 4] width 597 height 1676
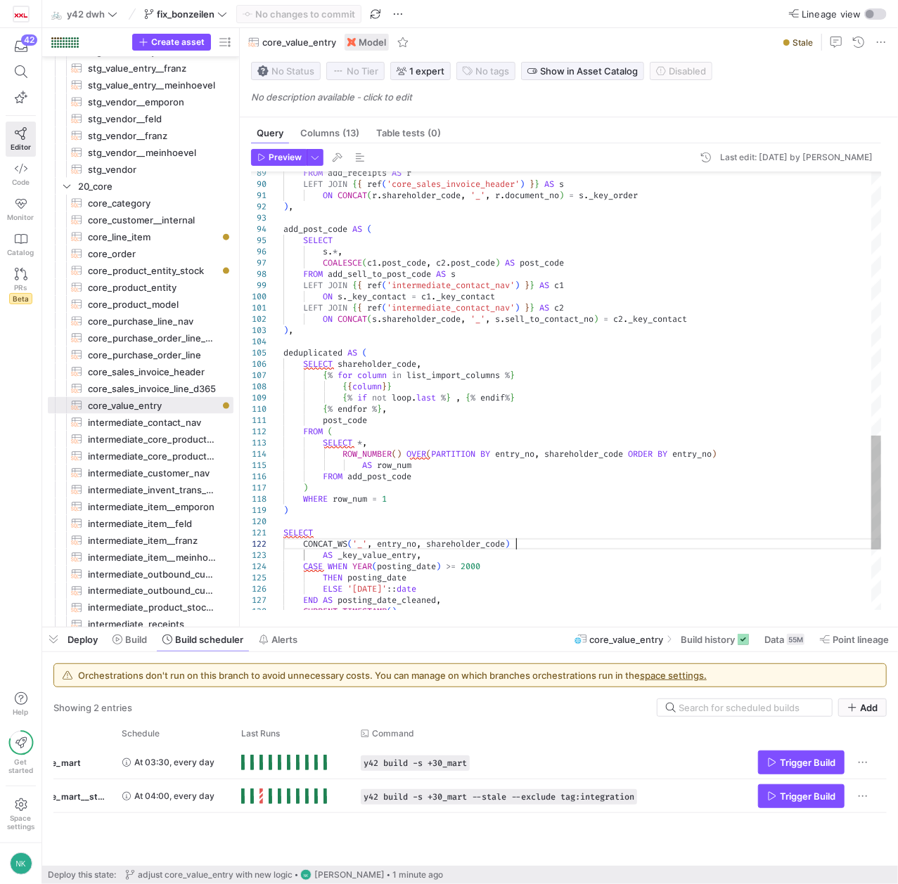
scroll to position [79, 46]
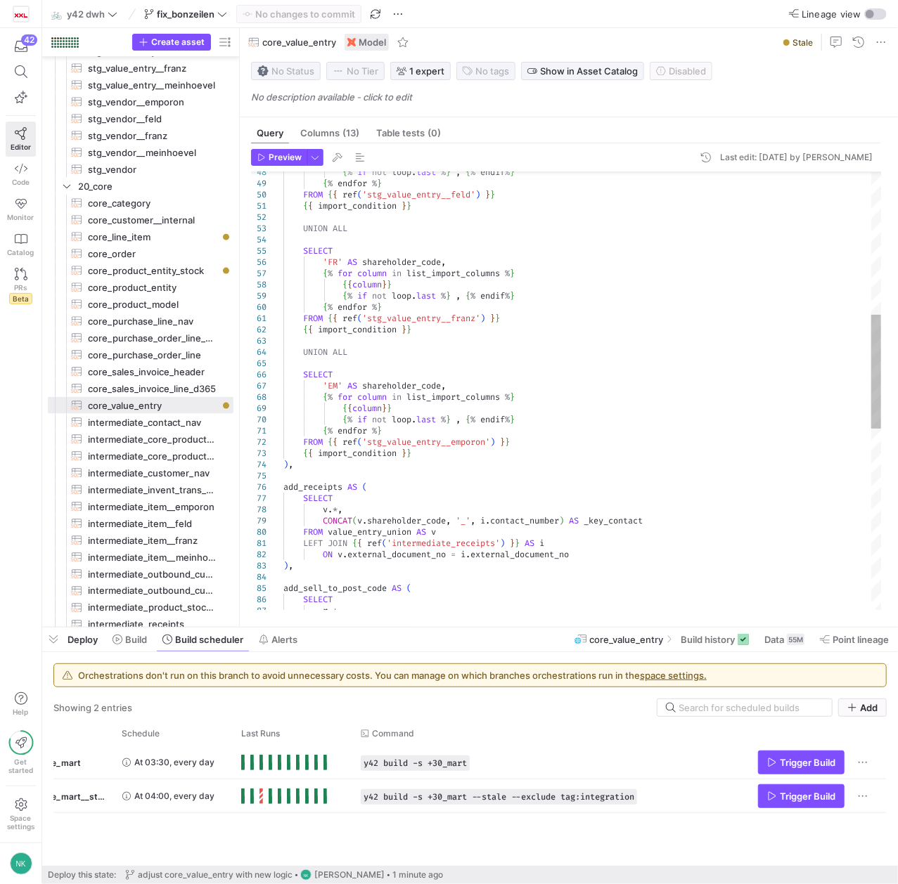
type textarea "{% endfor %} FROM {{ ref('stg_value_entry__emporon') }} {{ import_condition }} …"
click at [609, 529] on div "{ % if not loop . last % } , { % endif % } { % endfor % } FROM { { ref ( 'stg_v…" at bounding box center [581, 465] width 597 height 1676
click at [614, 526] on div "{ % if not loop . last % } , { % endif % } { % endfor % } FROM { { ref ( 'stg_v…" at bounding box center [581, 465] width 597 height 1676
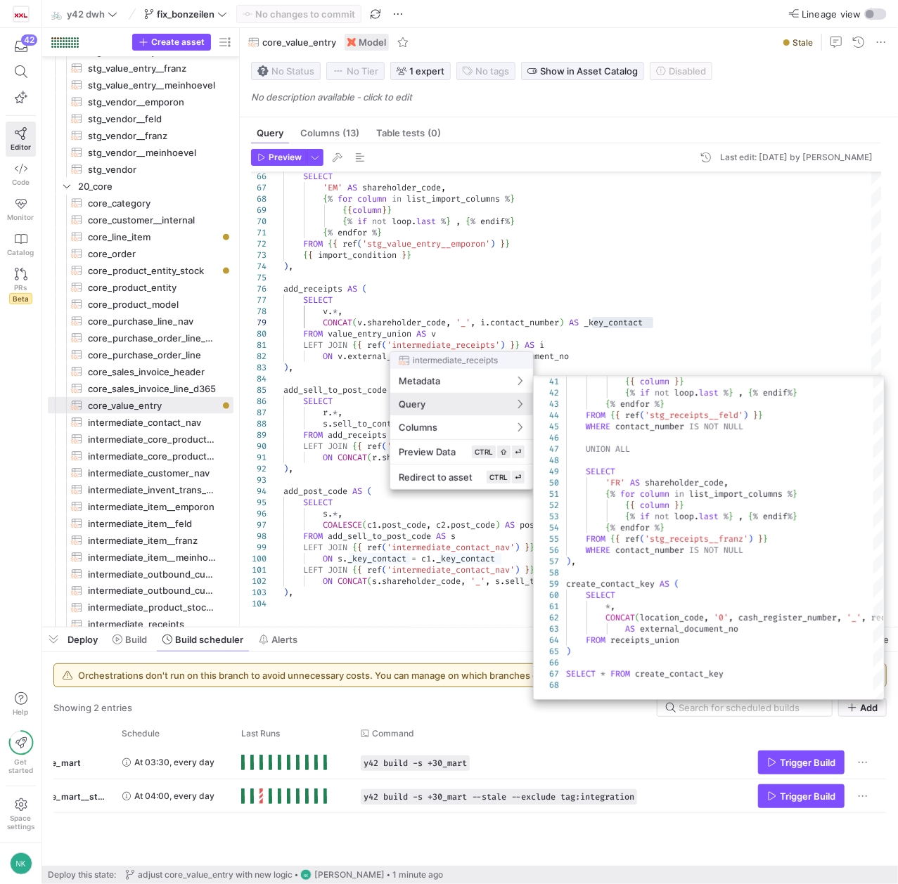
click at [645, 342] on div at bounding box center [449, 442] width 898 height 884
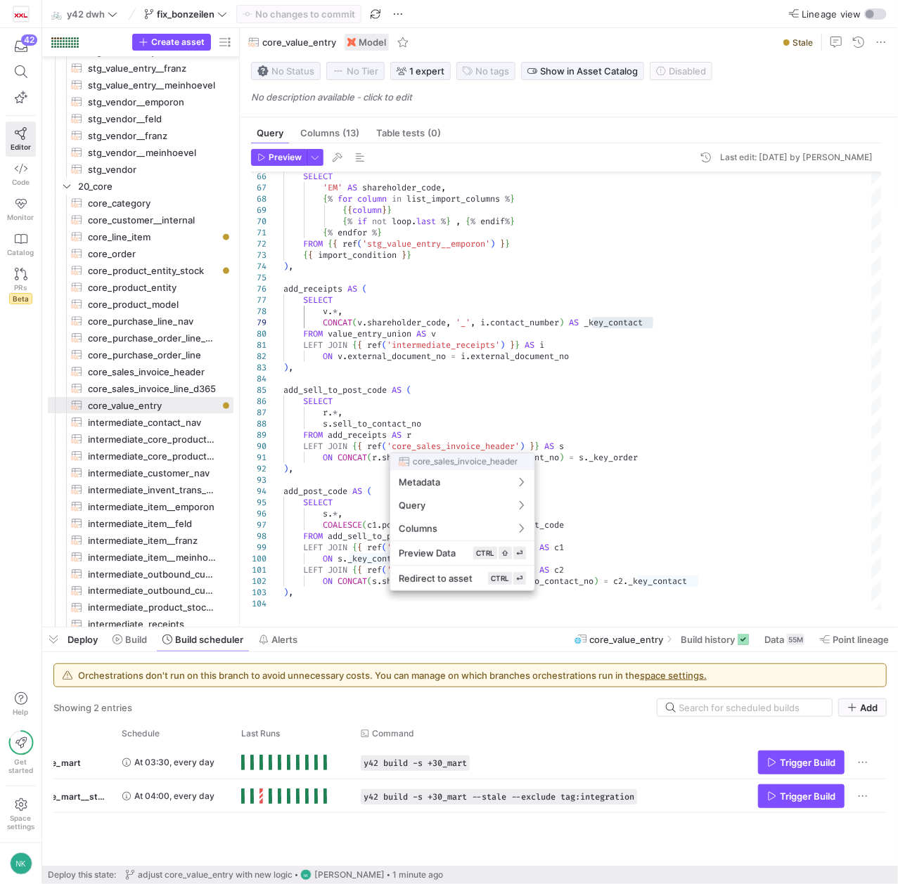
click at [672, 506] on div at bounding box center [449, 442] width 898 height 884
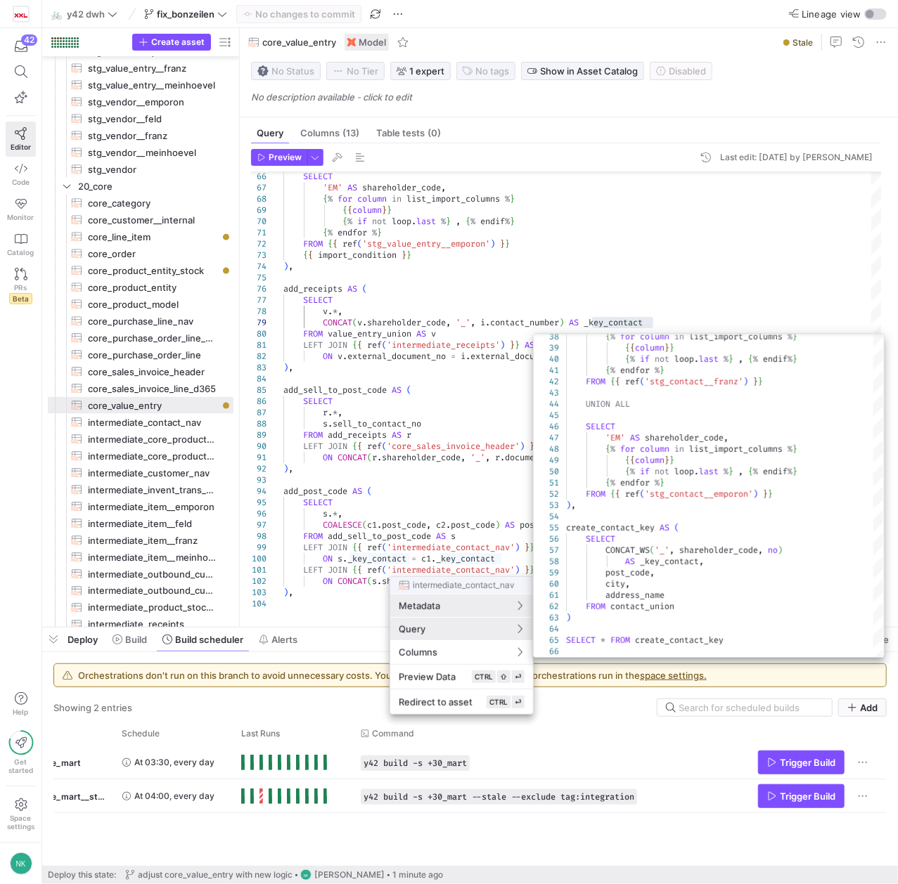
click at [482, 484] on div at bounding box center [449, 442] width 898 height 884
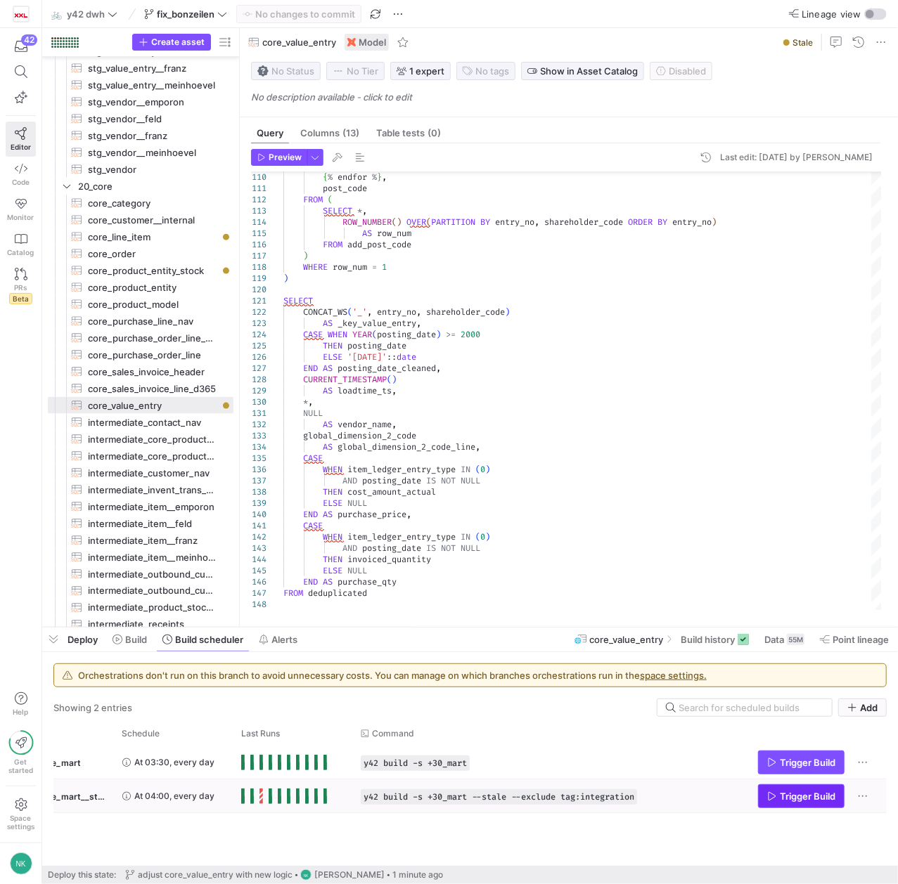
click at [815, 796] on span "Trigger Build" at bounding box center [807, 796] width 56 height 11
click at [128, 642] on span "Build" at bounding box center [136, 639] width 22 height 11
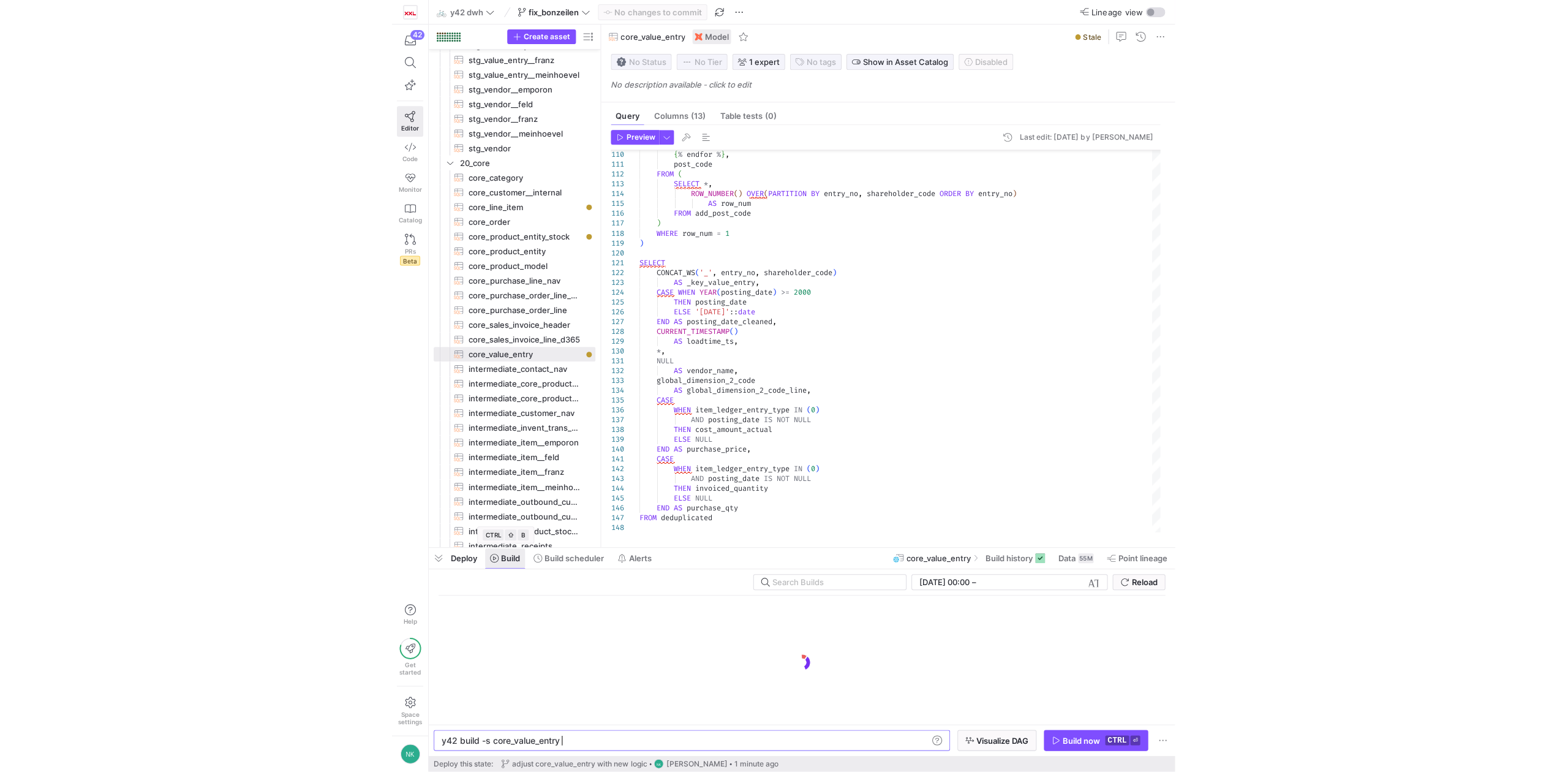
scroll to position [0, 118]
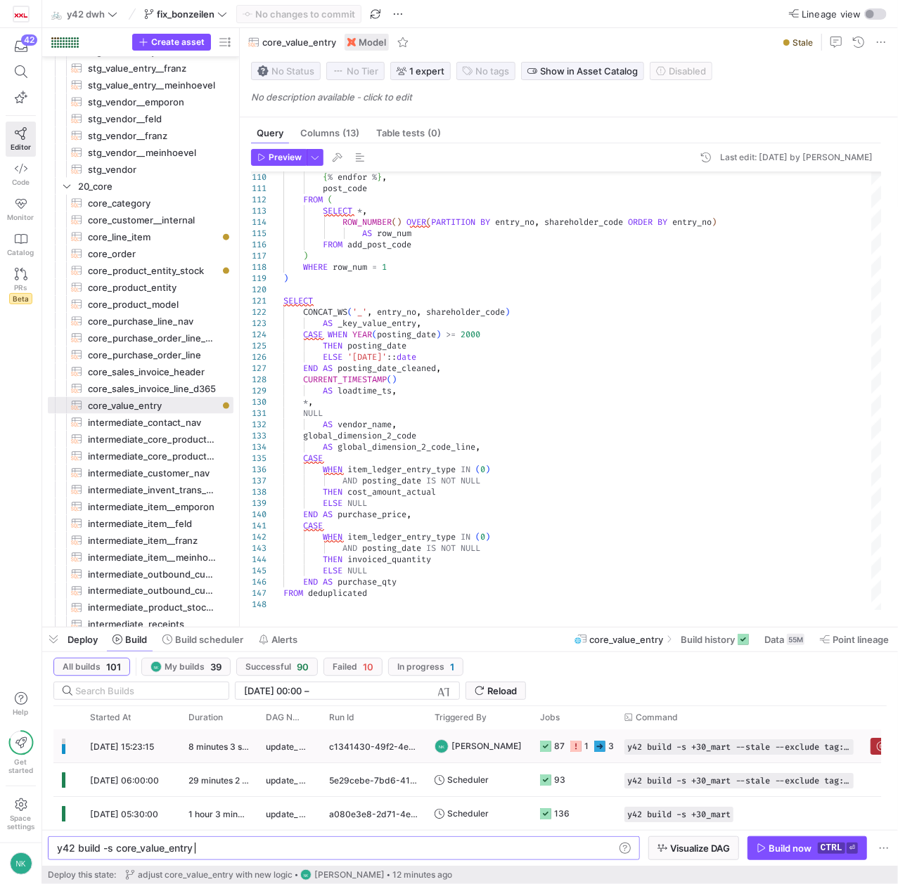
click at [574, 748] on icon "Press SPACE to select this row." at bounding box center [575, 746] width 11 height 11
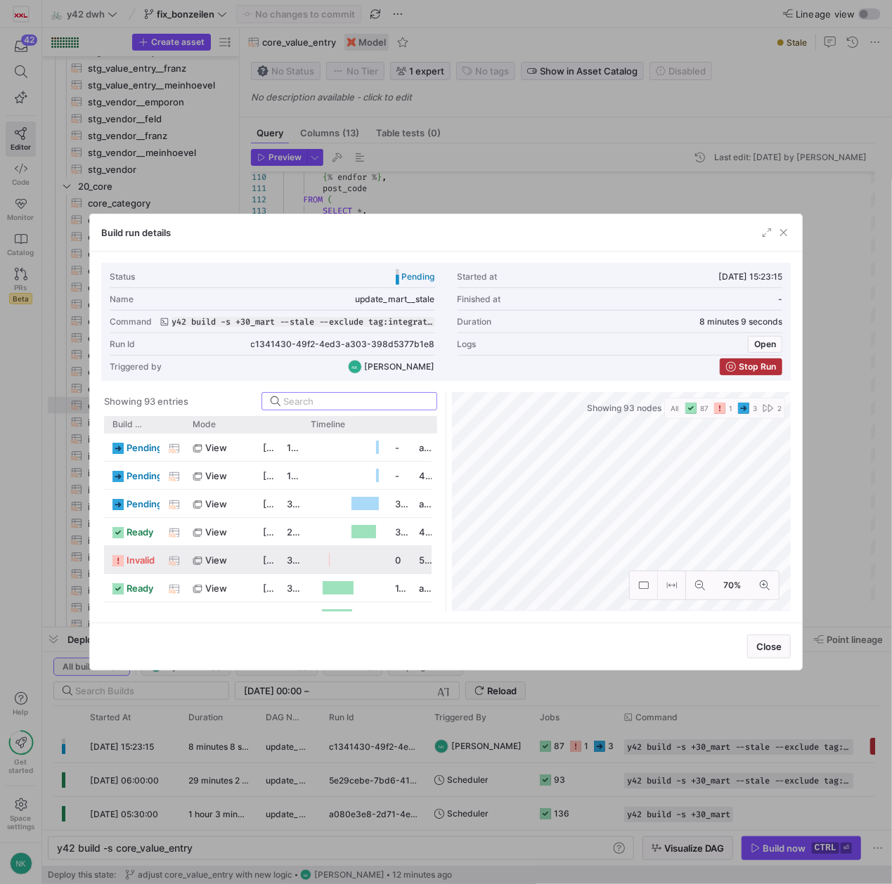
click at [235, 562] on div "view" at bounding box center [219, 560] width 53 height 27
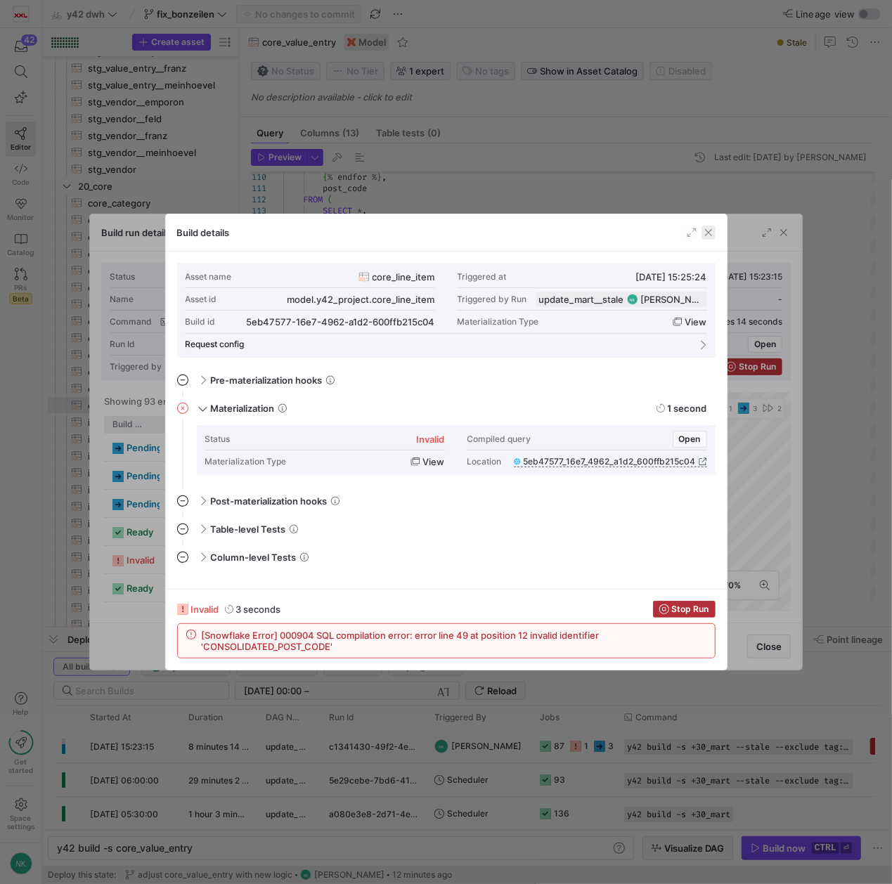
click at [713, 232] on span "button" at bounding box center [708, 233] width 14 height 14
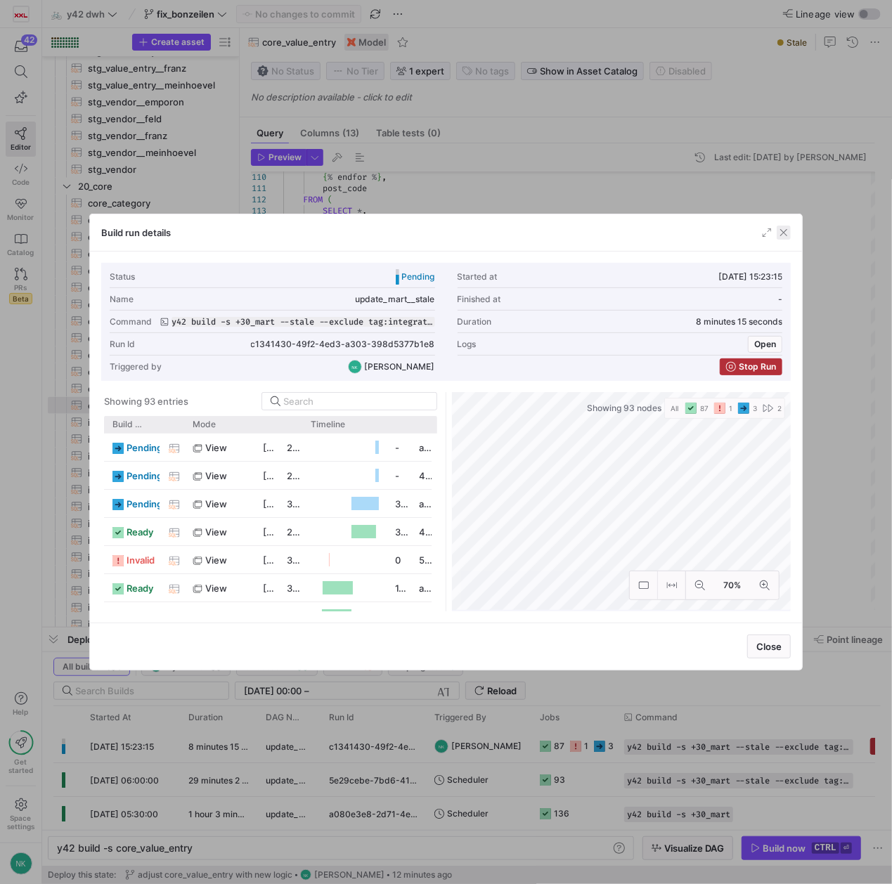
click at [787, 237] on span "button" at bounding box center [784, 233] width 14 height 14
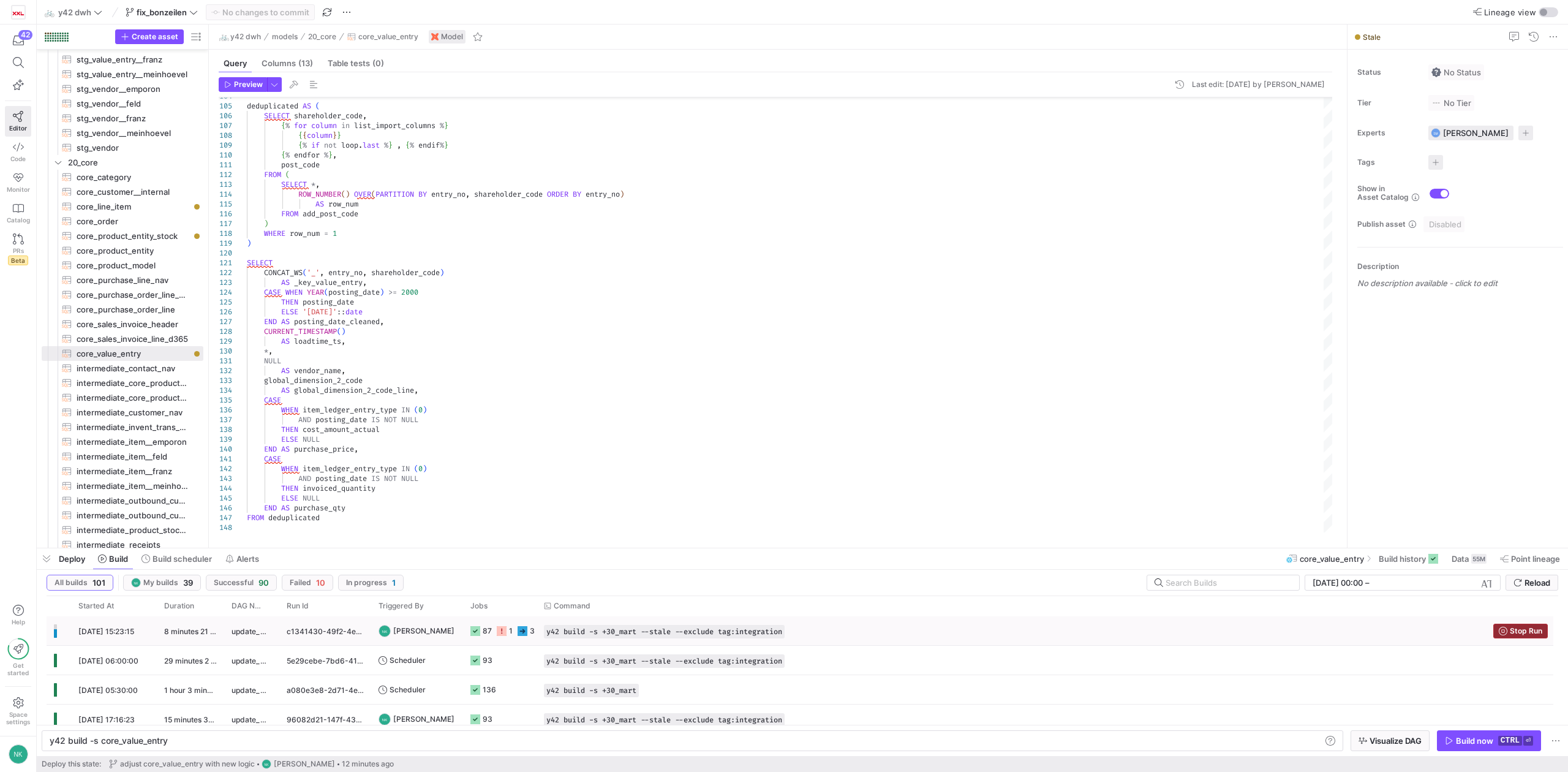
click at [1510, 630] on span "Stop Run" at bounding box center [1526, 631] width 32 height 9
click at [112, 205] on span "core_line_item​​​​​​​​​​" at bounding box center [132, 207] width 112 height 14
type textarea "{% set import_condition = " WHERE item_ledger_entry_type = 1 "%} -- SET IMPORT …"
type textarea "y42 build -s core_line_item"
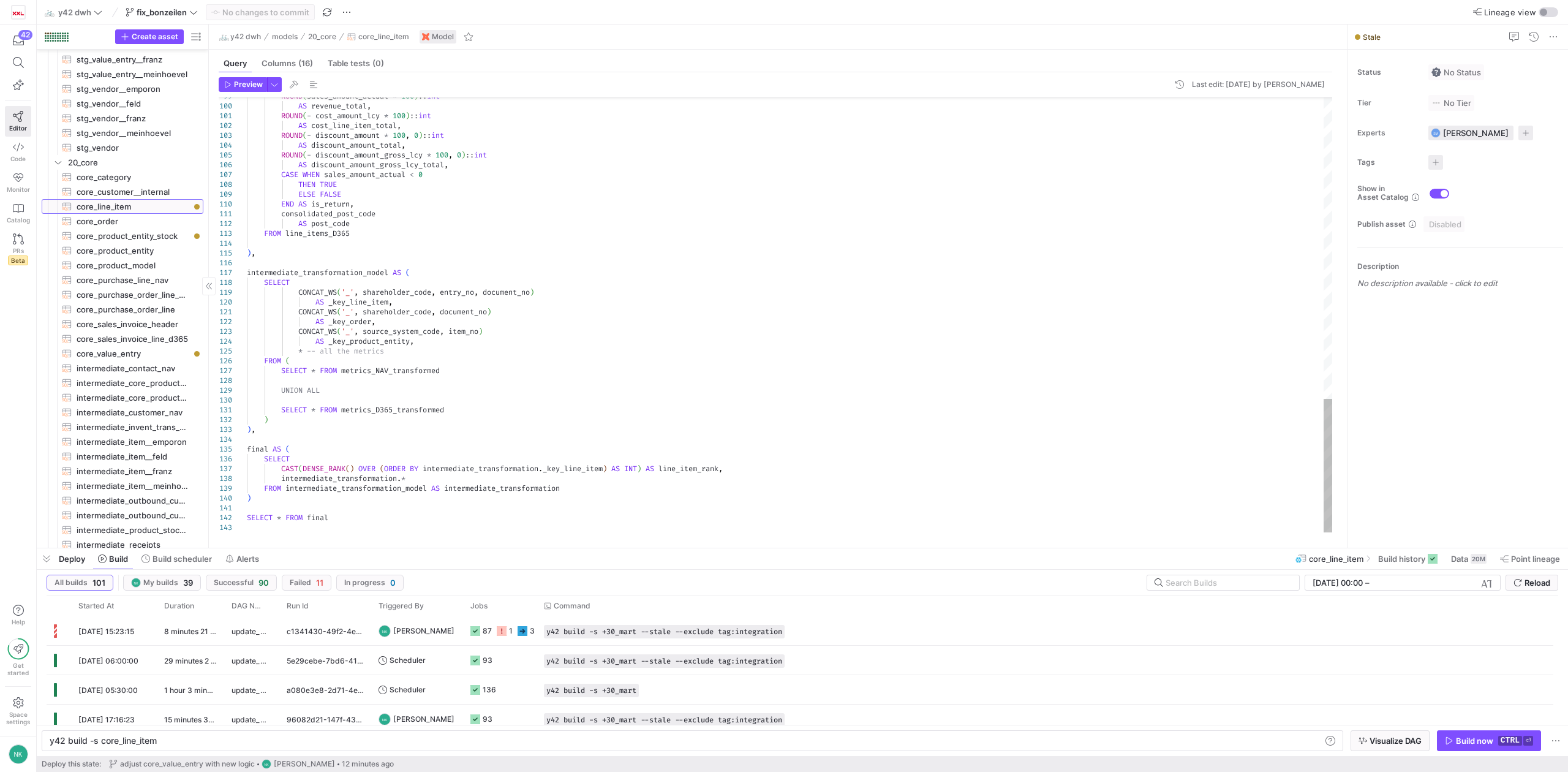
scroll to position [0, 108]
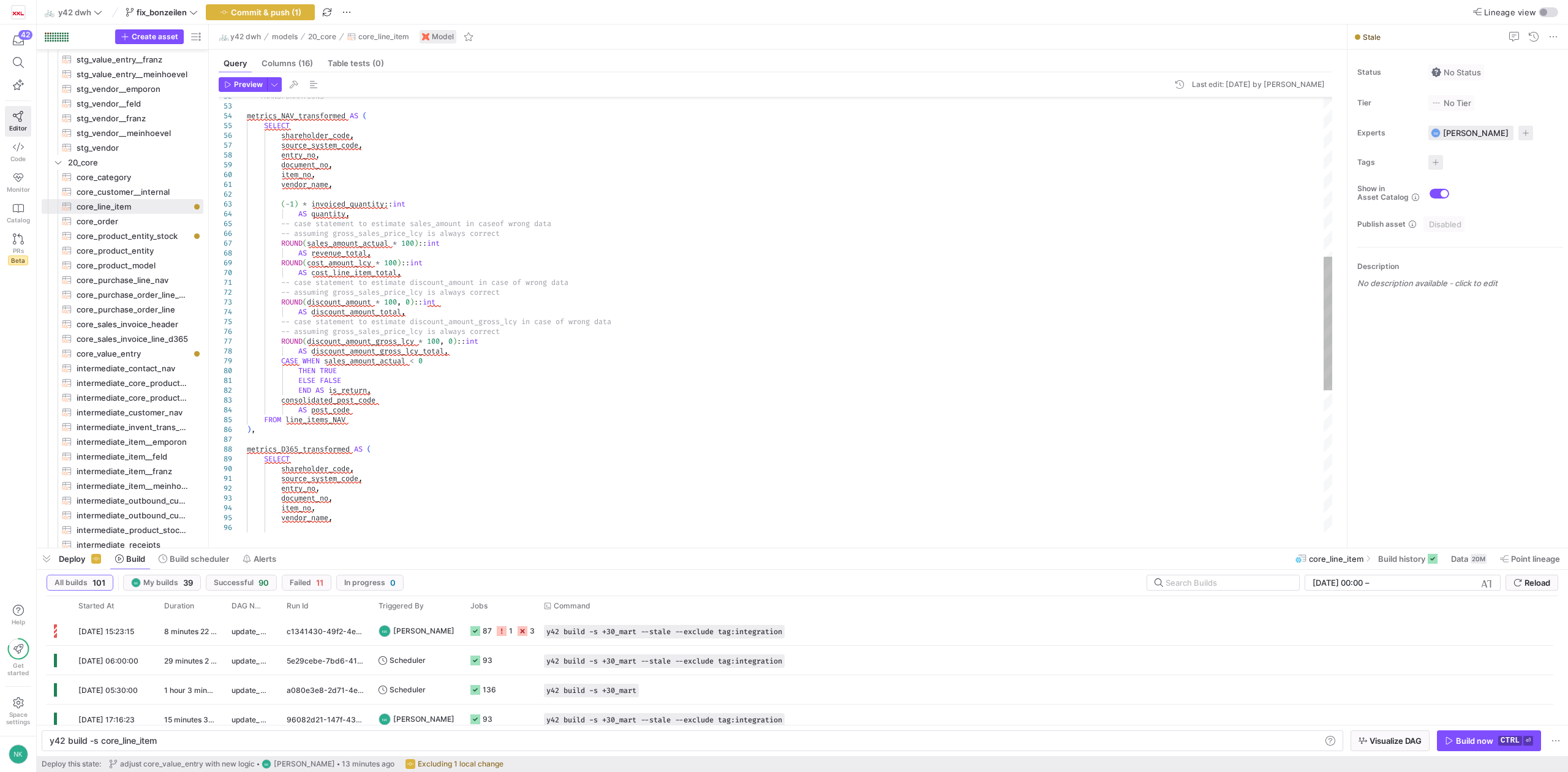
click at [312, 414] on div "-- TRANSFORMATIONS metrics_NAV_transformed AS ( SELECT shareholder_code , sourc…" at bounding box center [790, 287] width 1086 height 1411
click at [358, 403] on div "-- TRANSFORMATIONS metrics_NAV_transformed AS ( SELECT shareholder_code , sourc…" at bounding box center [790, 287] width 1086 height 1411
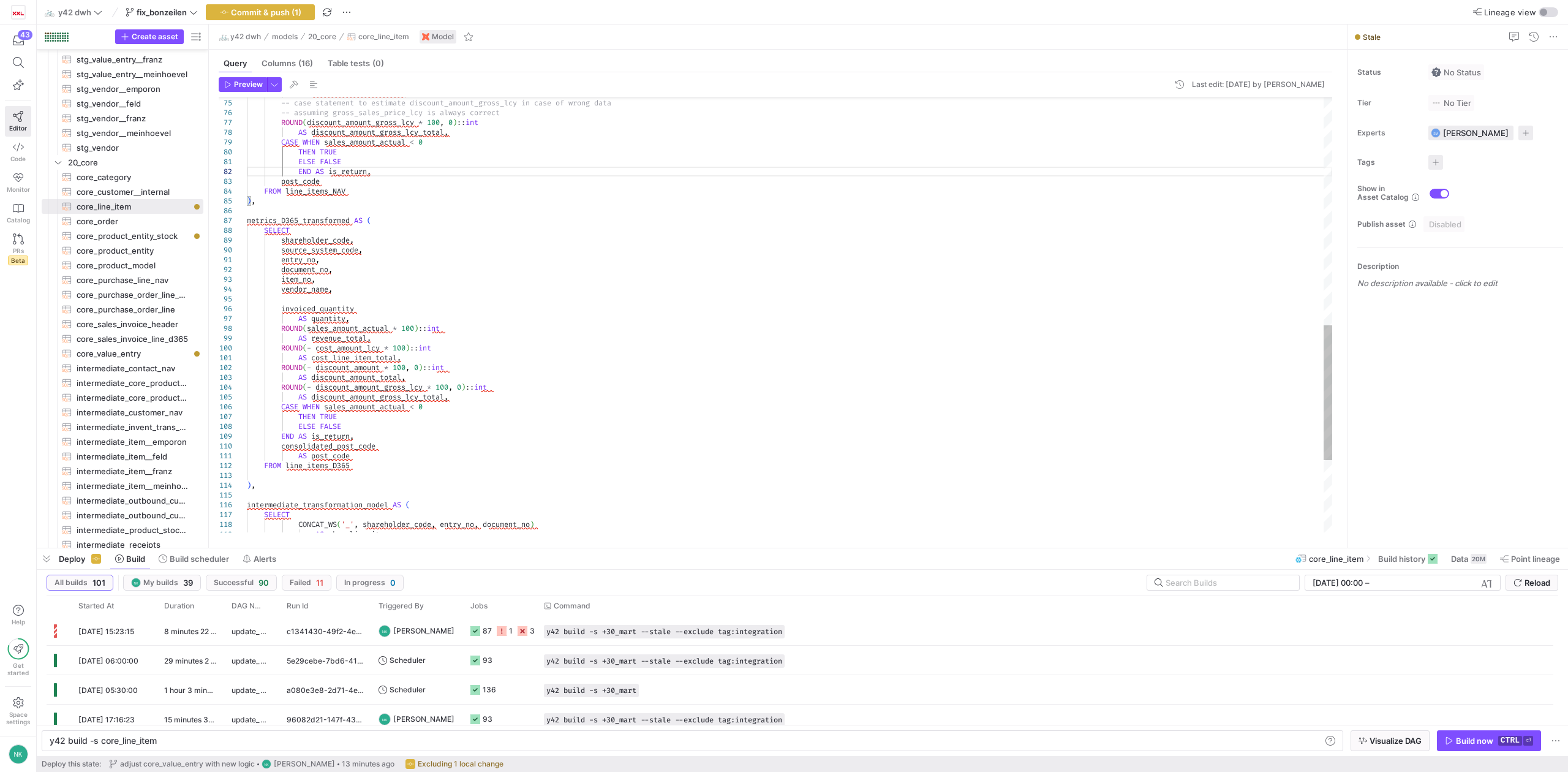
click at [317, 449] on div "AS discount_amount_total , -- case statement to estimate discount_amount_gros s…" at bounding box center [790, 64] width 1086 height 1401
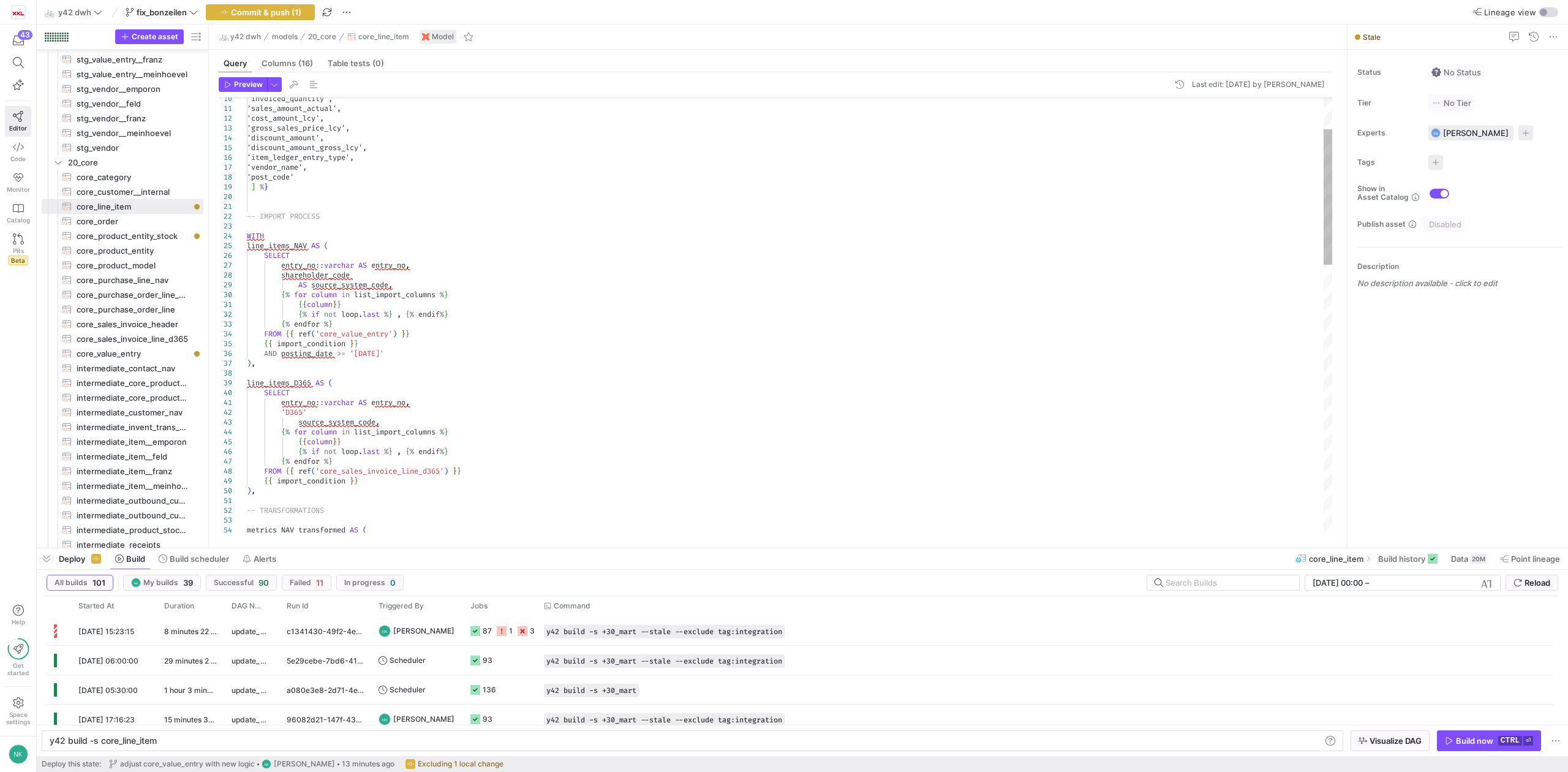
type textarea "AS cost_line_item_total, ROUND(- discount_amount * 100, 0)::int AS discount_amo…"
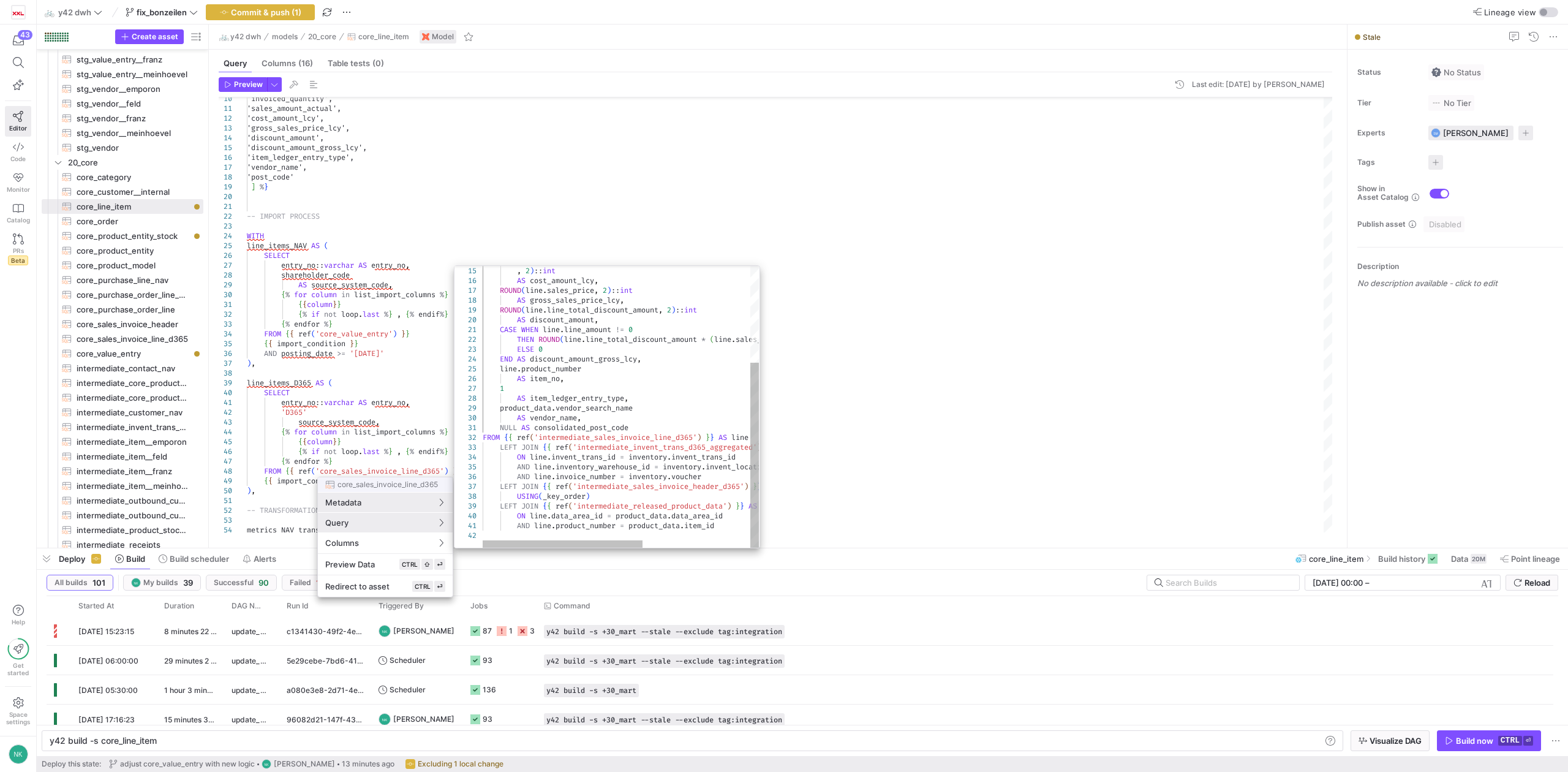
click at [546, 473] on div ", 2 ) :: int AS cost_amount_lcy , ROUND ( line . sales_price , 2 ) :: int AS gr…" at bounding box center [714, 333] width 463 height 429
click at [568, 430] on div ", 2 ) :: int AS cost_amount_lcy , ROUND ( line . sales_price , 2 ) :: int AS gr…" at bounding box center [747, 333] width 529 height 429
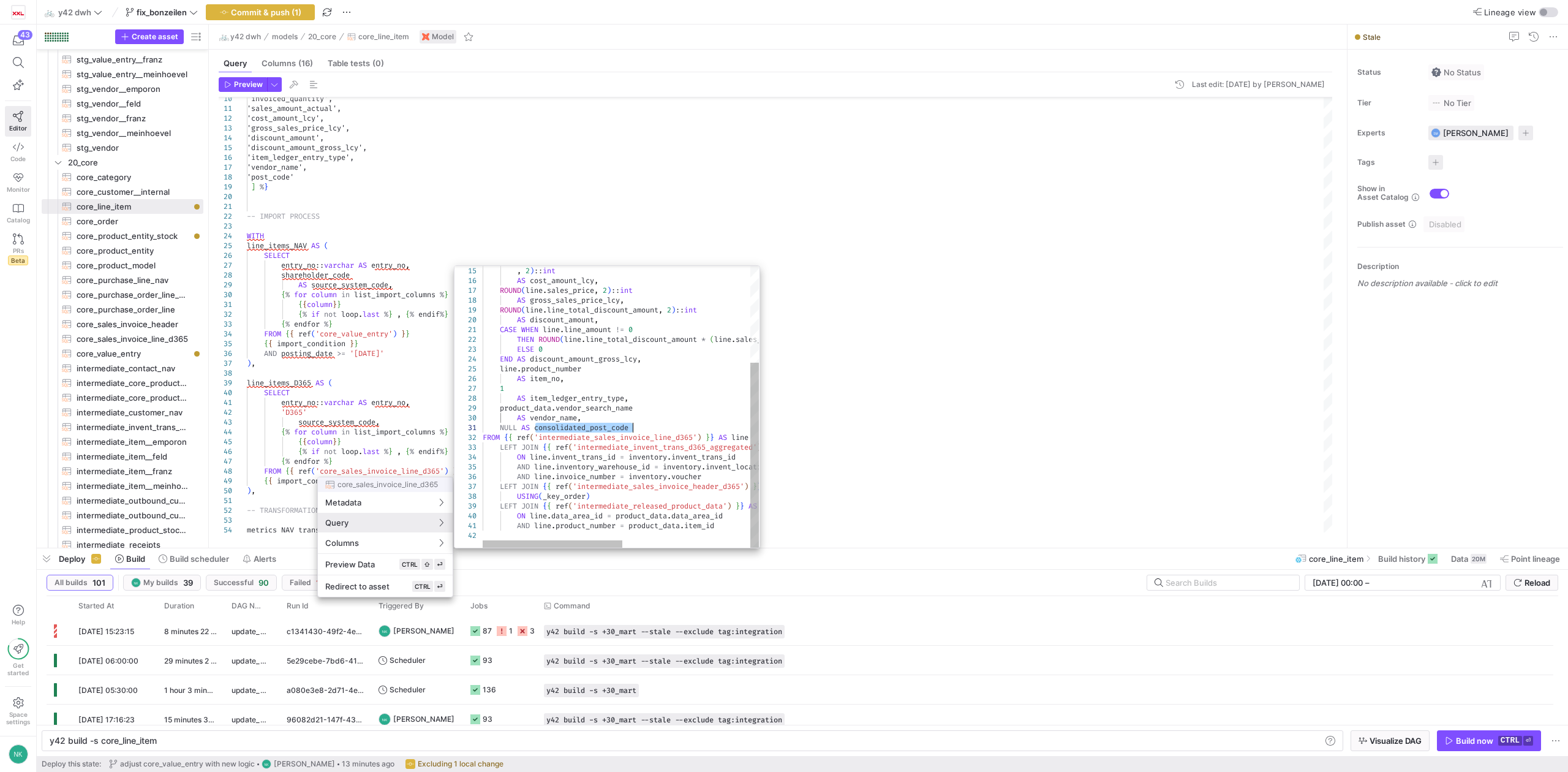
click at [599, 422] on div ", 2 ) :: int AS cost_amount_lcy , ROUND ( line . sales_price , 2 ) :: int AS gr…" at bounding box center [747, 333] width 529 height 429
type textarea "CASE WHEN line.line_amount != 0 THEN ROUND(line.line_total_discount_amount * (l…"
click at [425, 523] on span "Query" at bounding box center [385, 522] width 120 height 10
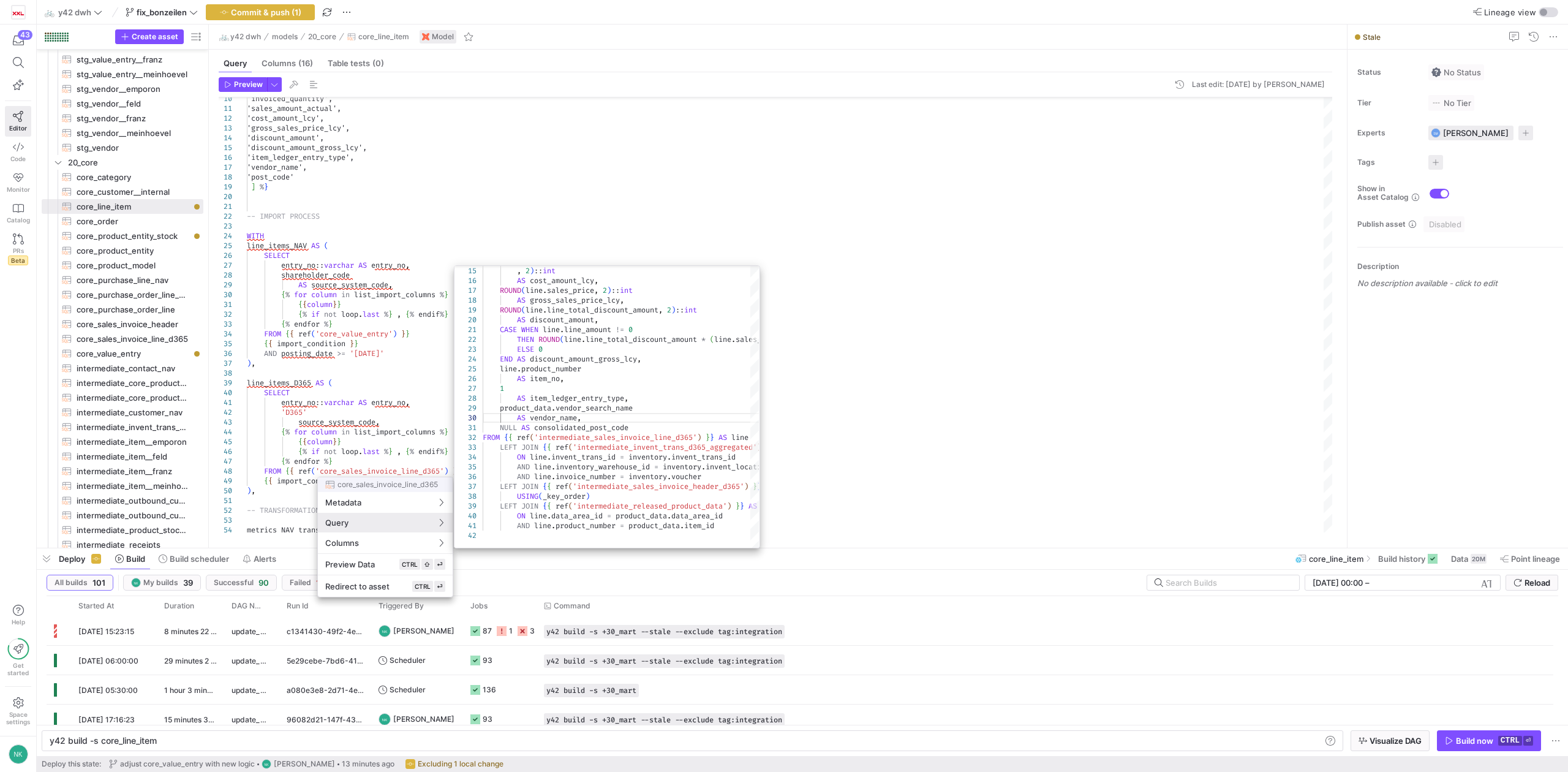
click at [425, 523] on span "Query" at bounding box center [385, 522] width 120 height 10
click at [908, 463] on div at bounding box center [784, 386] width 1568 height 772
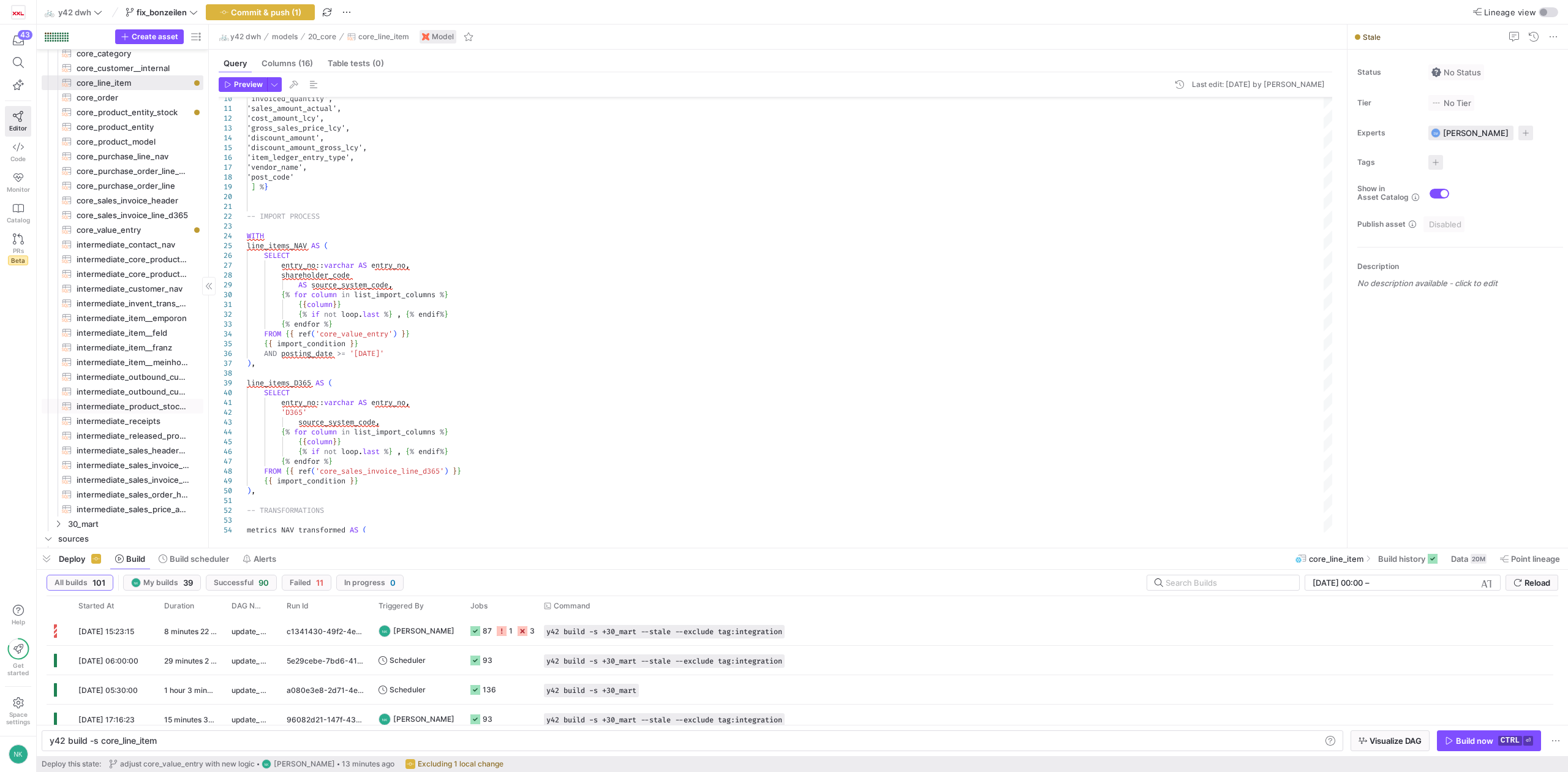
scroll to position [844, 0]
click at [104, 213] on span "core_sales_invoice_line_d365​​​​​​​​​​" at bounding box center [132, 213] width 112 height 14
type textarea "SELECT CONCAT_WS('_', line.line_creation_sequence_number::varchar, line.invent_…"
type textarea "y42 build -s core_sales_invoice_line_d365"
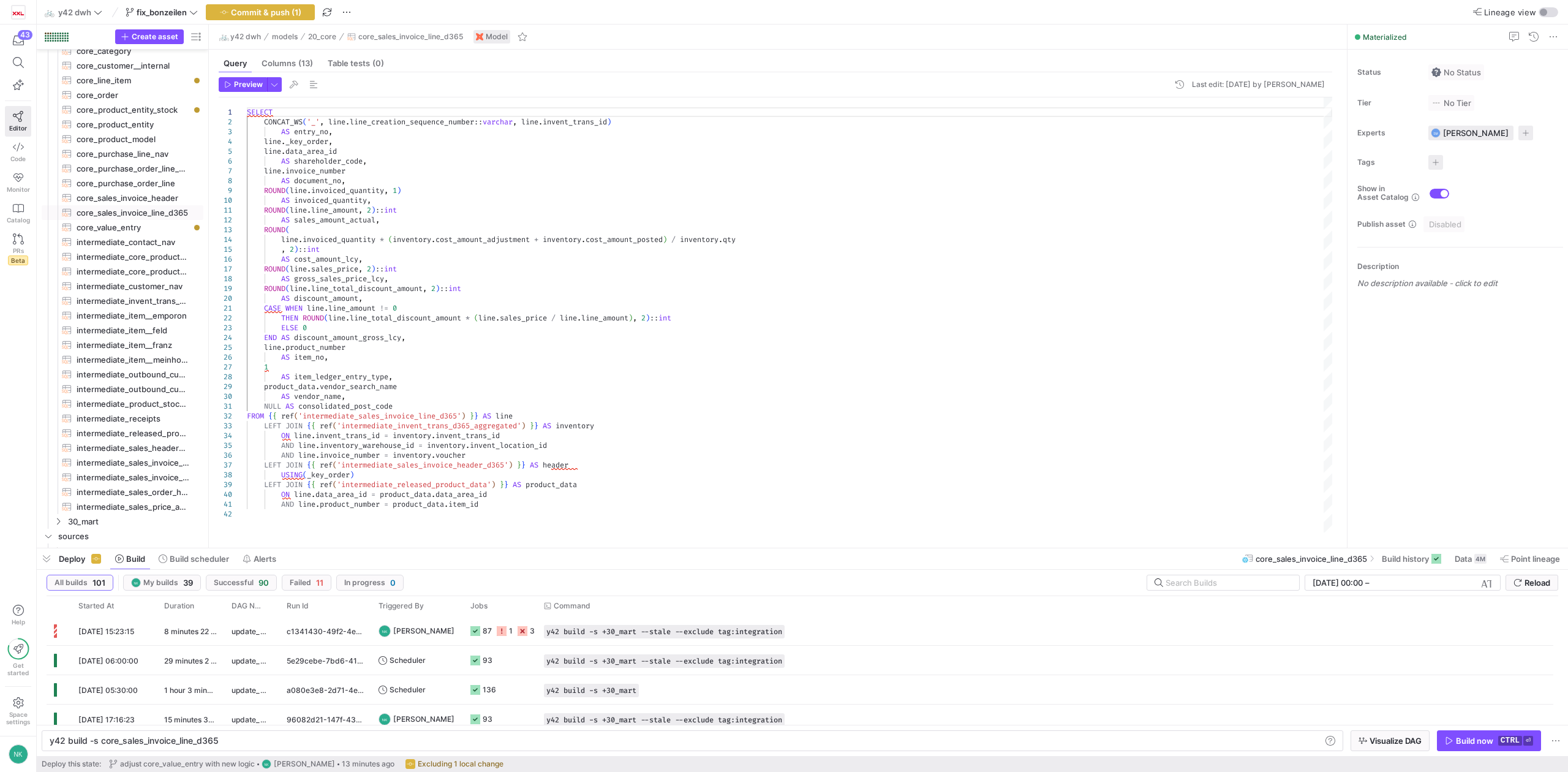
click at [272, 405] on div "SELECT CONCAT_WS ( '_' , line . line_creation_sequence_number :: varchar , line…" at bounding box center [790, 315] width 1086 height 435
click at [338, 403] on div "SELECT CONCAT_WS ( '_' , line . line_creation_sequence_number :: varchar , line…" at bounding box center [790, 315] width 1086 height 435
click at [387, 407] on div "SELECT CONCAT_WS ( '_' , line . line_creation_sequence_number :: varchar , line…" at bounding box center [790, 315] width 1086 height 435
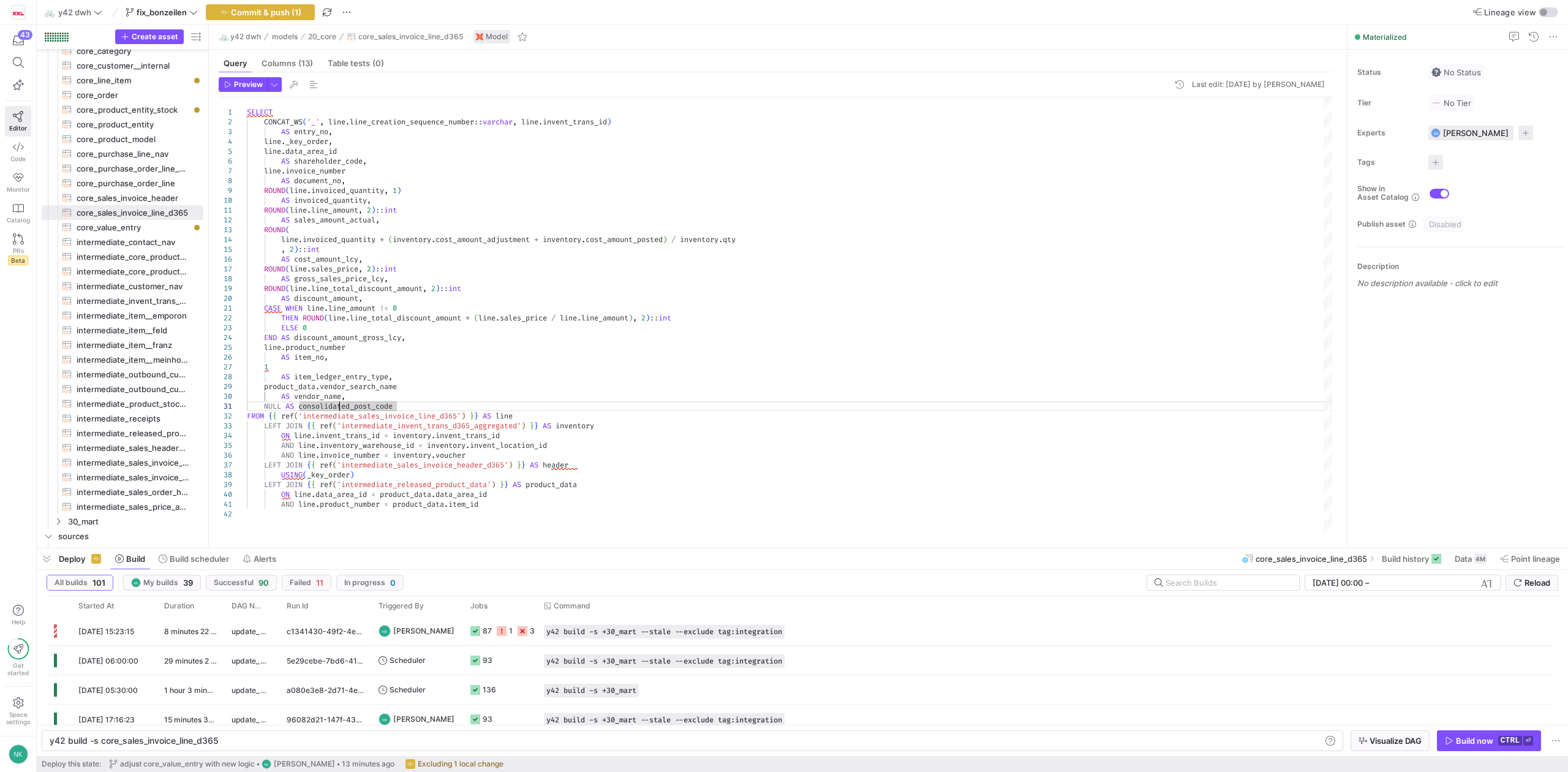
type textarea "NULL AS consolidated_post_code FROM {{ ref('intermediate_sales_invoice_line_d36…"
click at [387, 407] on div "SELECT CONCAT_WS ( '_' , line . line_creation_sequence_number :: varchar , line…" at bounding box center [790, 315] width 1086 height 435
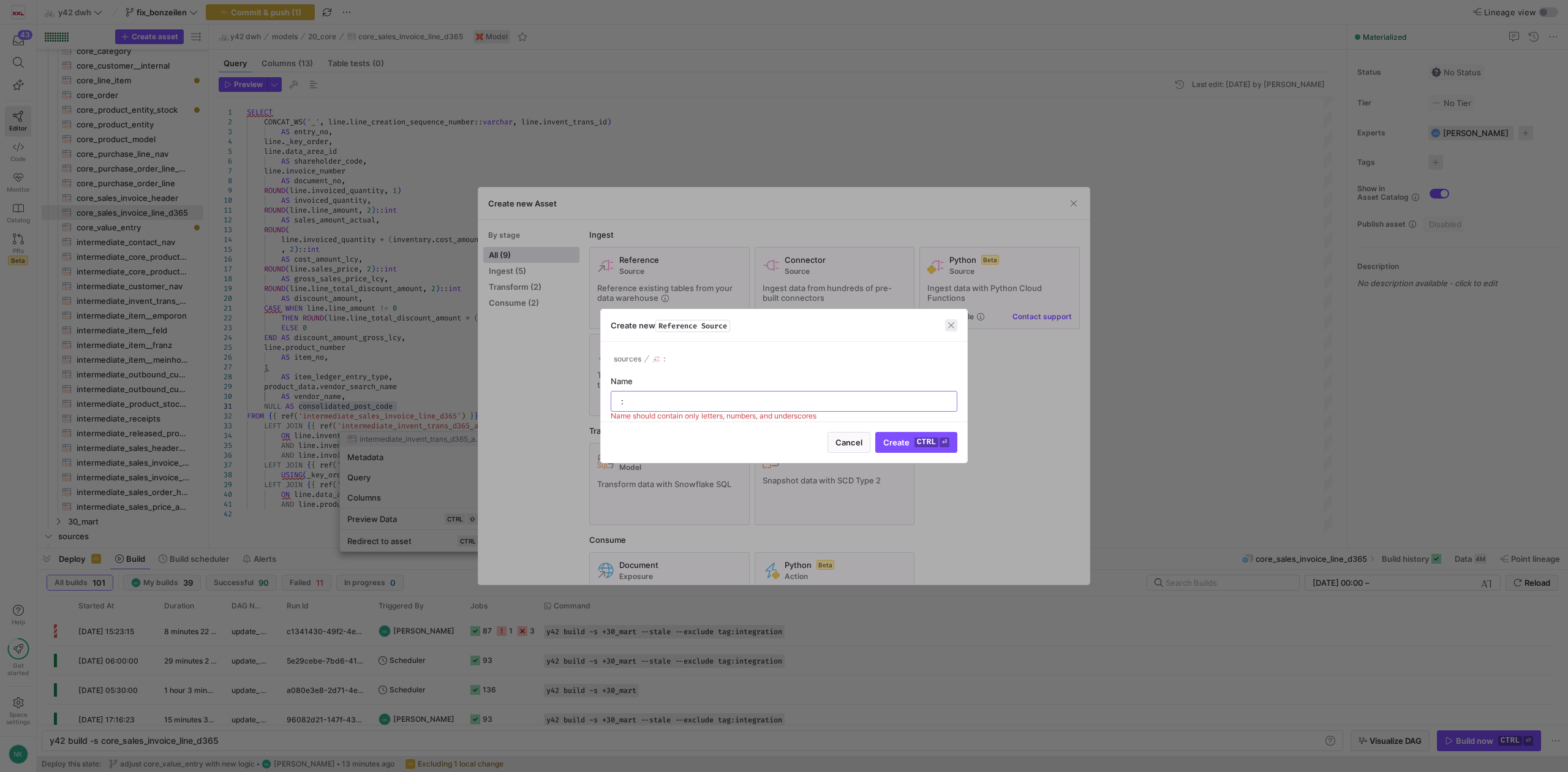
type input ":"
click at [948, 325] on span "button" at bounding box center [952, 325] width 12 height 12
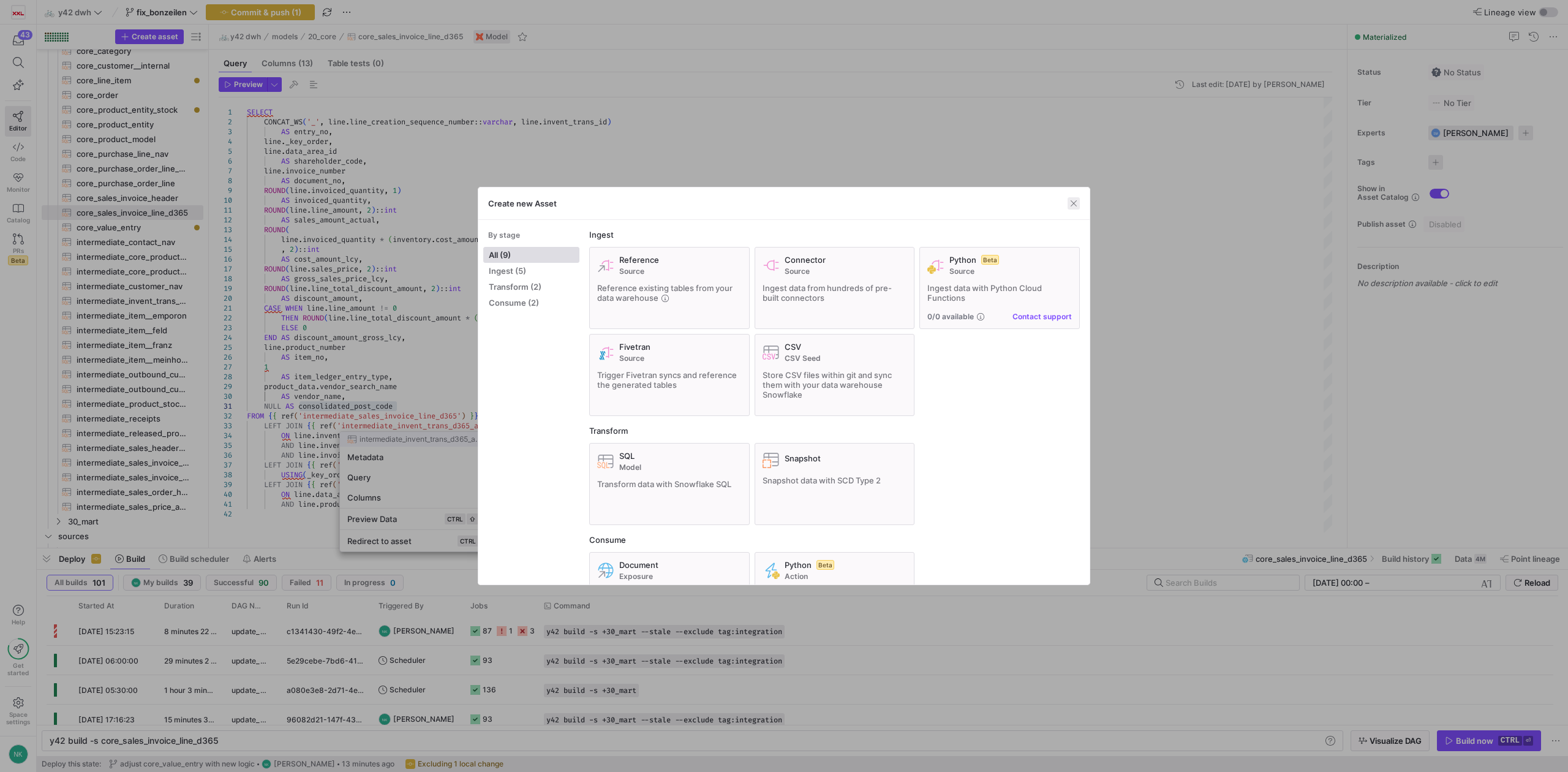
click at [1069, 208] on span "button" at bounding box center [1074, 203] width 12 height 12
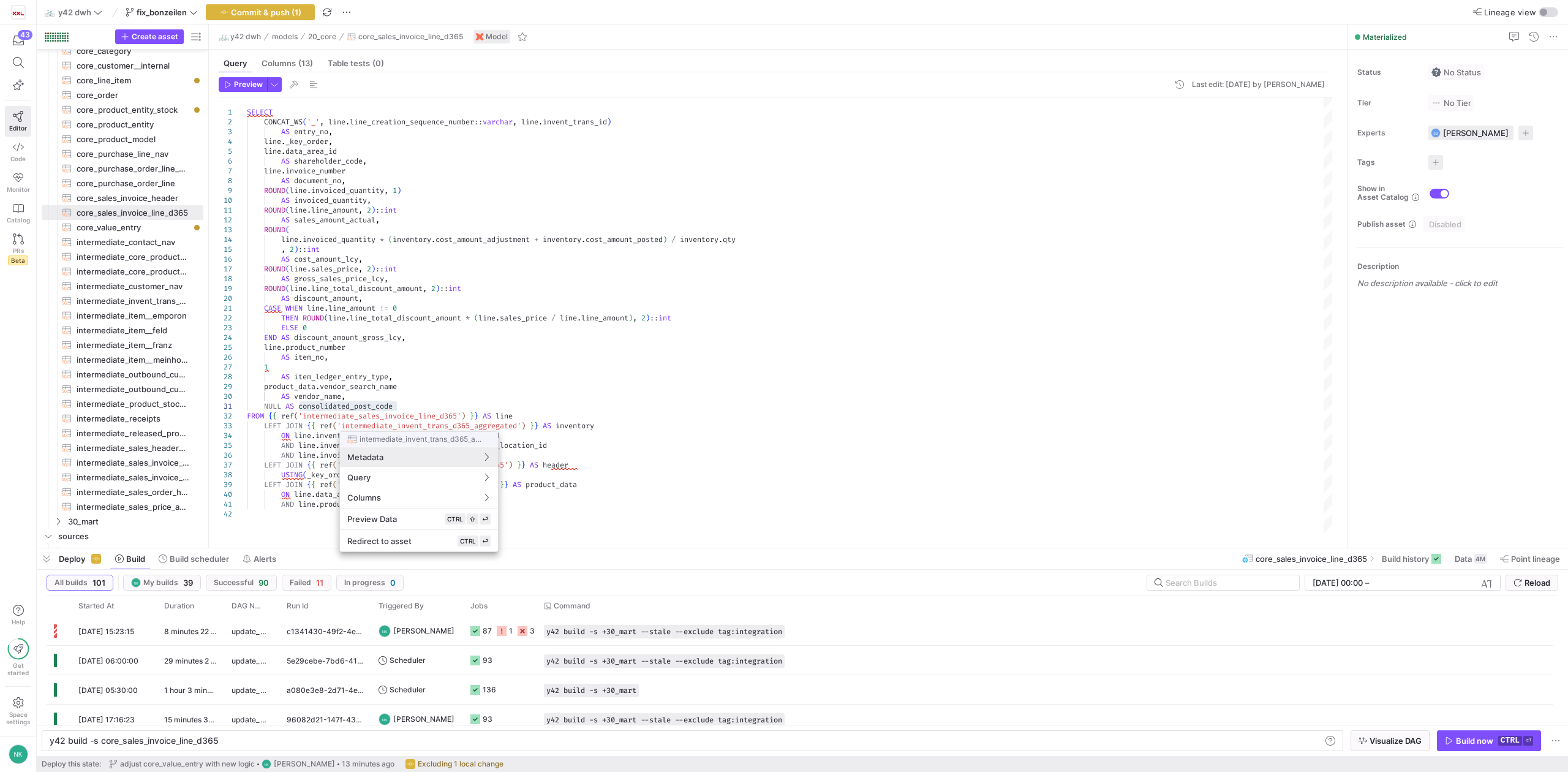
click at [365, 404] on div at bounding box center [784, 386] width 1568 height 772
click at [365, 404] on div "SELECT CONCAT_WS ( '_' , line . line_creation_sequence_number :: varchar , line…" at bounding box center [790, 315] width 1086 height 435
click at [374, 408] on div "SELECT CONCAT_WS ( '_' , line . line_creation_sequence_number :: varchar , line…" at bounding box center [790, 315] width 1086 height 435
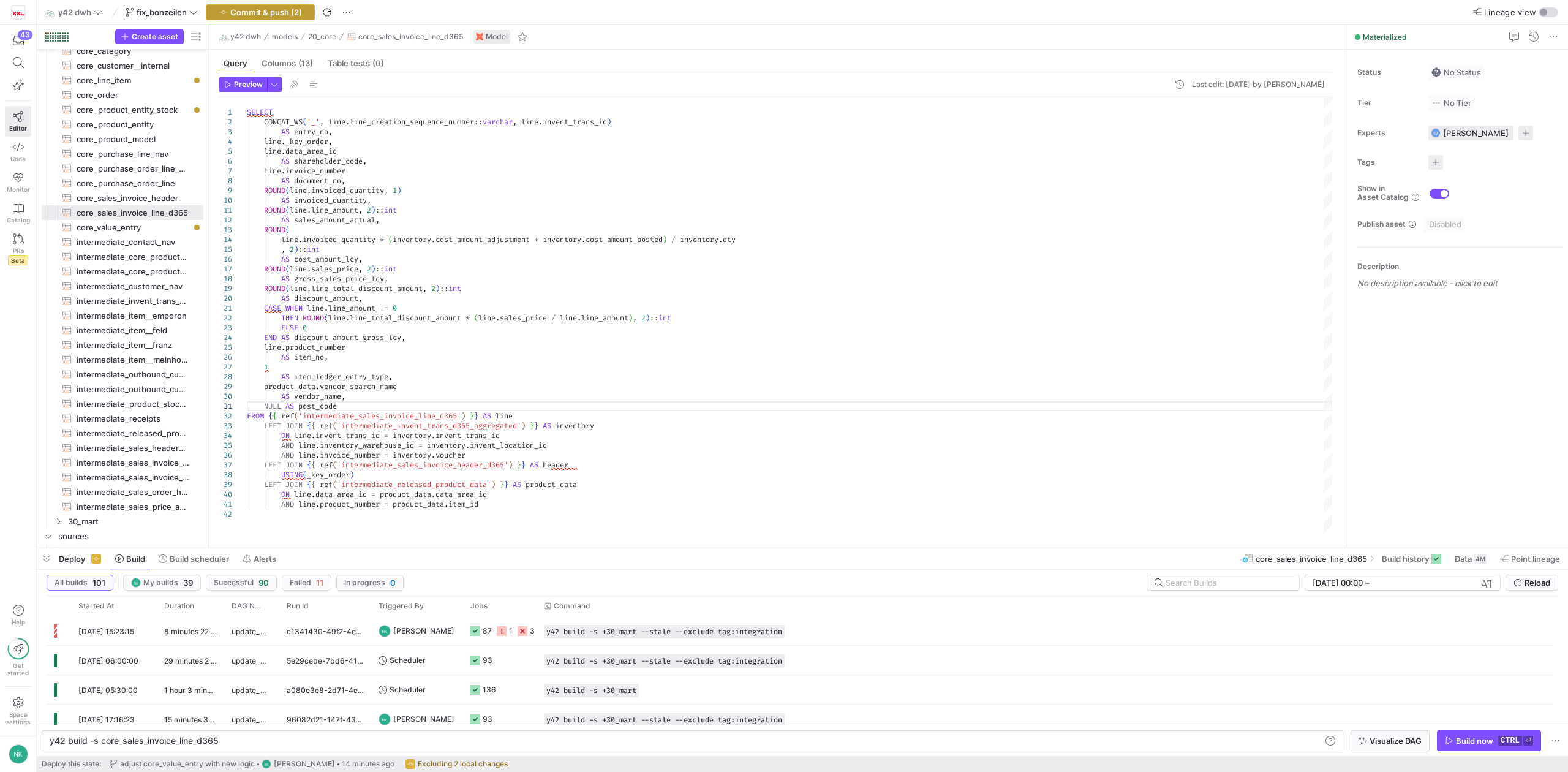
type textarea "NULL AS post_code FROM {{ ref('intermediate_sales_invoice_line_d365') }} AS lin…"
click at [275, 8] on span "Commit & push (2)" at bounding box center [266, 11] width 71 height 10
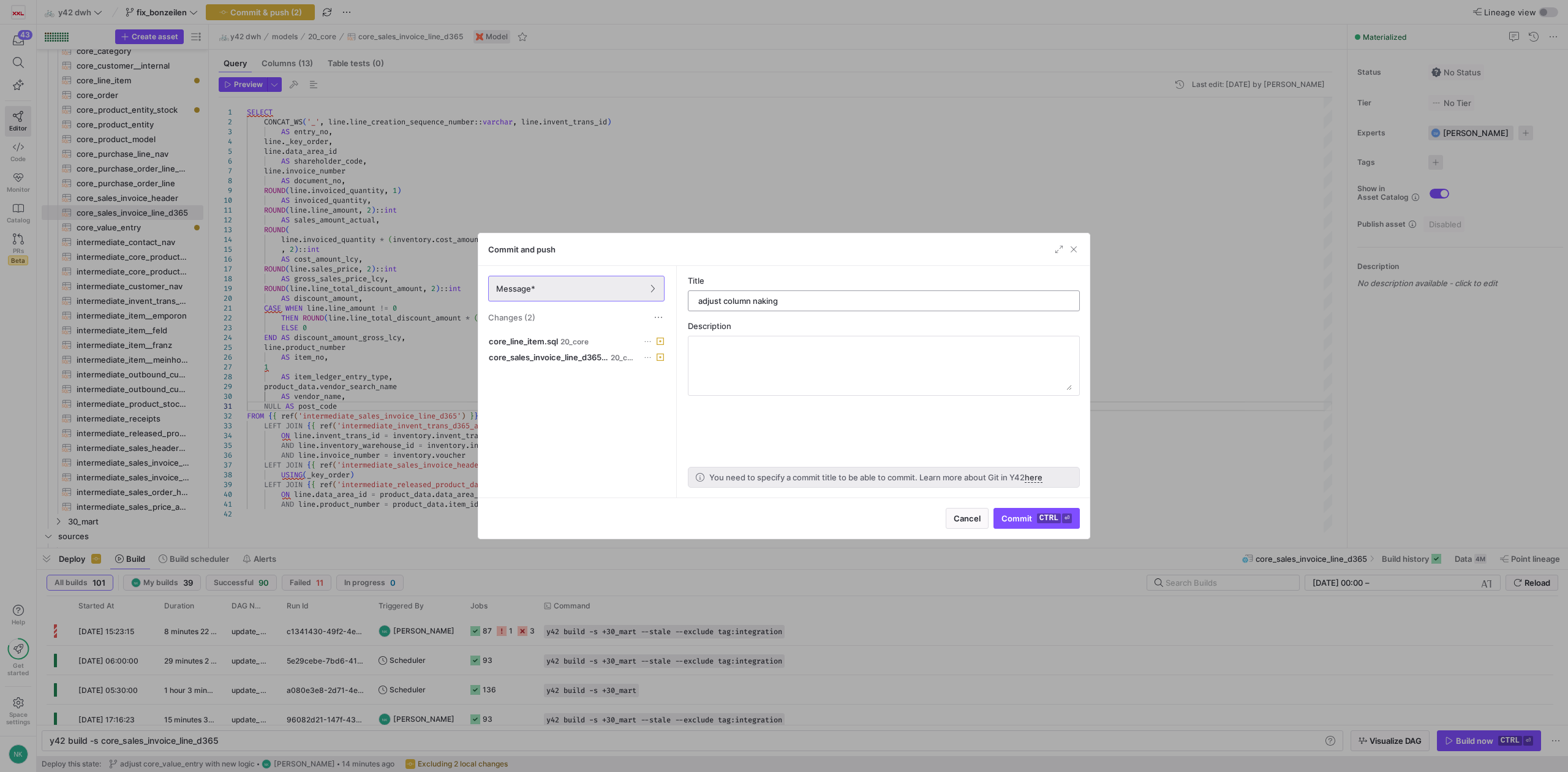
click at [714, 311] on div "adjust column naking" at bounding box center [884, 301] width 392 height 21
type input "adjust column naming"
click at [1028, 523] on span "submit" at bounding box center [1037, 518] width 85 height 19
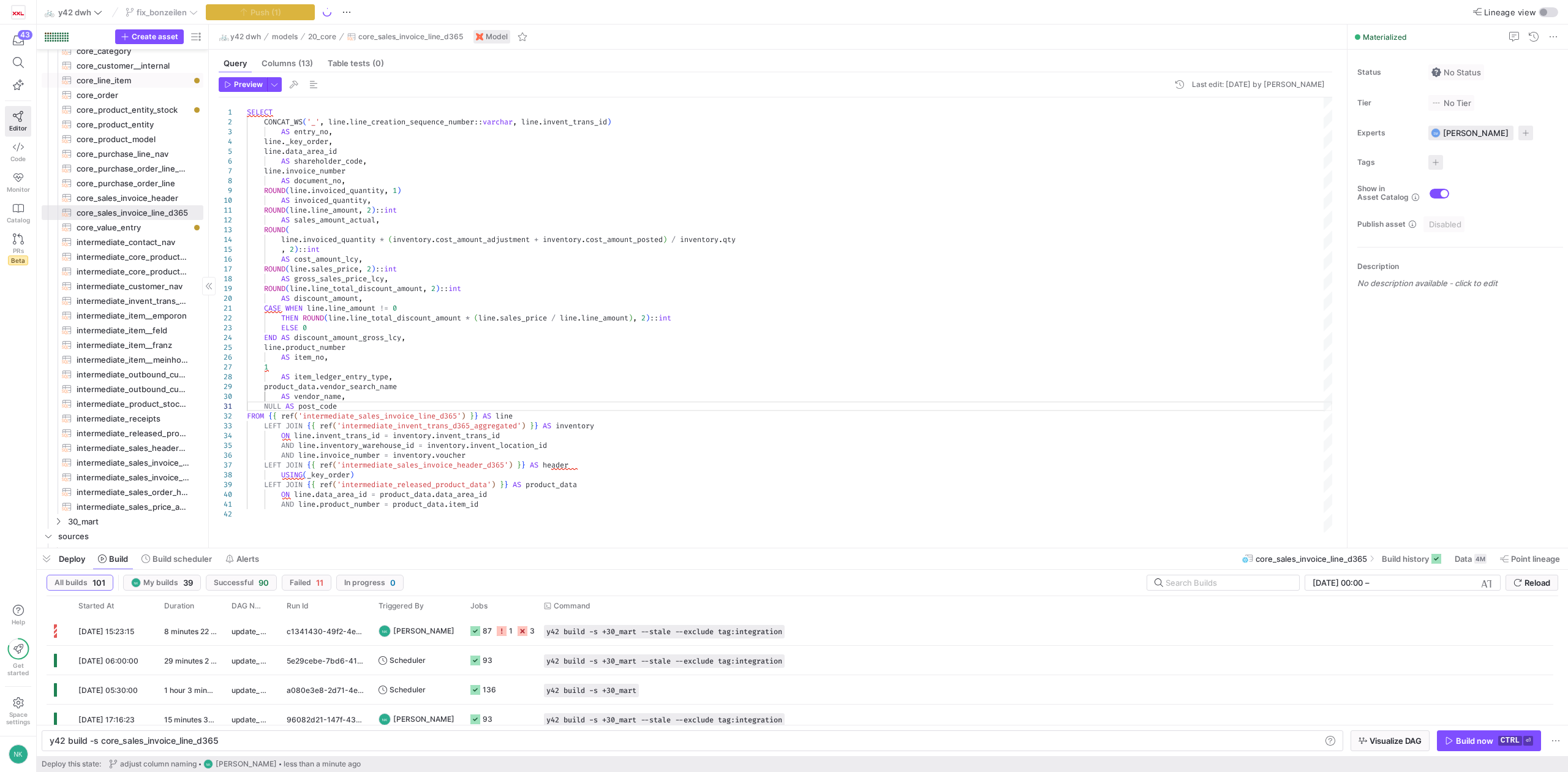
click at [106, 77] on span "core_line_item​​​​​​​​​​" at bounding box center [132, 80] width 112 height 14
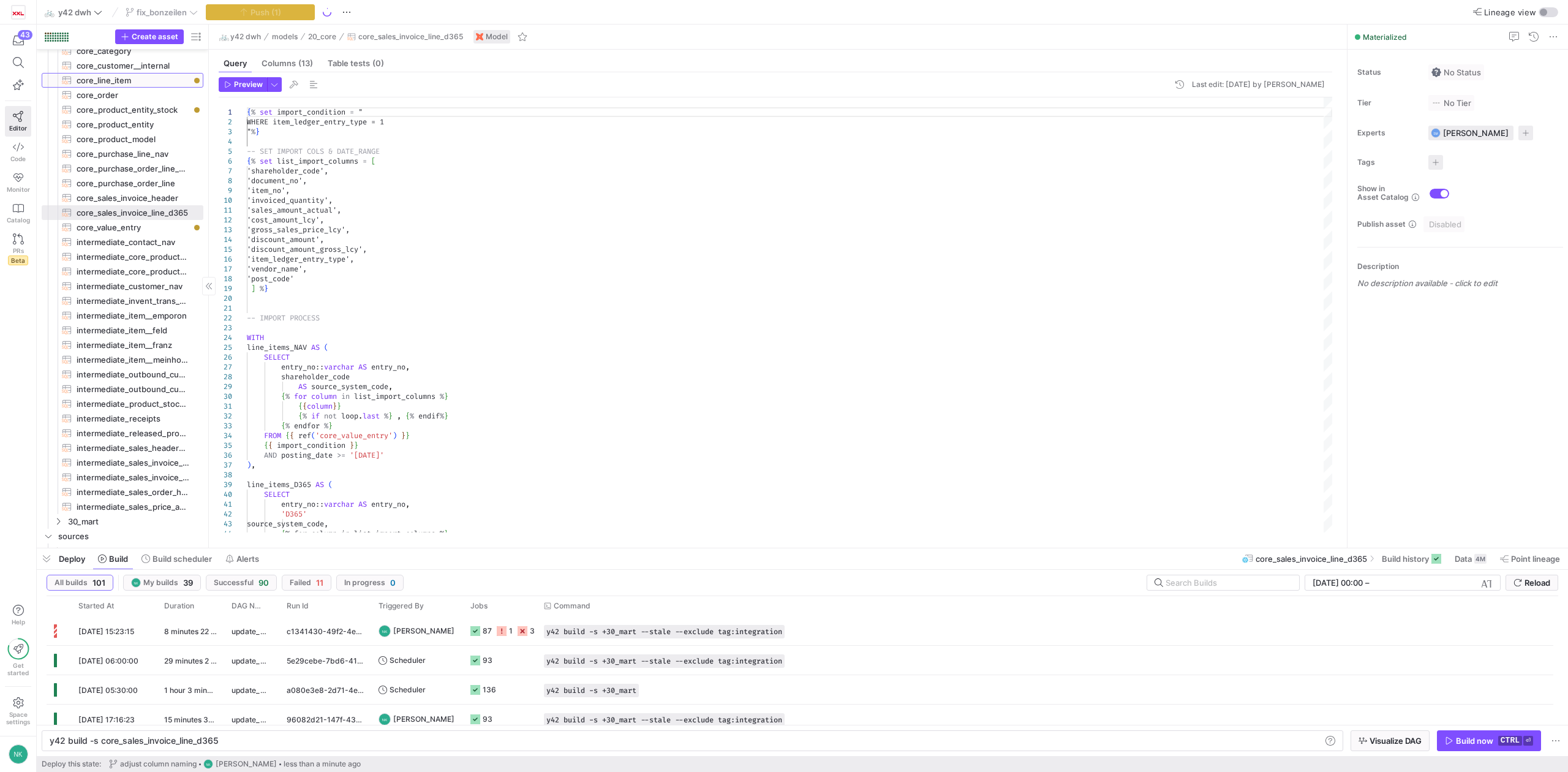
type textarea "{% set import_condition = " WHERE item_ledger_entry_type = 1 "%} -- SET IMPORT …"
type textarea "y42 build -s core_line_item"
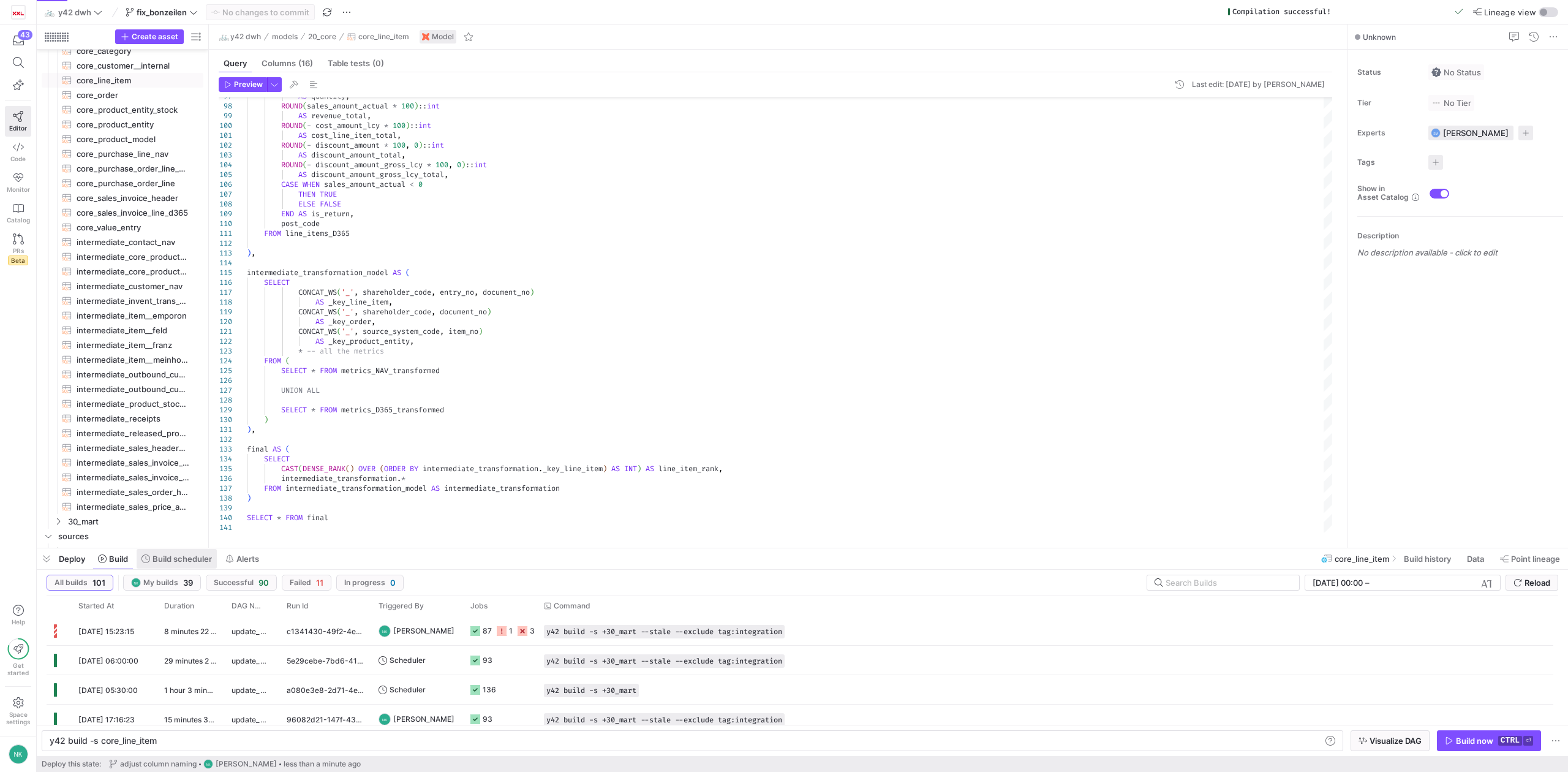
click at [180, 567] on span at bounding box center [177, 559] width 80 height 19
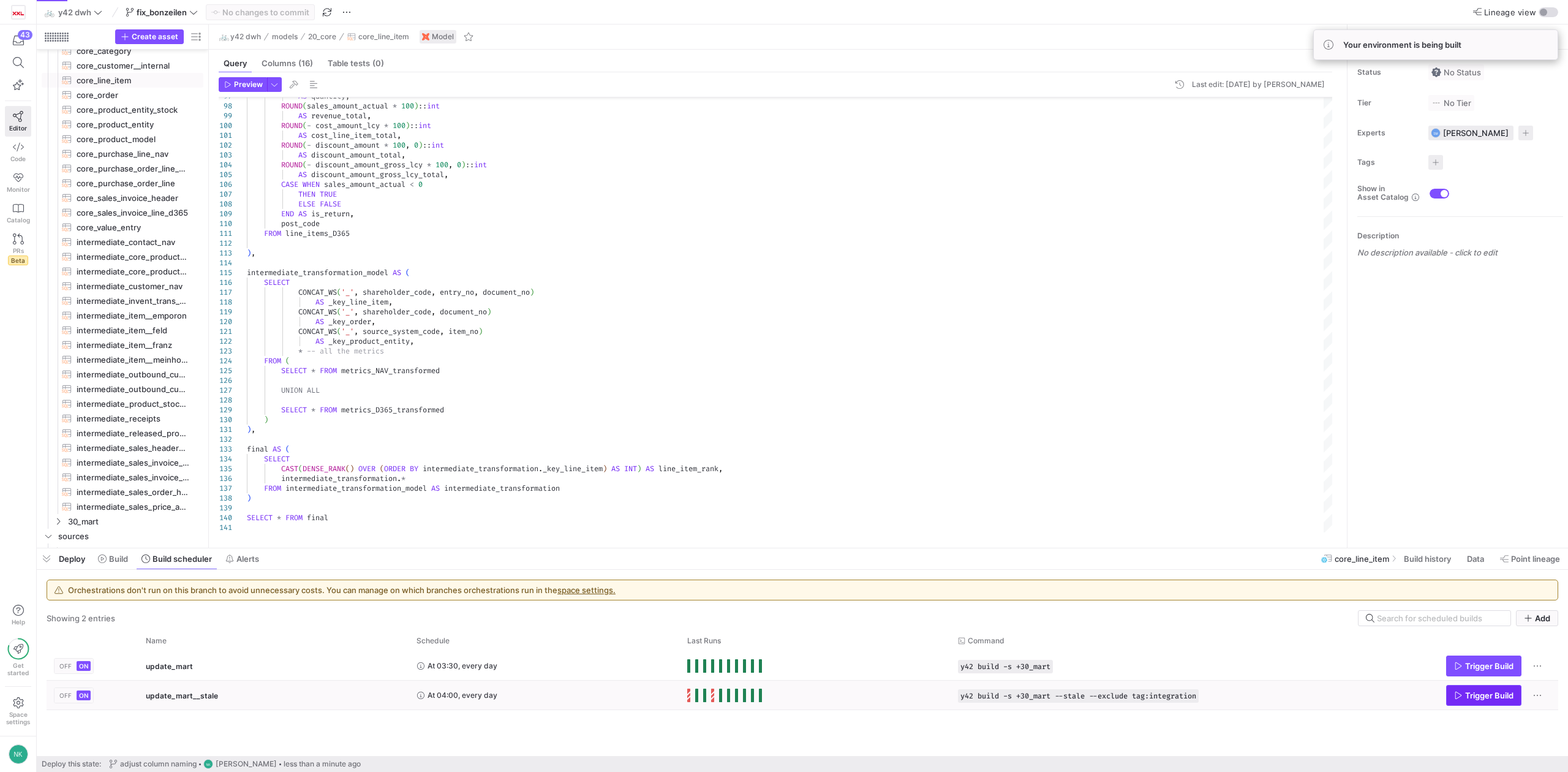
click at [1500, 692] on span "Trigger Build" at bounding box center [1490, 694] width 49 height 10
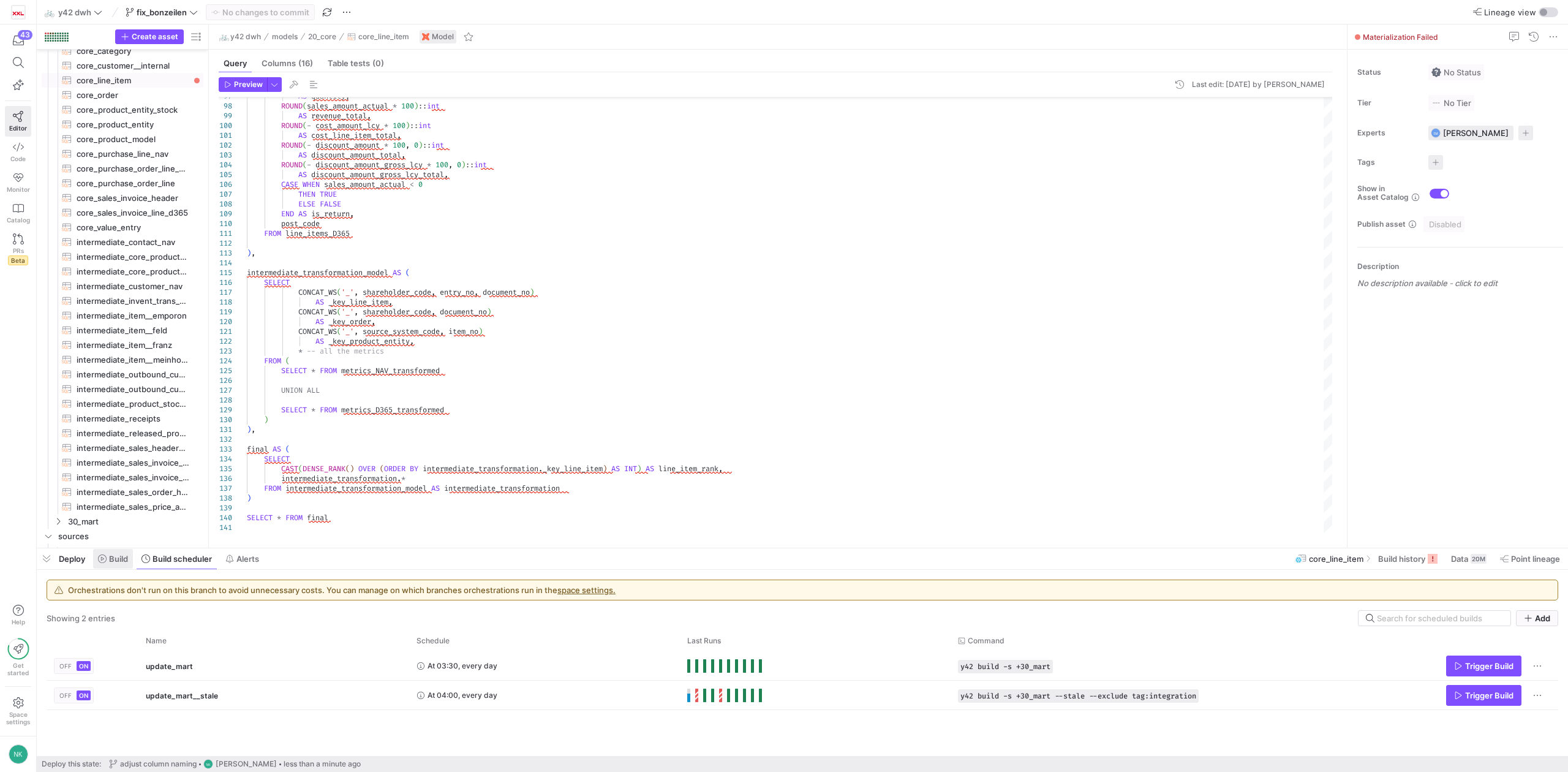
click at [108, 561] on span "Build" at bounding box center [112, 558] width 30 height 10
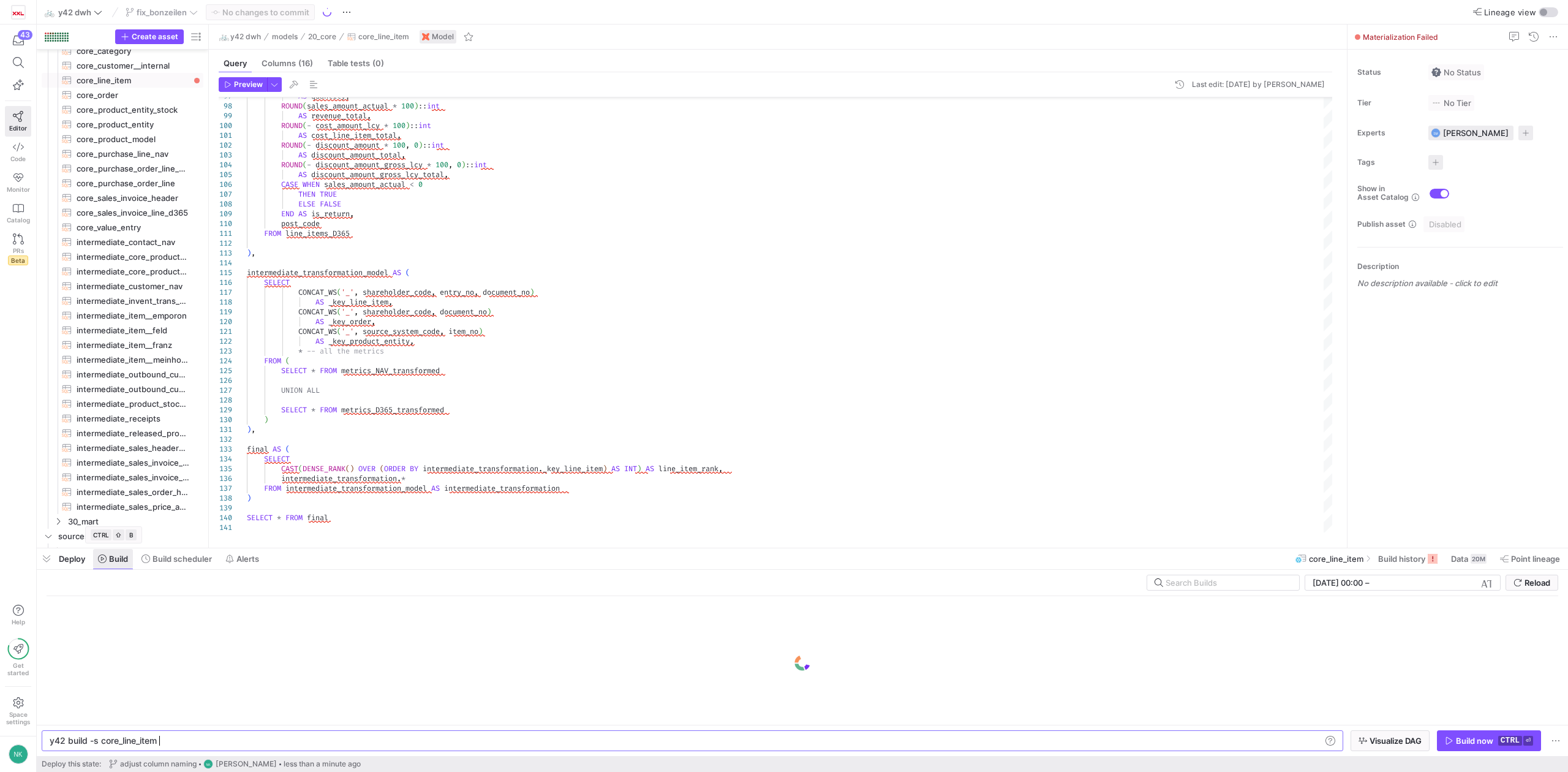
scroll to position [0, 106]
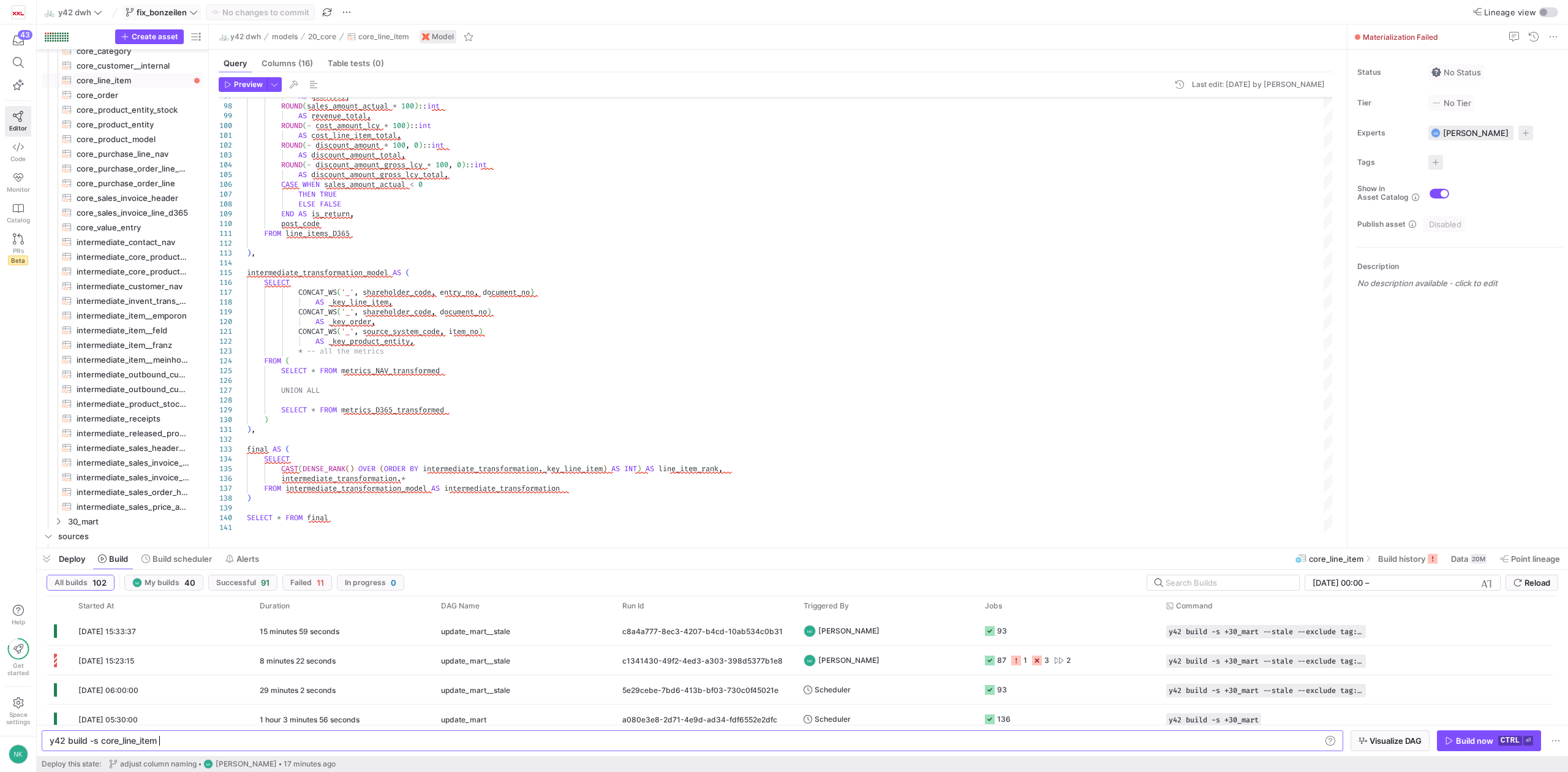
click at [185, 7] on span "fix_bonzeilen" at bounding box center [162, 11] width 51 height 10
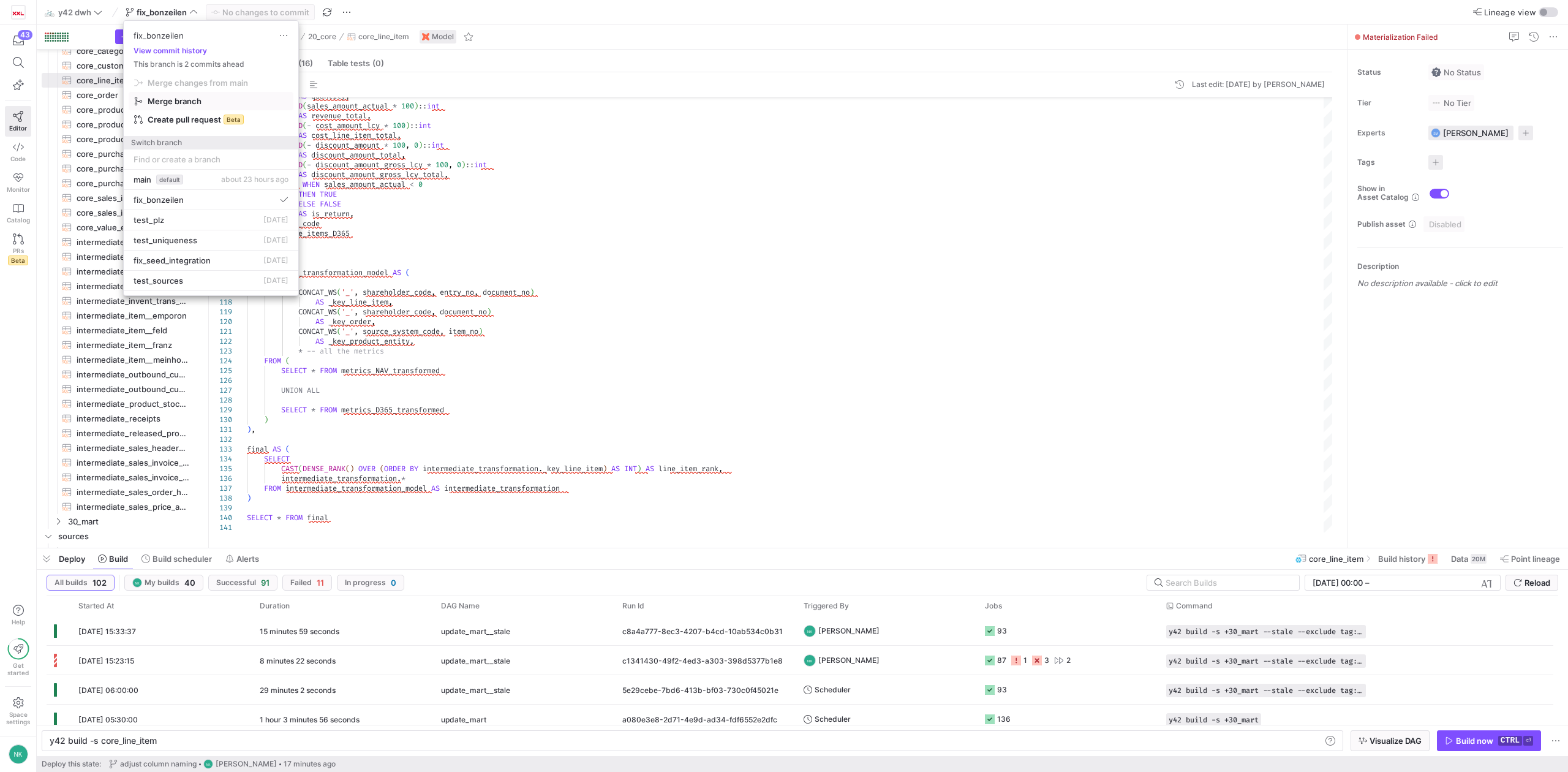
click at [206, 101] on span "Merge branch" at bounding box center [211, 100] width 153 height 10
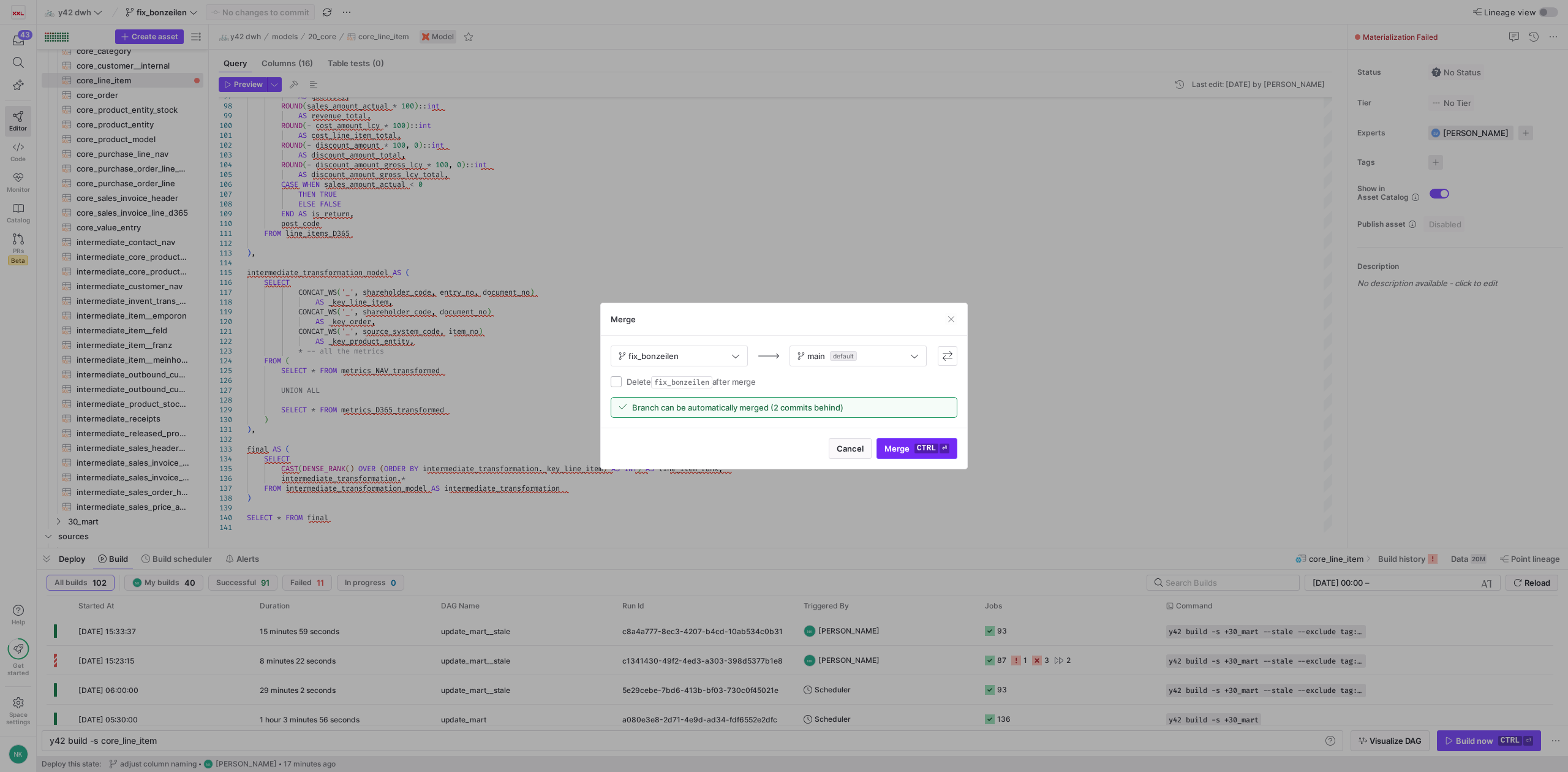
click at [908, 451] on span "Merge ctrl ⏎" at bounding box center [917, 448] width 65 height 10
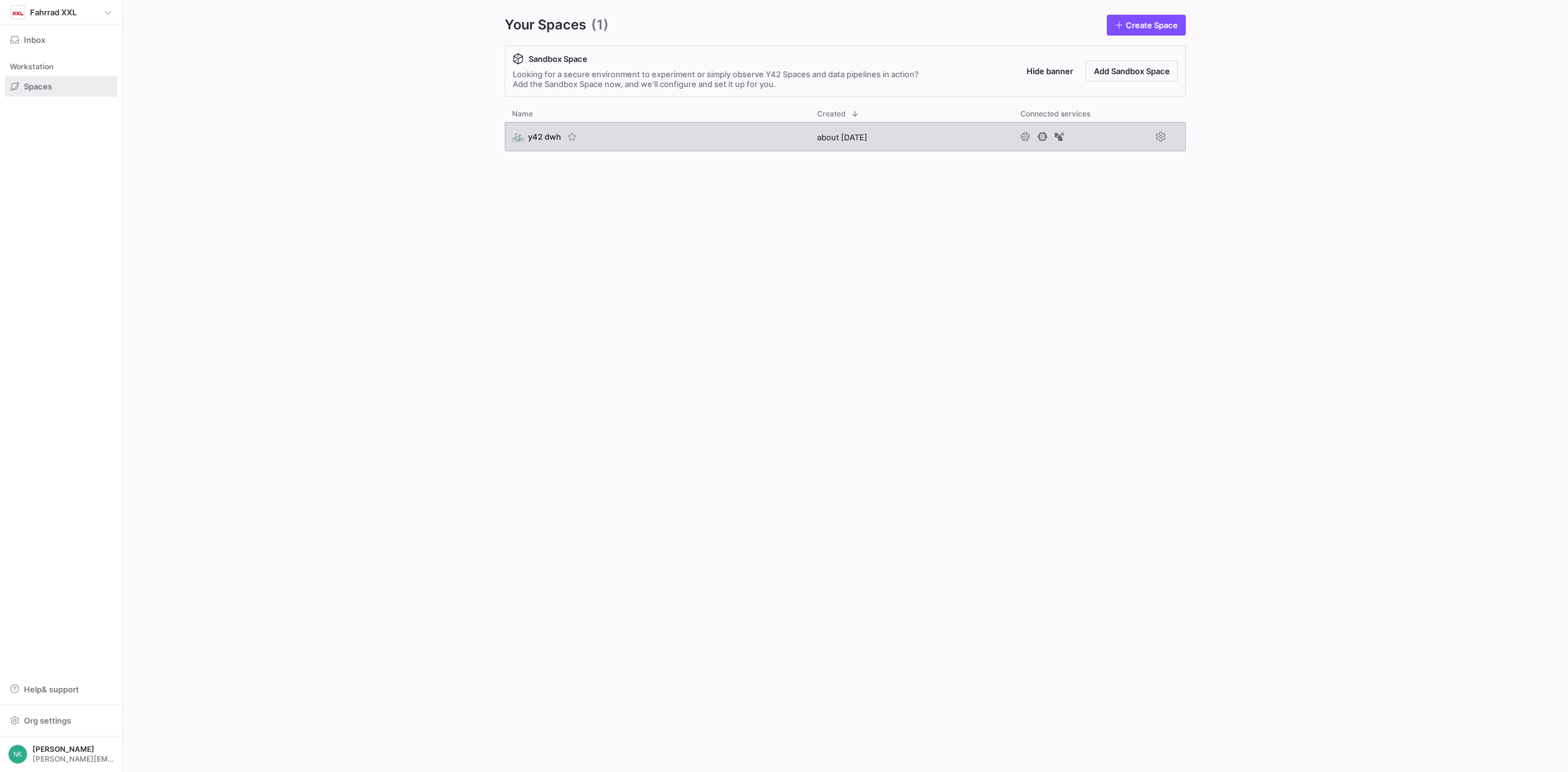
click at [540, 136] on span "y42 dwh" at bounding box center [545, 136] width 33 height 10
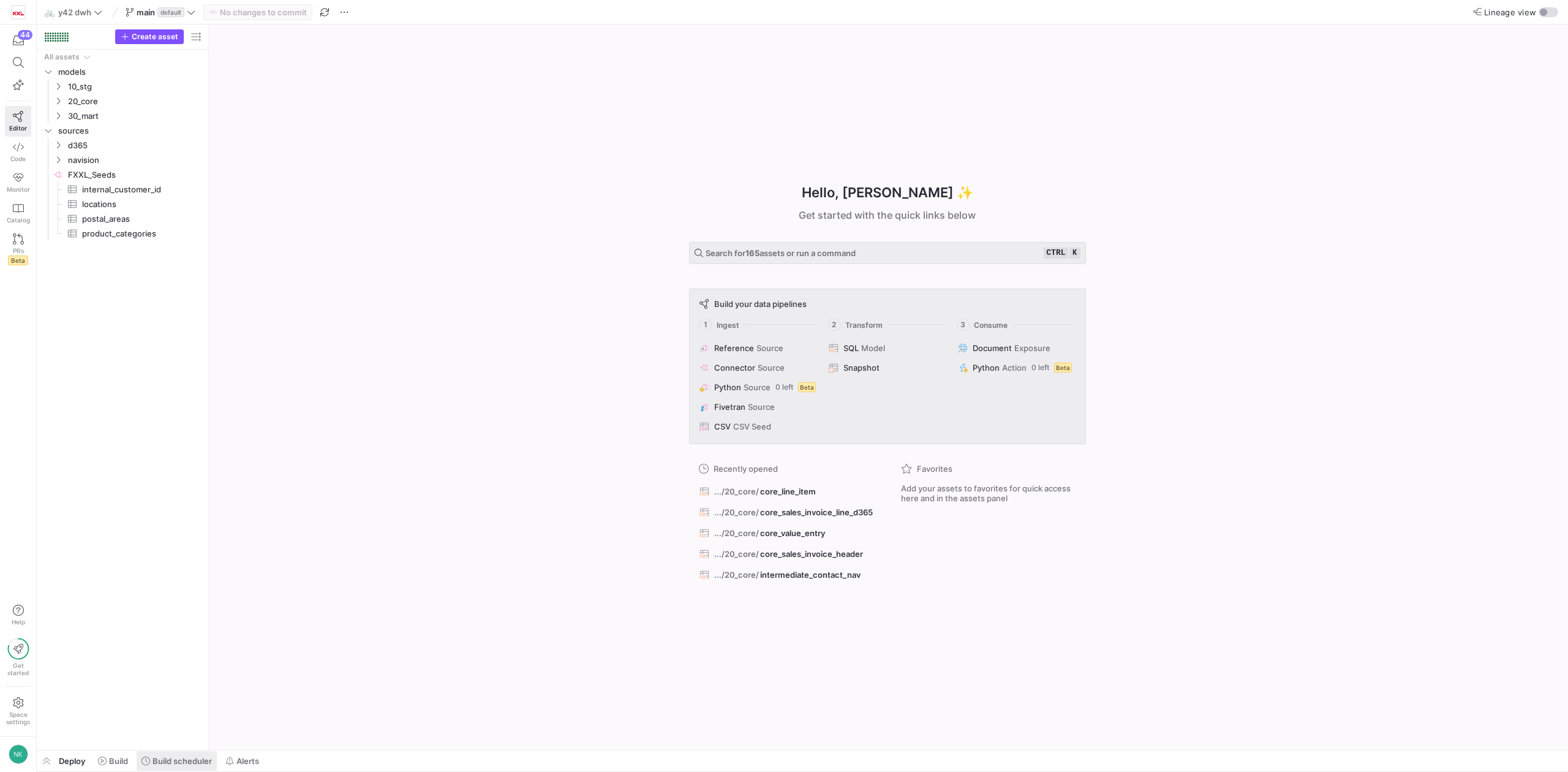
click at [165, 762] on span "Build scheduler" at bounding box center [182, 760] width 59 height 10
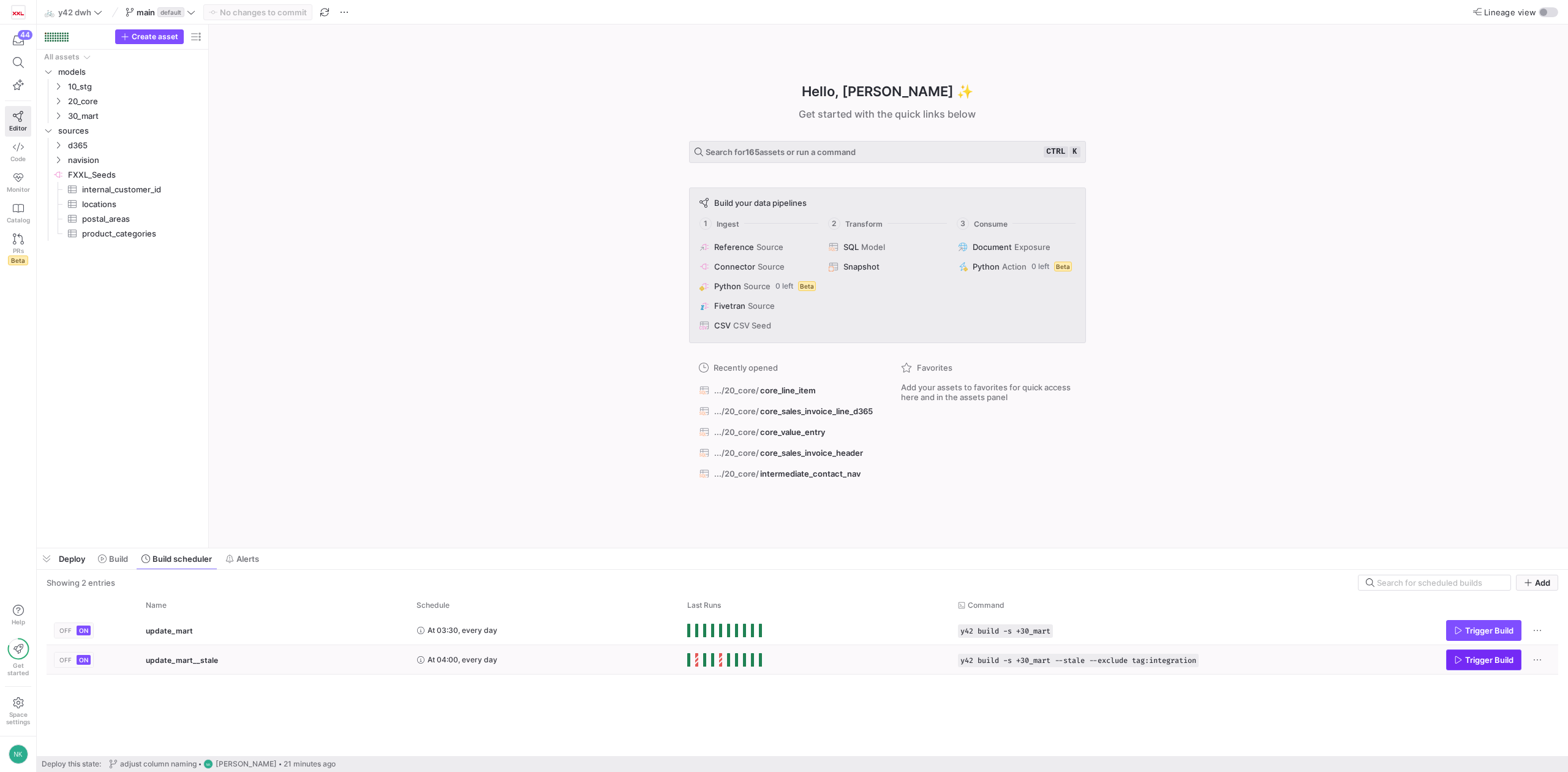
click at [1489, 660] on span "Trigger Build" at bounding box center [1490, 659] width 49 height 10
click at [116, 557] on span "Build" at bounding box center [119, 558] width 19 height 10
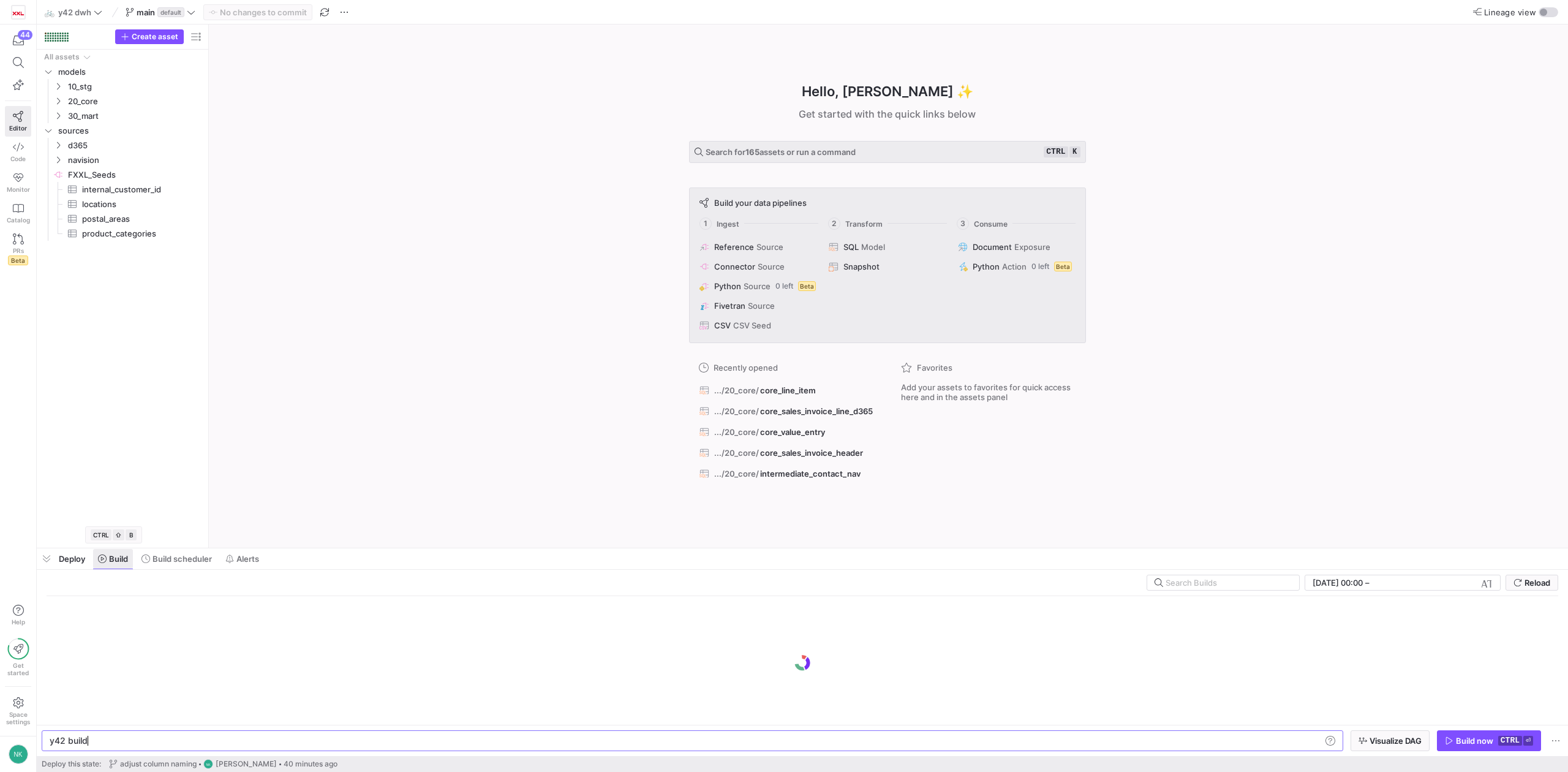
scroll to position [0, 37]
